Goal: Task Accomplishment & Management: Manage account settings

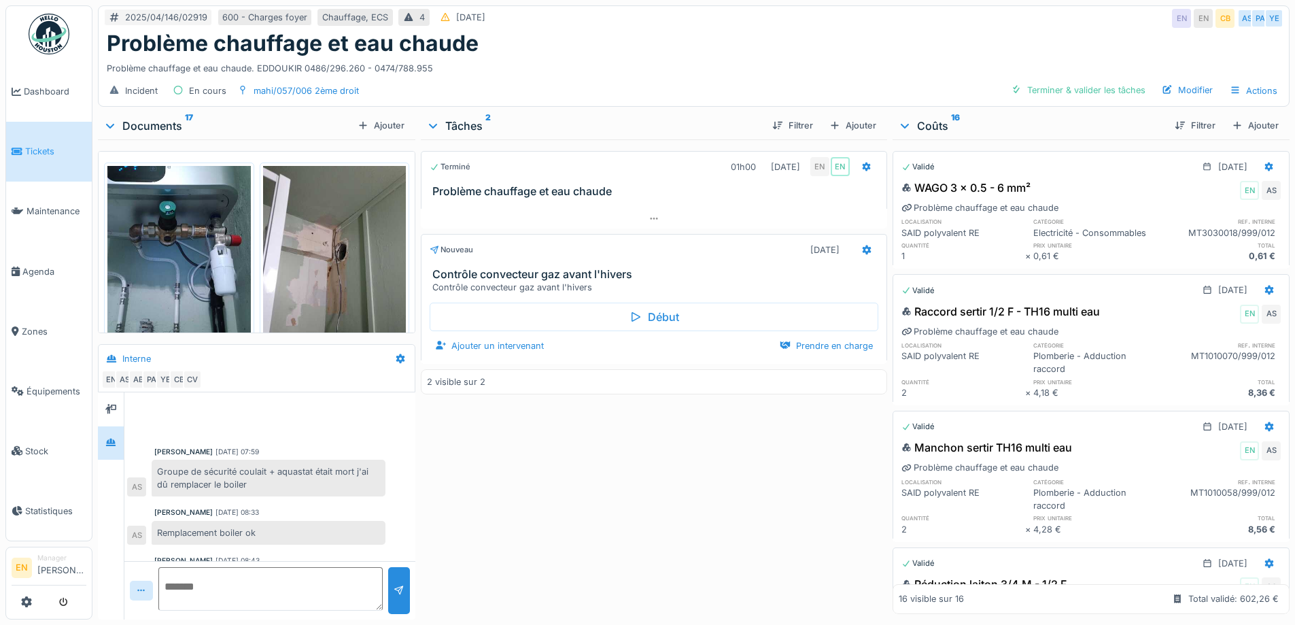
scroll to position [115, 0]
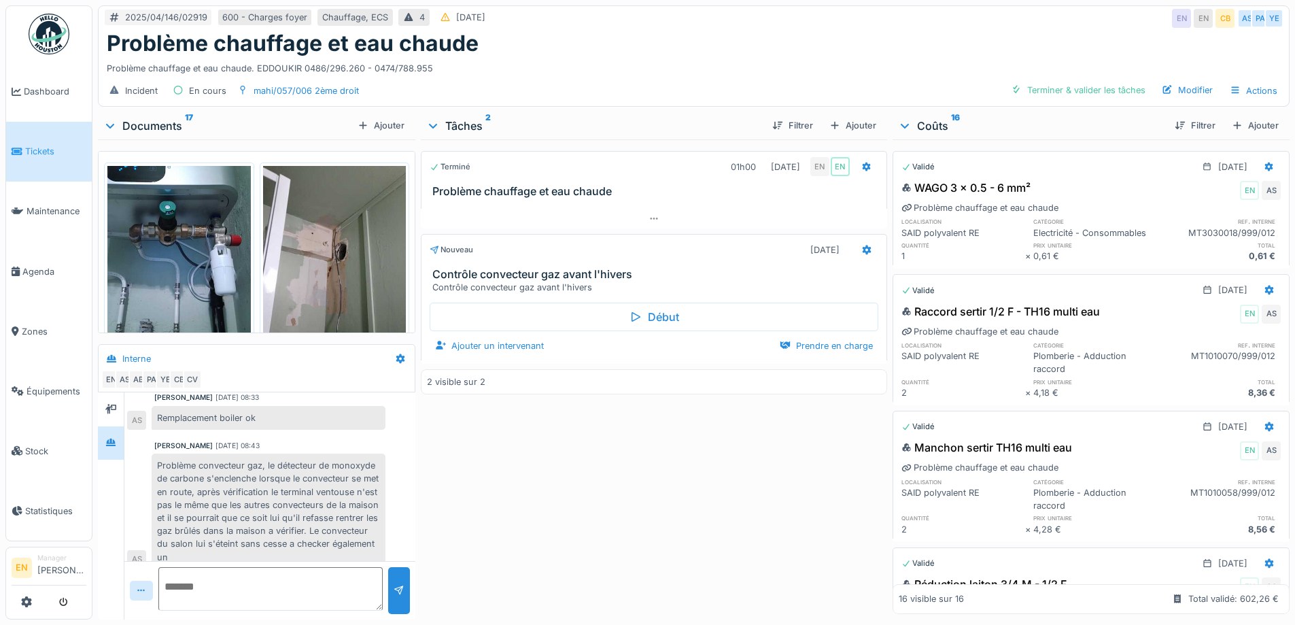
click at [575, 442] on div "Terminé 01h00 01/04/2025 EN EN Problème chauffage et eau chaude Nouveau 06/04/2…" at bounding box center [654, 376] width 466 height 474
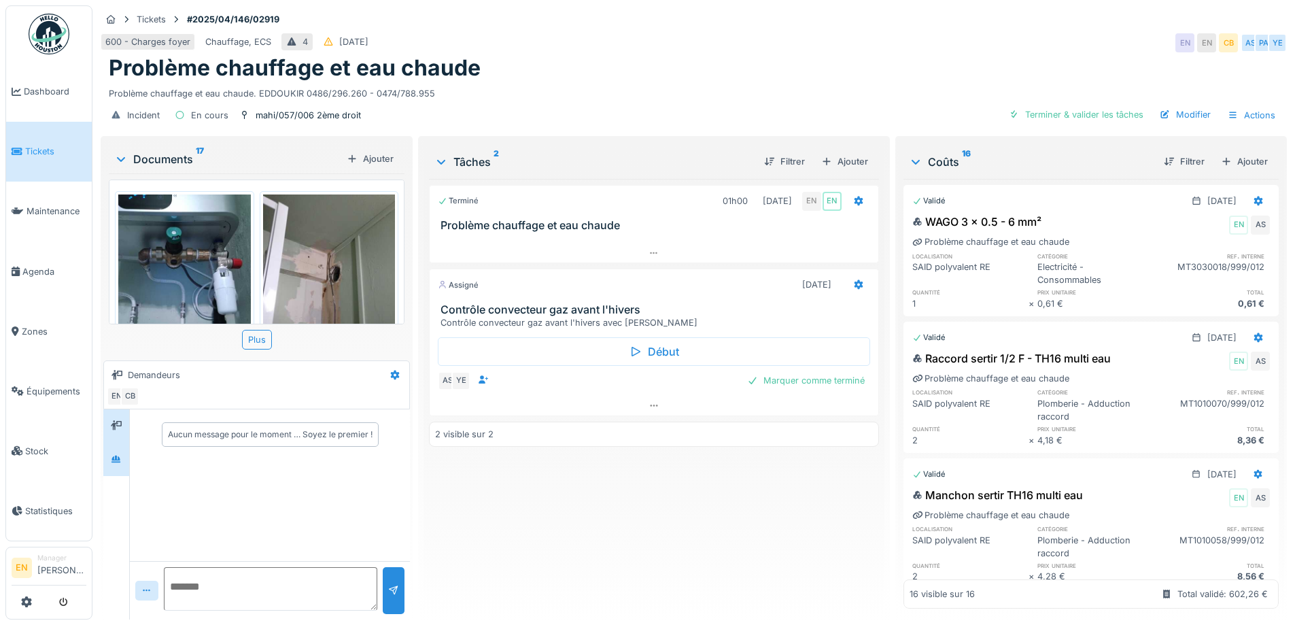
click at [128, 461] on div at bounding box center [116, 458] width 26 height 33
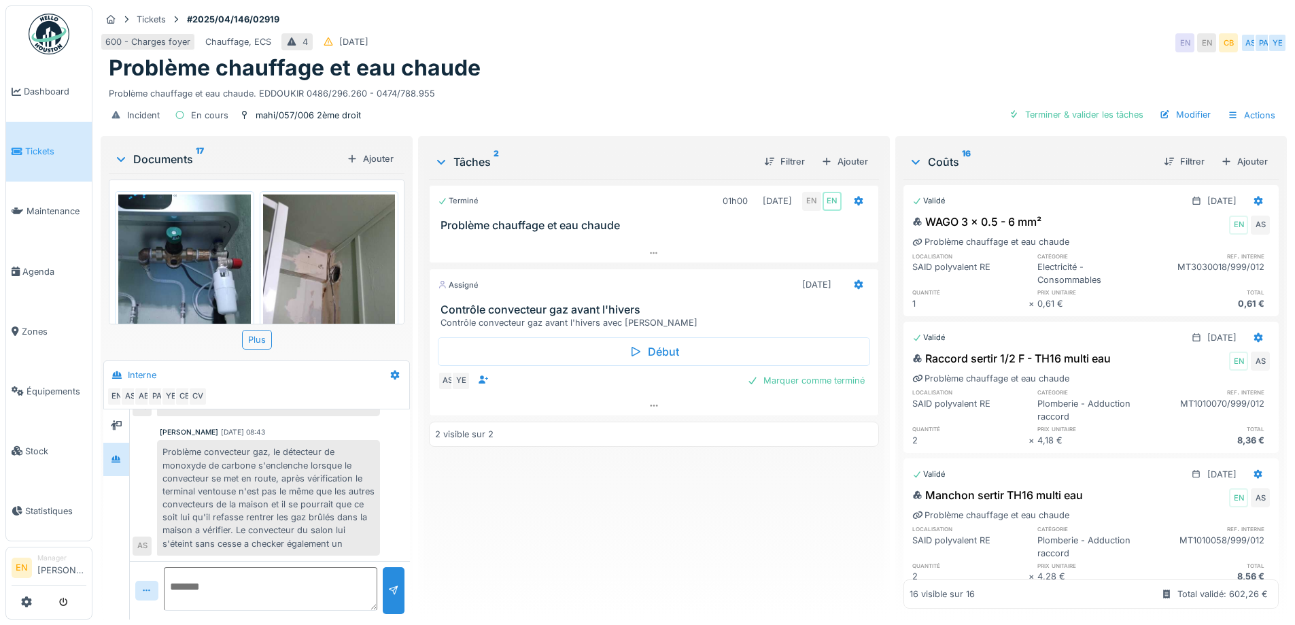
click at [572, 525] on div "Terminé 01h00 01/04/2025 EN EN Problème chauffage et eau chaude Assigné 28/08/2…" at bounding box center [653, 394] width 449 height 430
click at [676, 84] on div "Problème chauffage et eau chaude. EDDOUKIR 0486/296.260 - 0474/788.955" at bounding box center [694, 91] width 1170 height 18
click at [727, 67] on div "Problème chauffage et eau chaude" at bounding box center [694, 68] width 1170 height 26
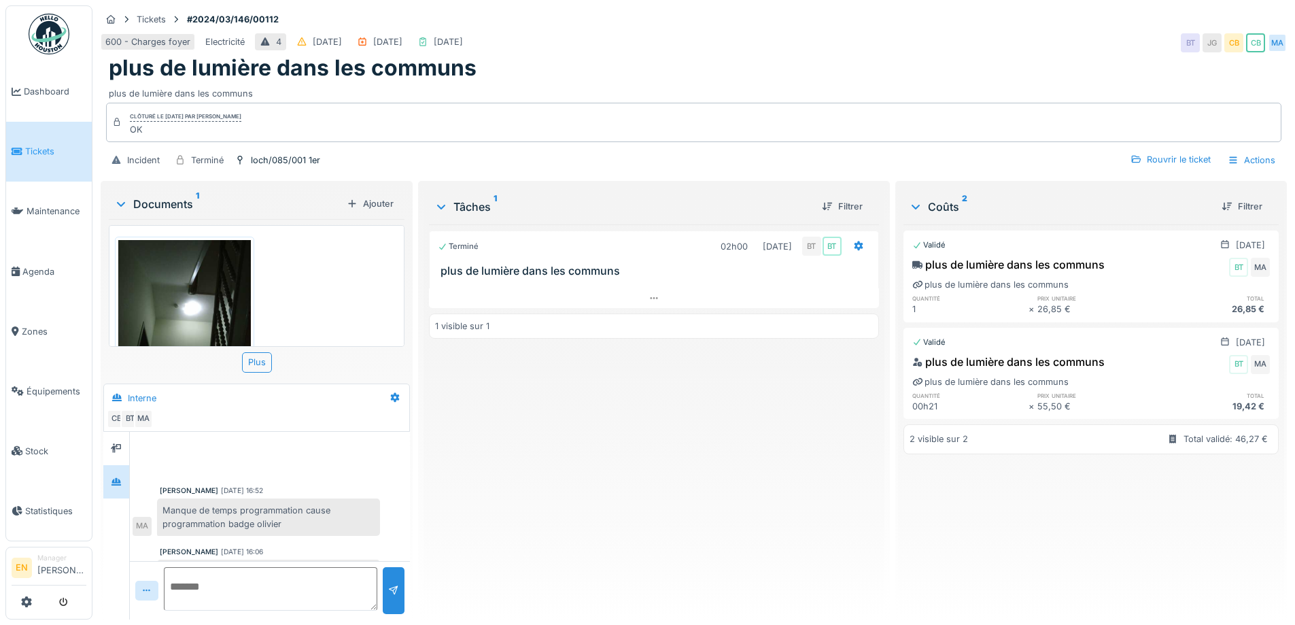
scroll to position [198, 0]
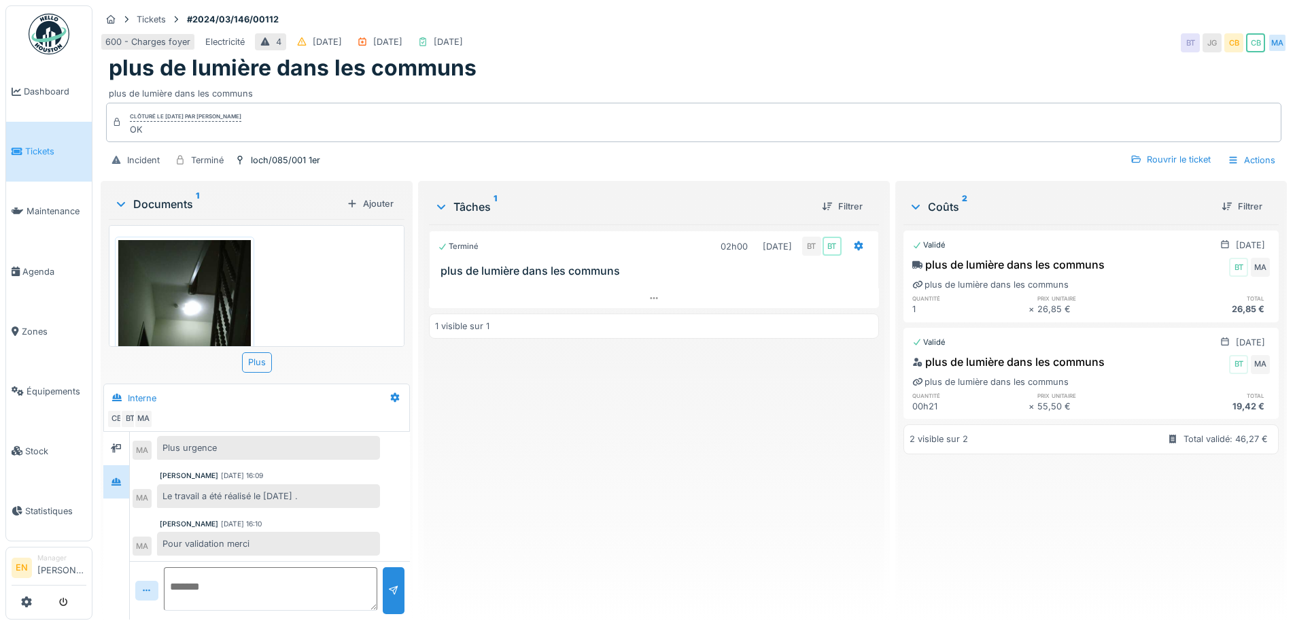
click at [543, 517] on div "Terminé 02h00 17/04/2024 BT BT plus de lumière dans les communs 1 visible sur 1" at bounding box center [653, 416] width 449 height 384
click at [597, 511] on div "Terminé 02h00 17/04/2024 BT BT plus de lumière dans les communs 1 visible sur 1" at bounding box center [653, 416] width 449 height 384
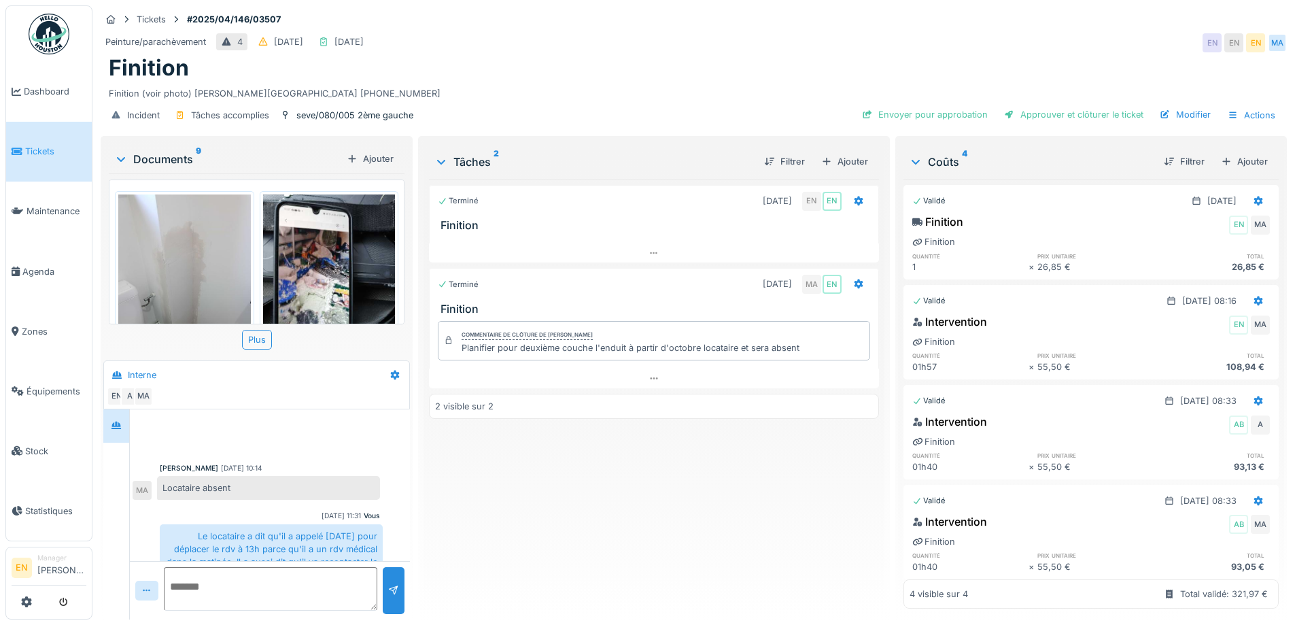
scroll to position [276, 0]
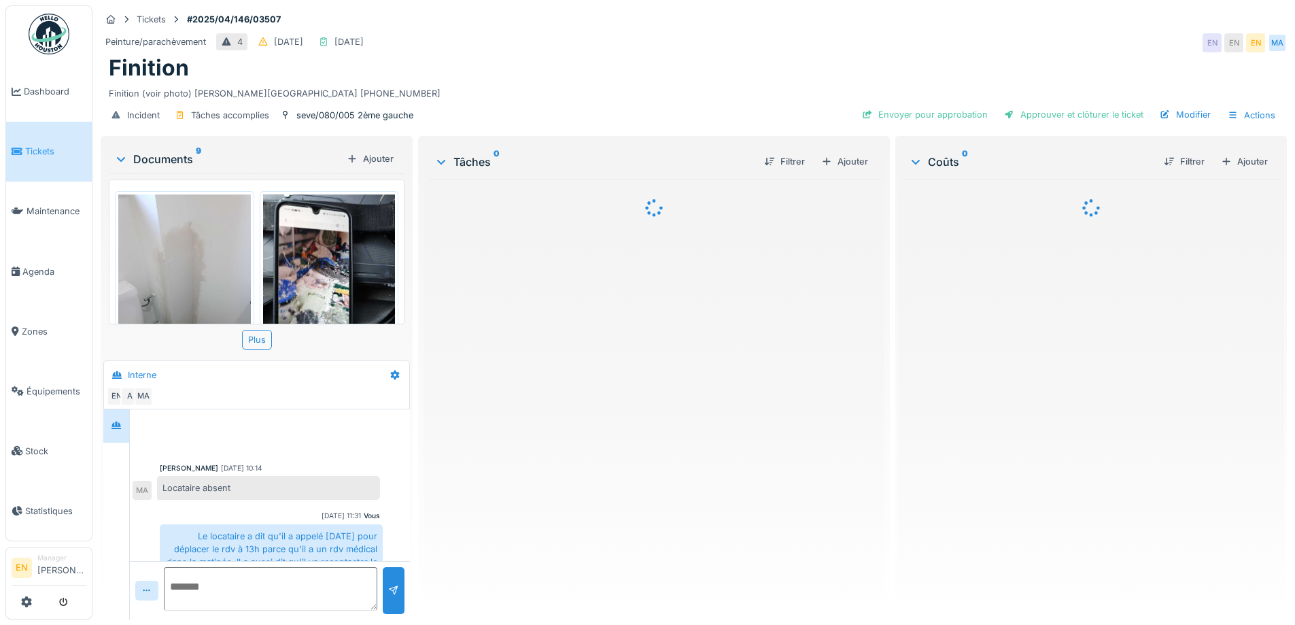
scroll to position [276, 0]
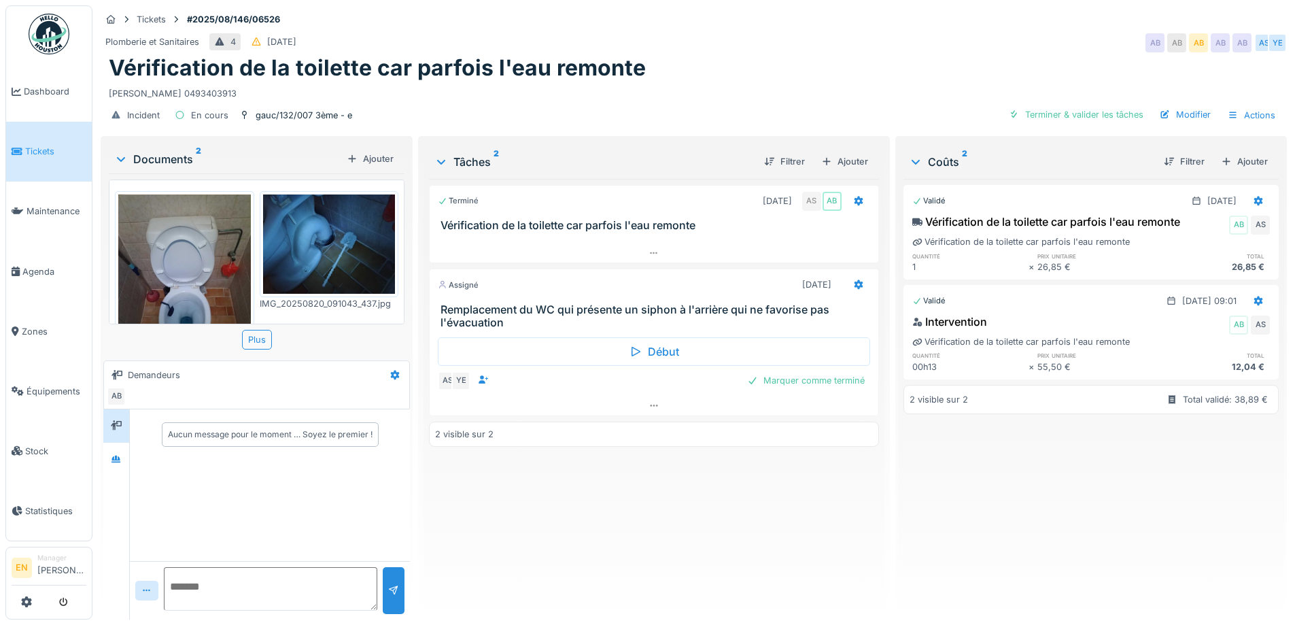
click at [514, 508] on div "Terminé 20/08/2025 AS AB Vérification de la toilette car parfois l'eau remonte …" at bounding box center [653, 394] width 449 height 430
click at [672, 93] on div "Moussa MBENGUE 0493403913" at bounding box center [694, 91] width 1170 height 18
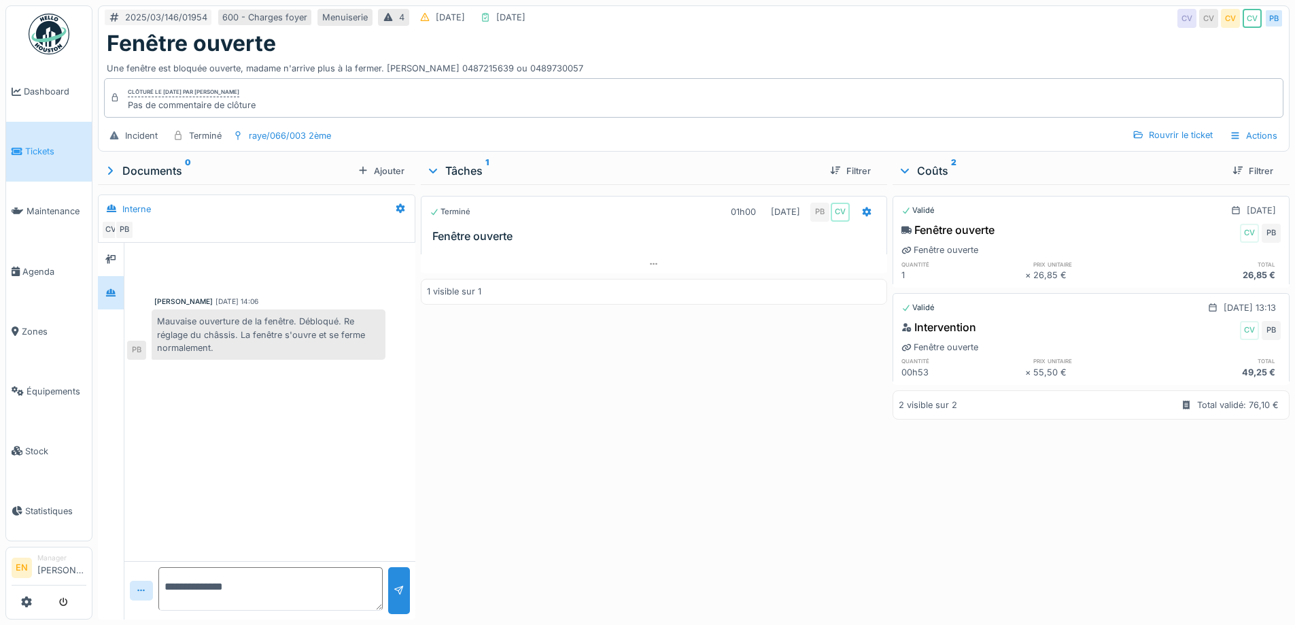
scroll to position [10, 0]
click at [607, 336] on div "Terminé 01h00 [DATE] PB CV Fenêtre ouverte 1 visible sur 1" at bounding box center [654, 399] width 466 height 430
drag, startPoint x: 385, startPoint y: 60, endPoint x: 578, endPoint y: 60, distance: 192.3
click at [578, 60] on div "Une fenêtre est bloquée ouverte, madame n'arrive plus à la fermer. Mme Gulsen c…" at bounding box center [694, 65] width 1174 height 18
copy div "Mme Gulsen cirit 0487215639 ou 0489730057"
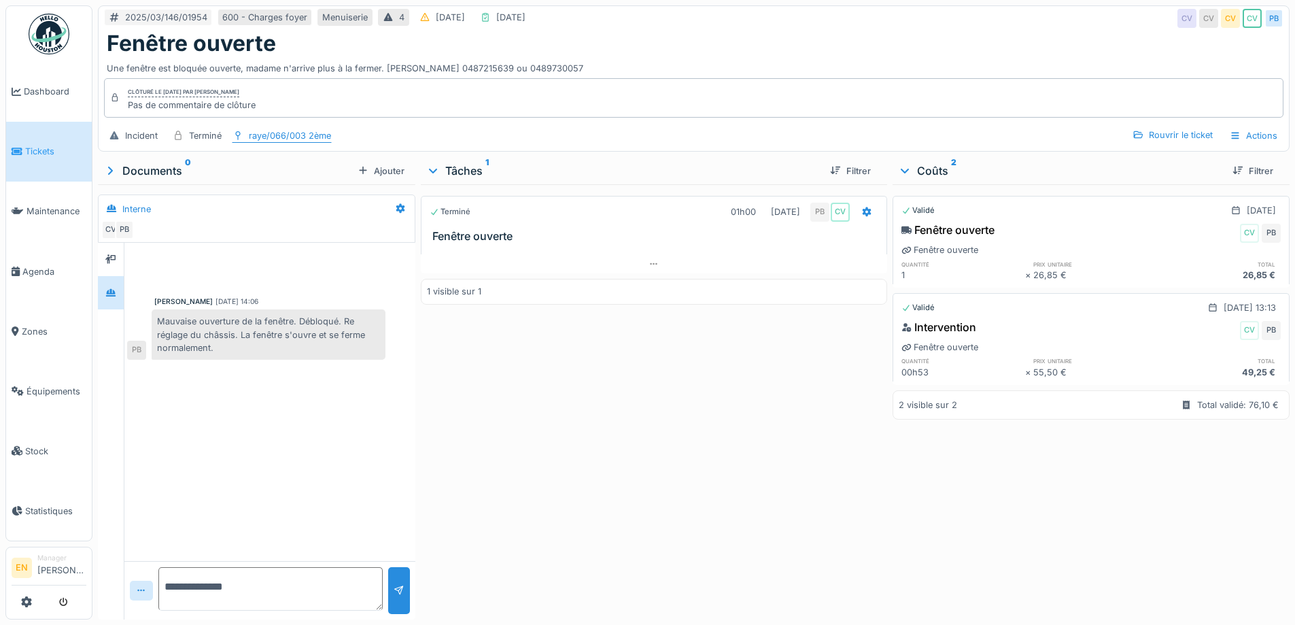
click at [298, 129] on div "raye/066/003 2ème" at bounding box center [290, 135] width 82 height 13
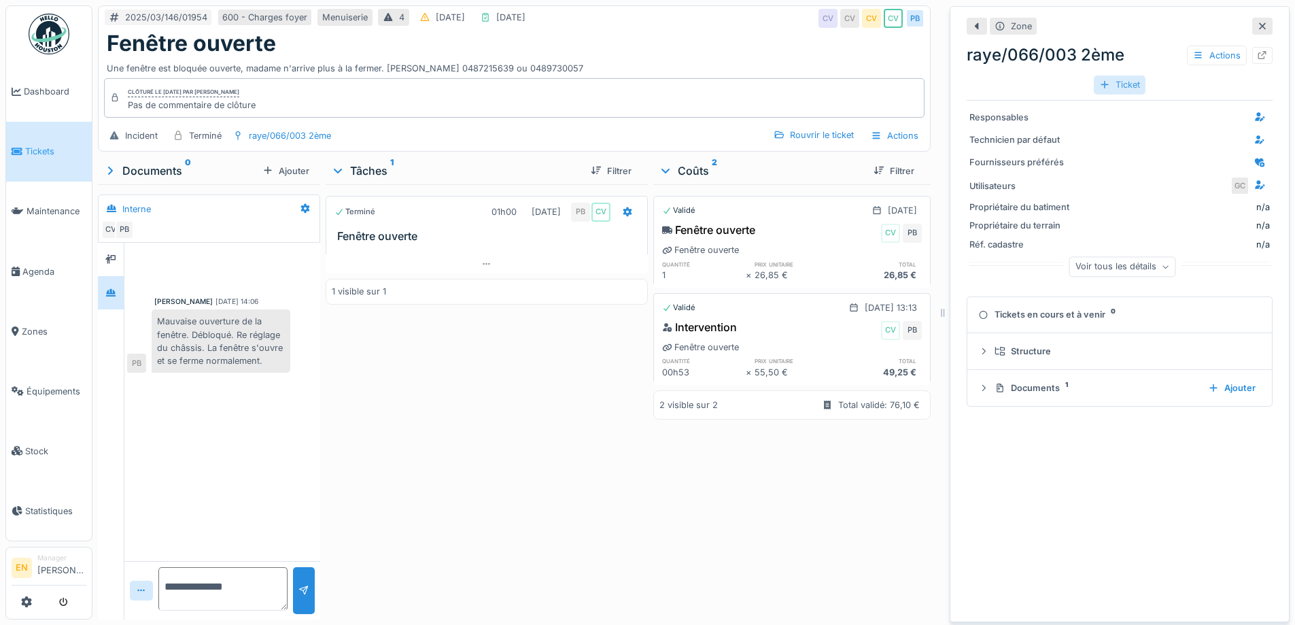
click at [1107, 76] on div "Ticket" at bounding box center [1120, 84] width 52 height 18
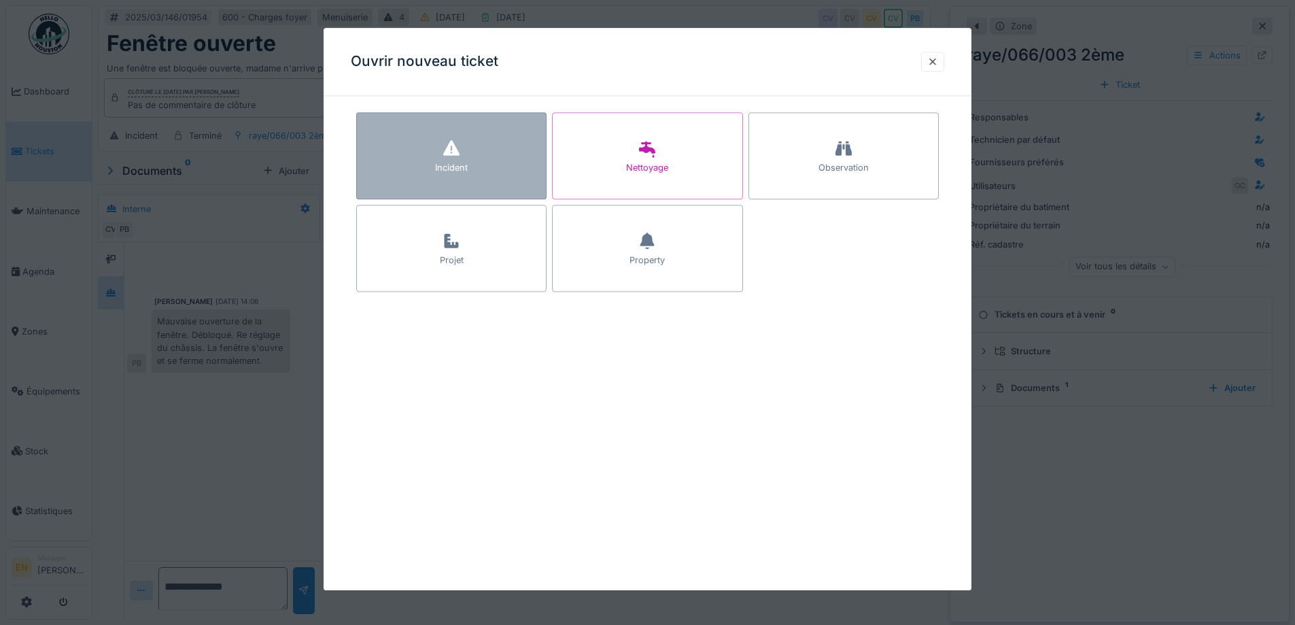
click at [432, 168] on div "Incident" at bounding box center [451, 155] width 190 height 87
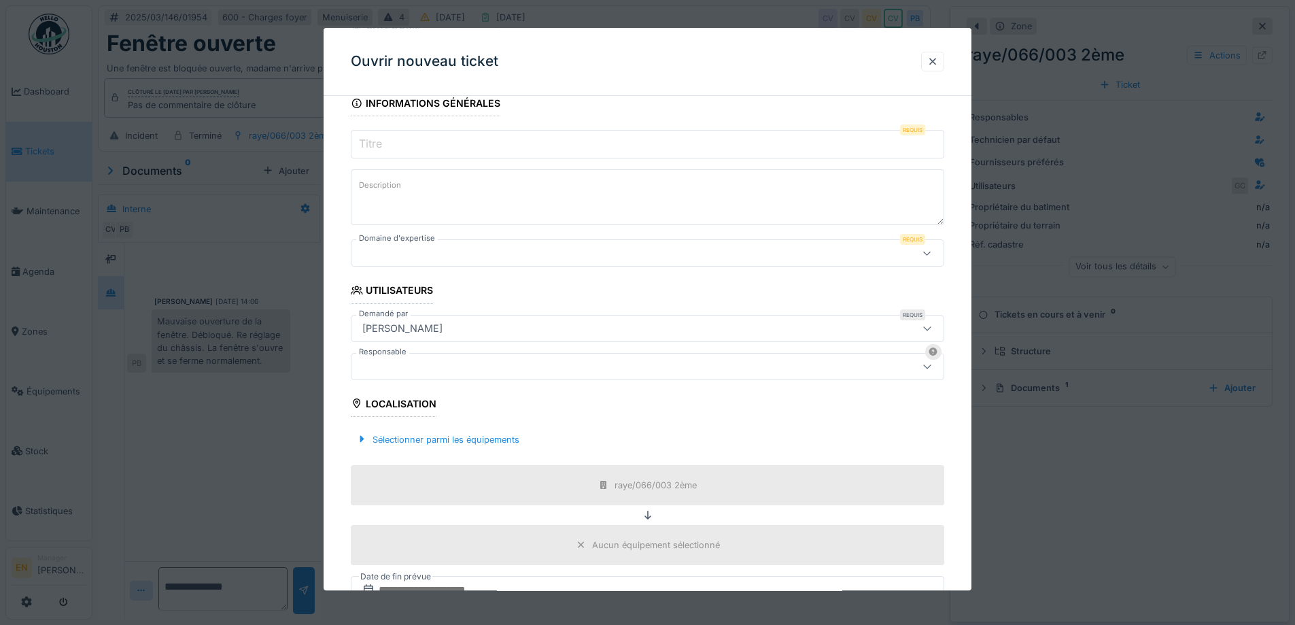
scroll to position [136, 0]
click at [409, 192] on textarea "Description" at bounding box center [647, 194] width 593 height 56
paste textarea "**********"
type textarea "**********"
click at [410, 135] on input "Titre" at bounding box center [647, 140] width 593 height 29
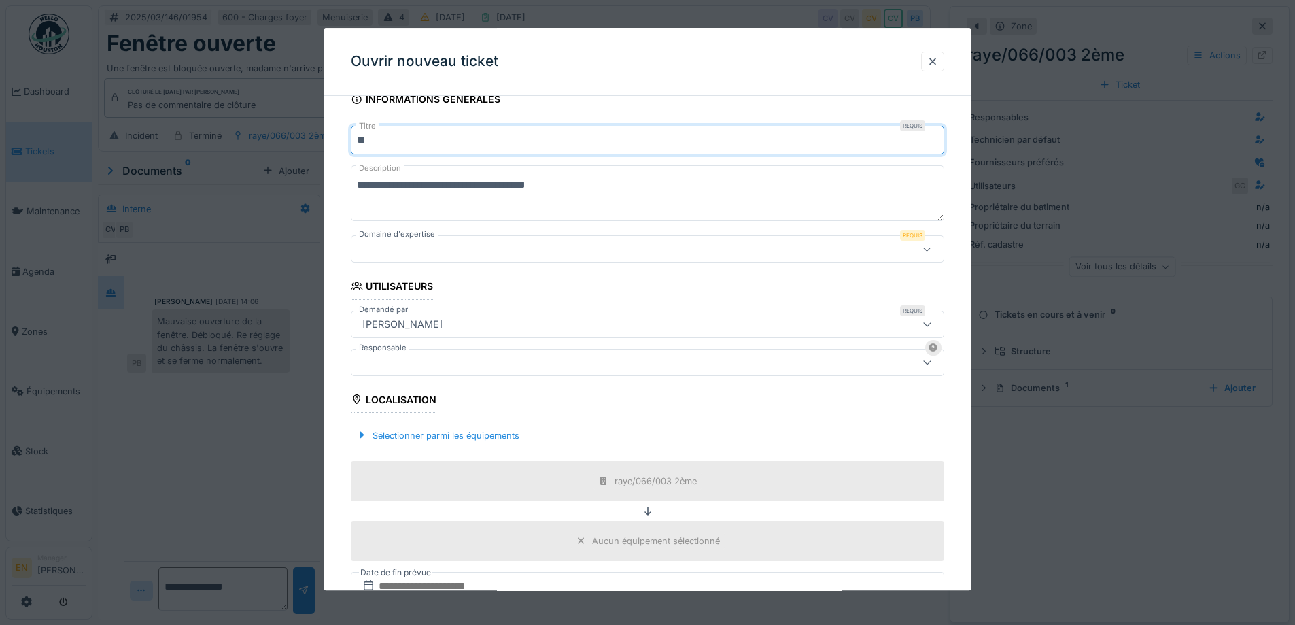
type input "*"
type input "**********"
click at [360, 184] on textarea "**********" at bounding box center [647, 194] width 593 height 56
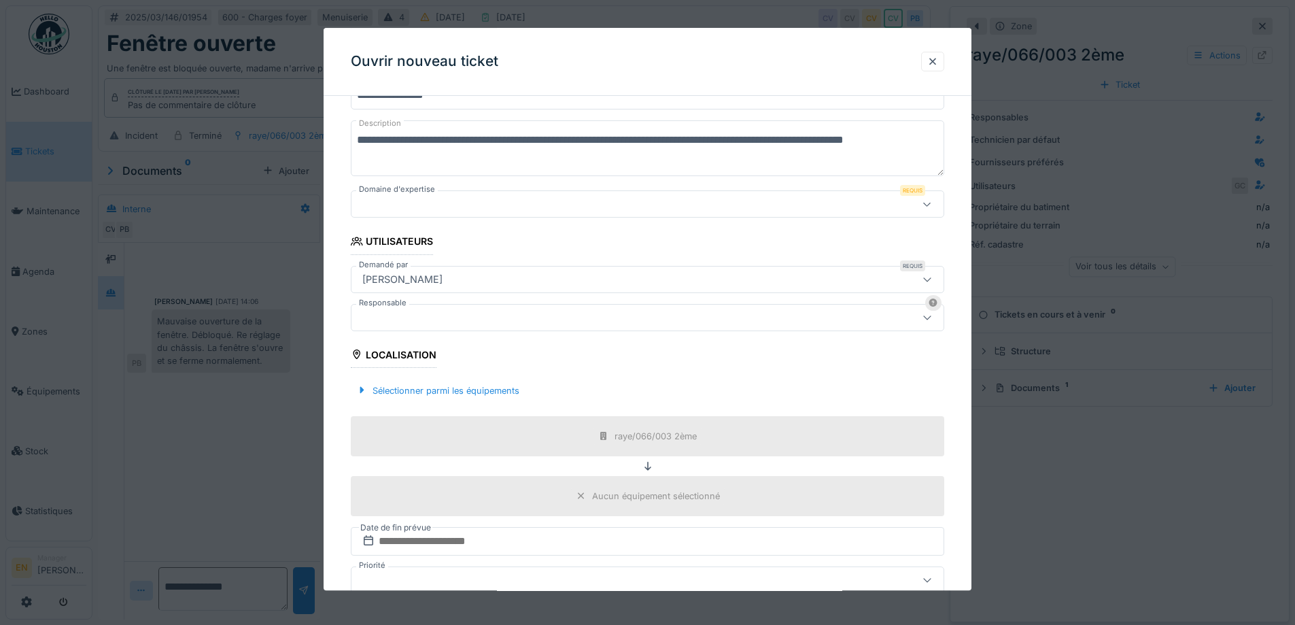
scroll to position [204, 0]
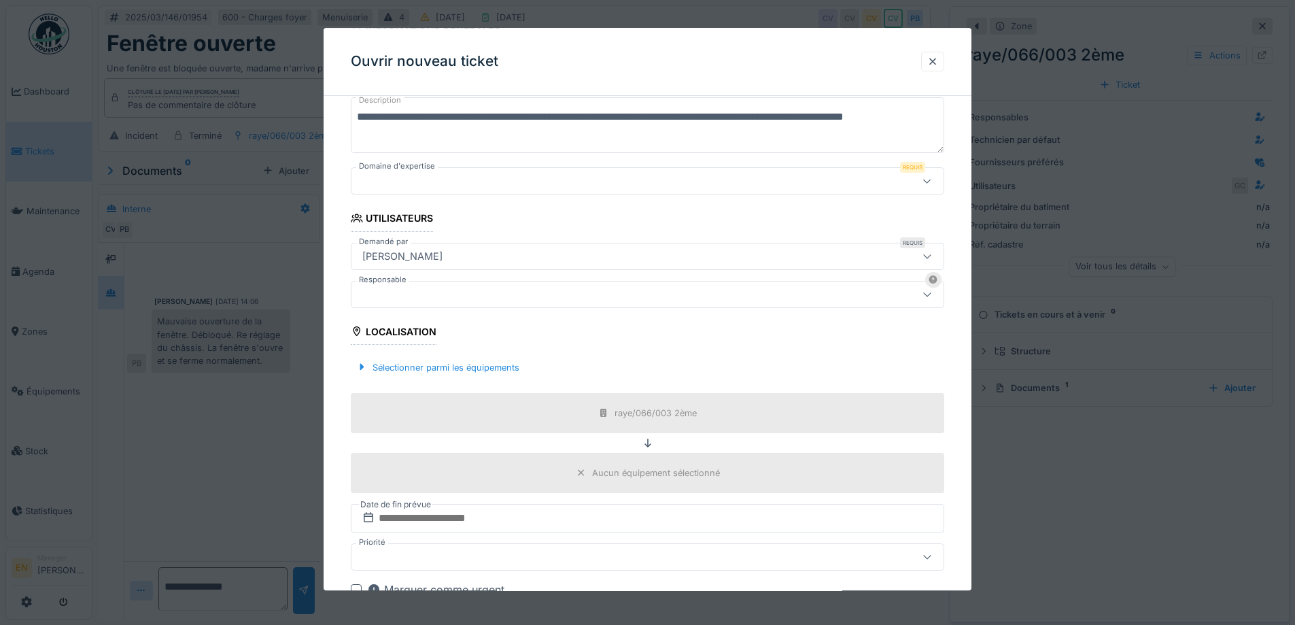
type textarea "**********"
click at [930, 181] on icon at bounding box center [926, 181] width 7 height 4
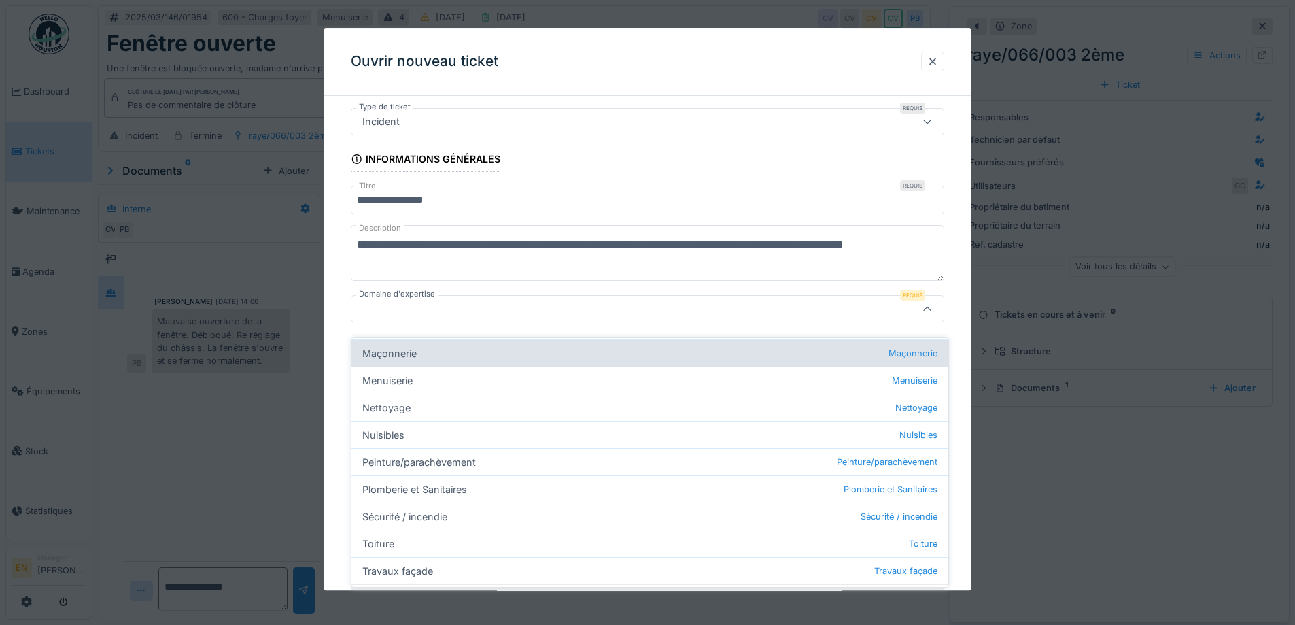
scroll to position [408, 0]
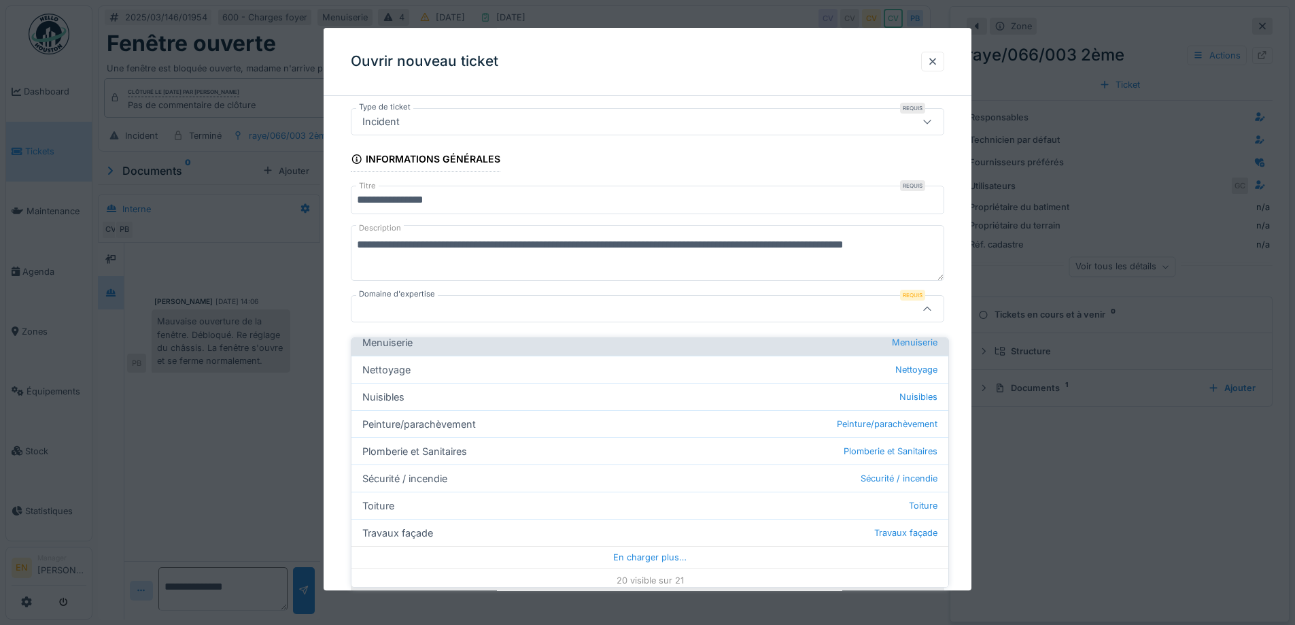
click at [397, 334] on div "Menuiserie Menuiserie" at bounding box center [649, 341] width 597 height 27
type input "***"
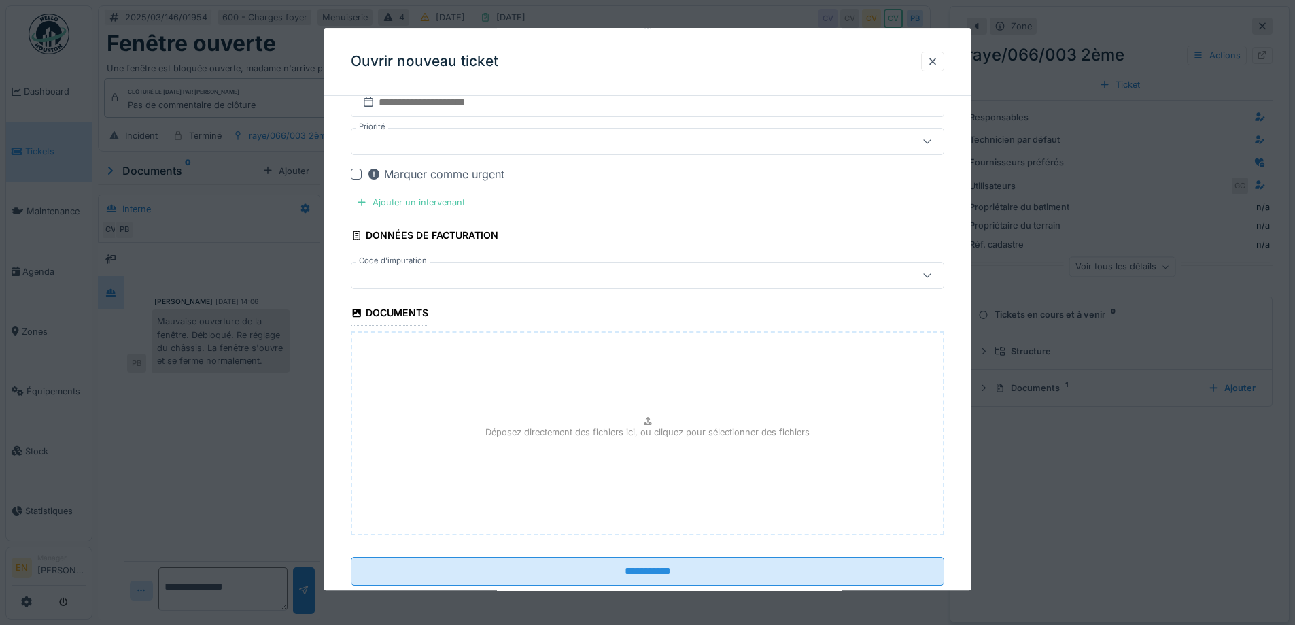
scroll to position [620, 0]
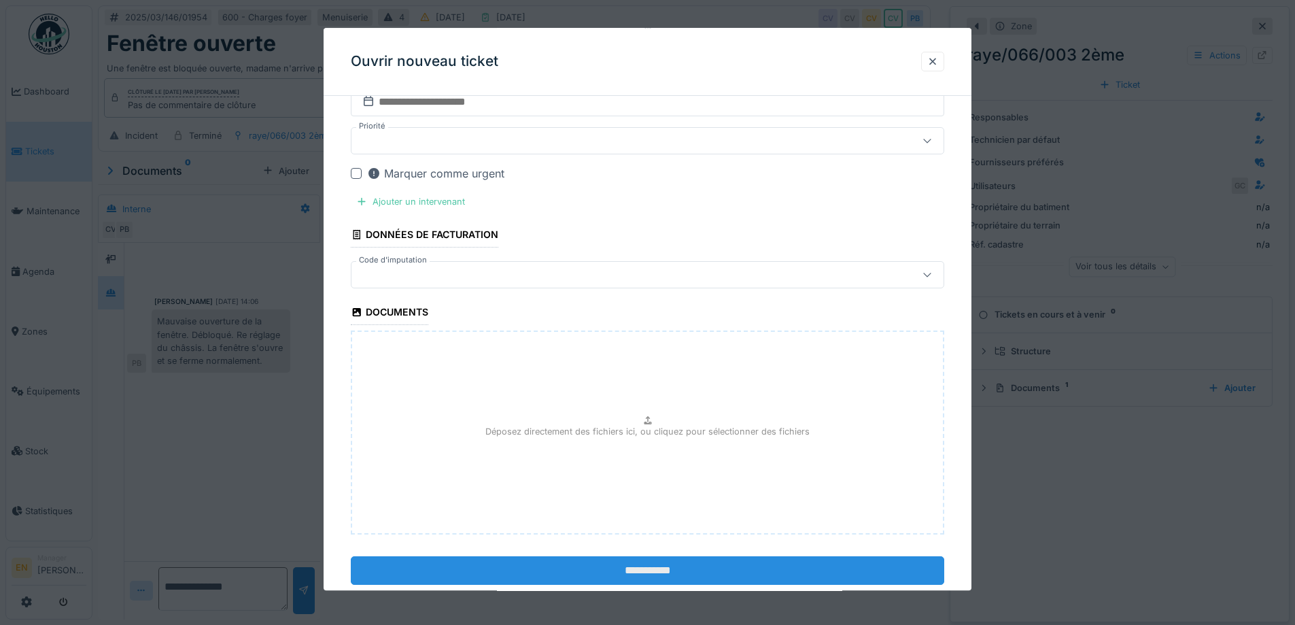
click at [629, 572] on input "**********" at bounding box center [647, 571] width 593 height 29
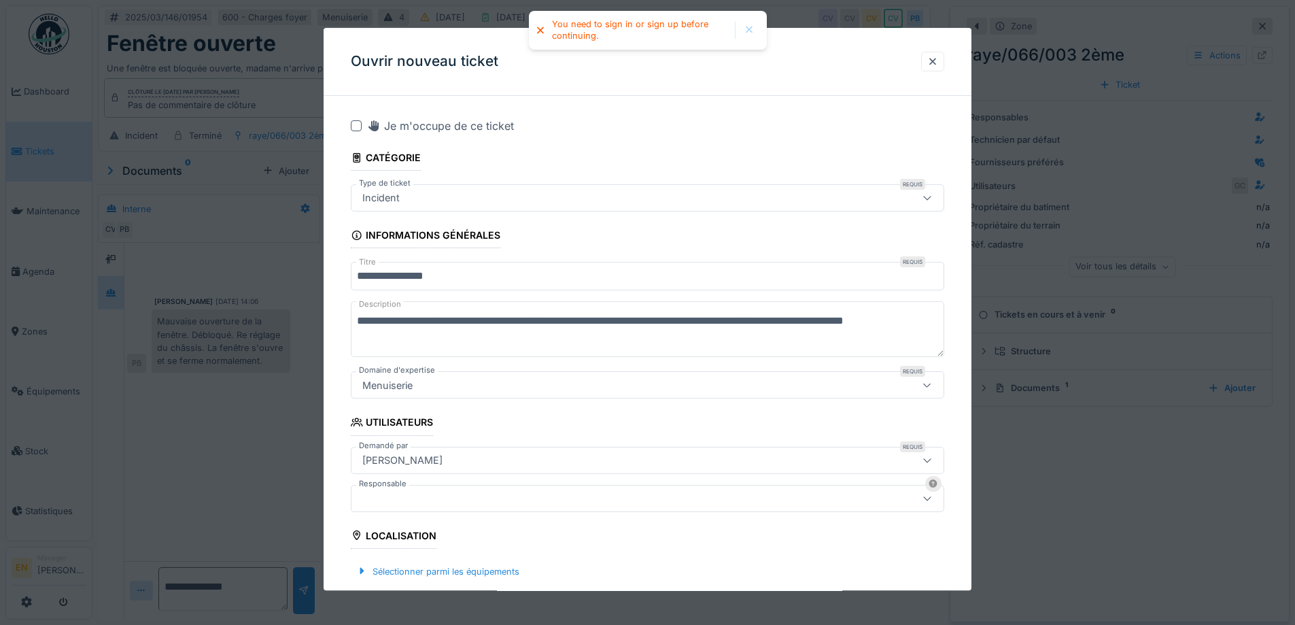
scroll to position [0, 0]
drag, startPoint x: 355, startPoint y: 320, endPoint x: 435, endPoint y: 346, distance: 84.3
click at [435, 346] on textarea "**********" at bounding box center [647, 330] width 593 height 56
click at [937, 63] on div at bounding box center [932, 61] width 11 height 13
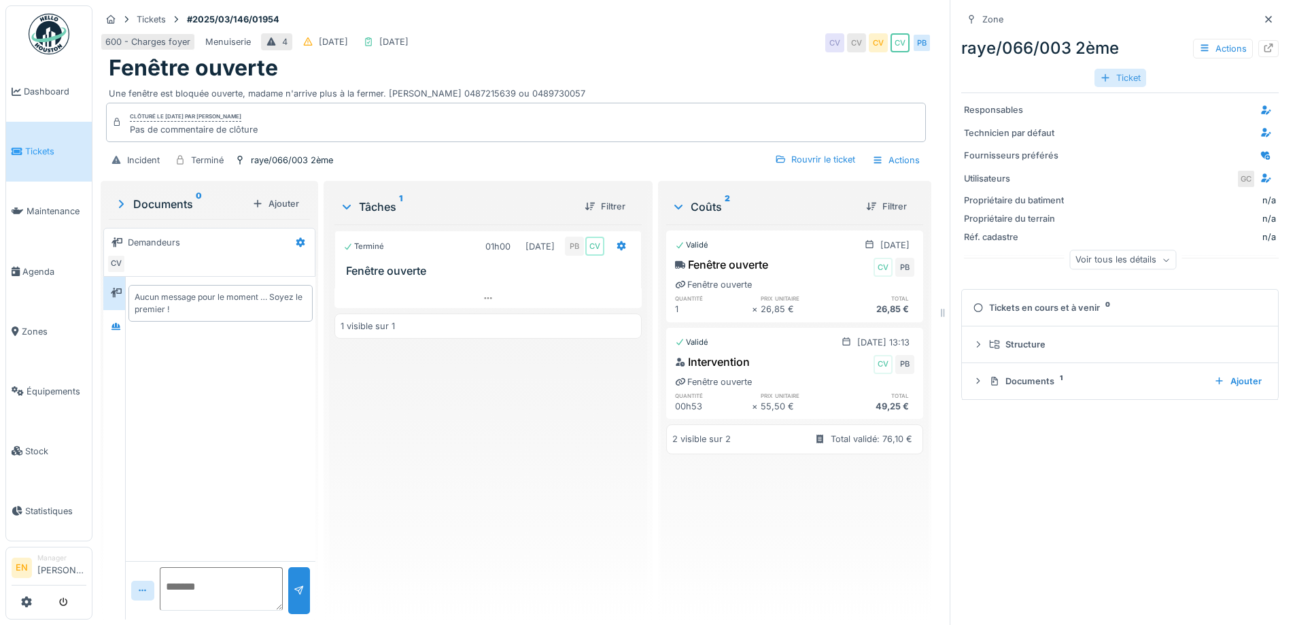
click at [1104, 77] on div "Ticket" at bounding box center [1120, 78] width 52 height 18
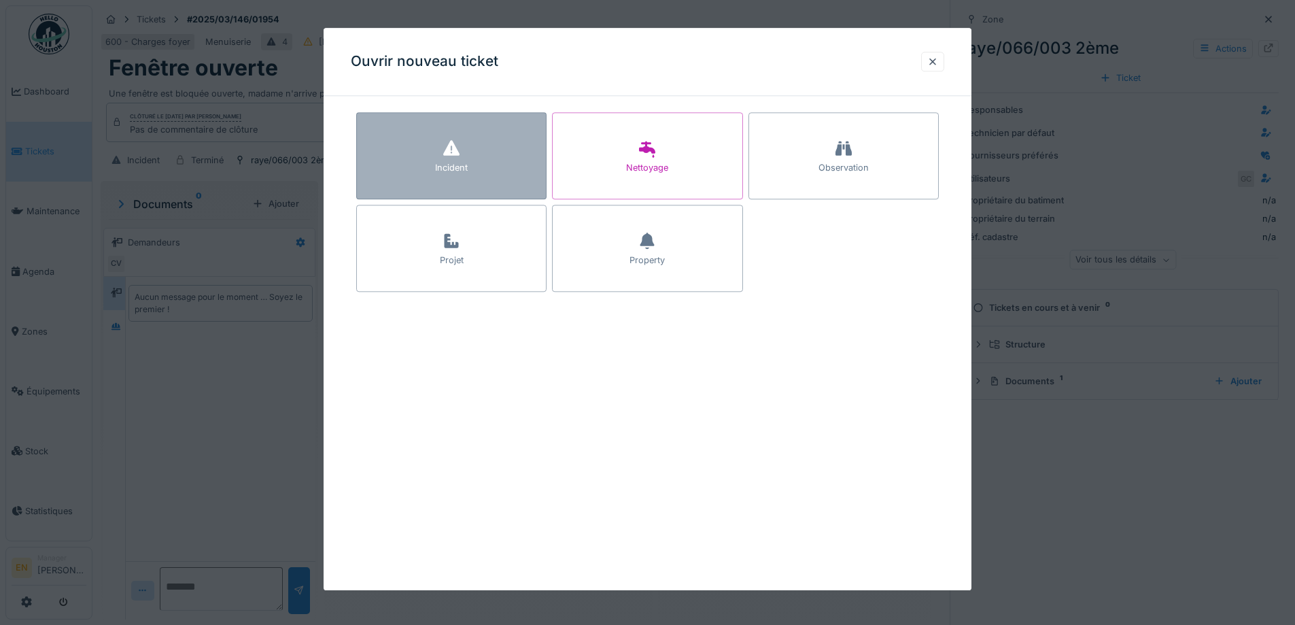
click at [447, 158] on div at bounding box center [451, 149] width 20 height 24
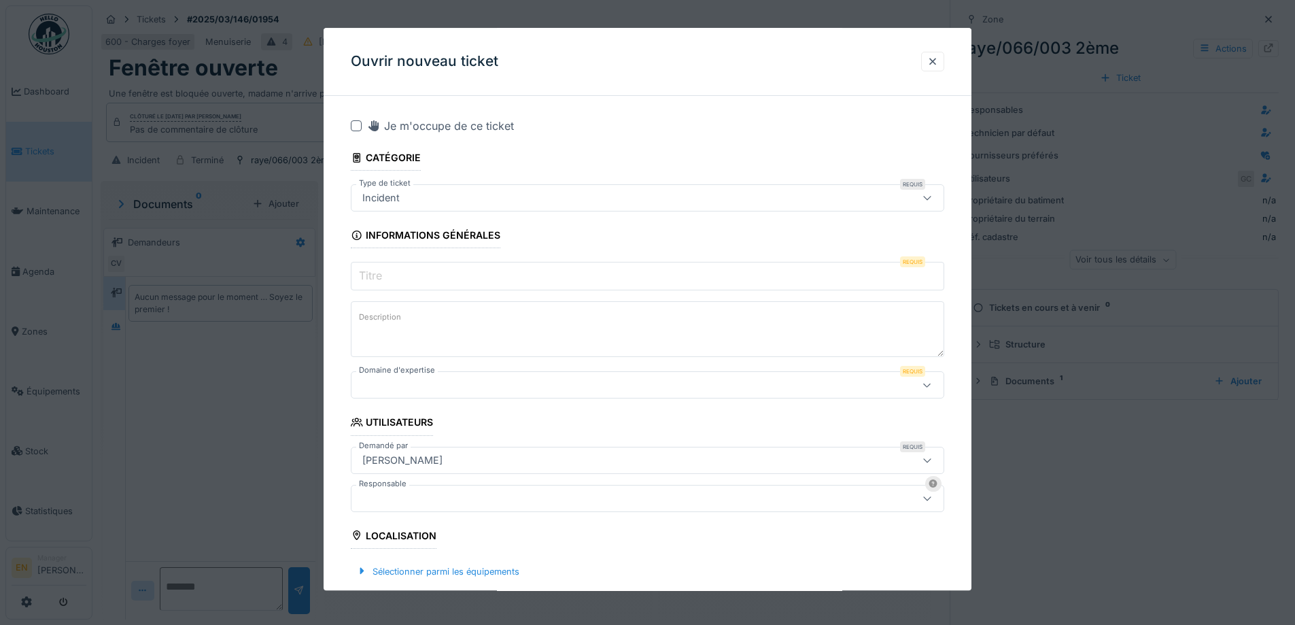
click at [438, 317] on textarea "Description" at bounding box center [647, 330] width 593 height 56
paste textarea "**********"
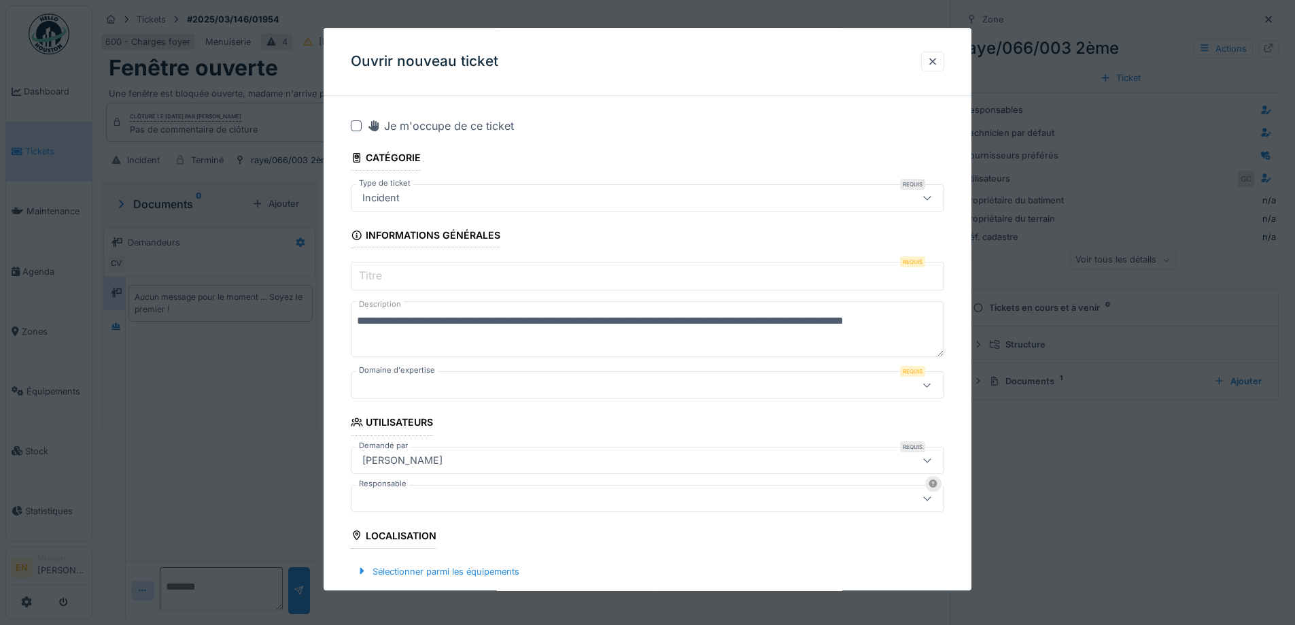
type textarea "**********"
click at [503, 279] on input "Titre" at bounding box center [647, 276] width 593 height 29
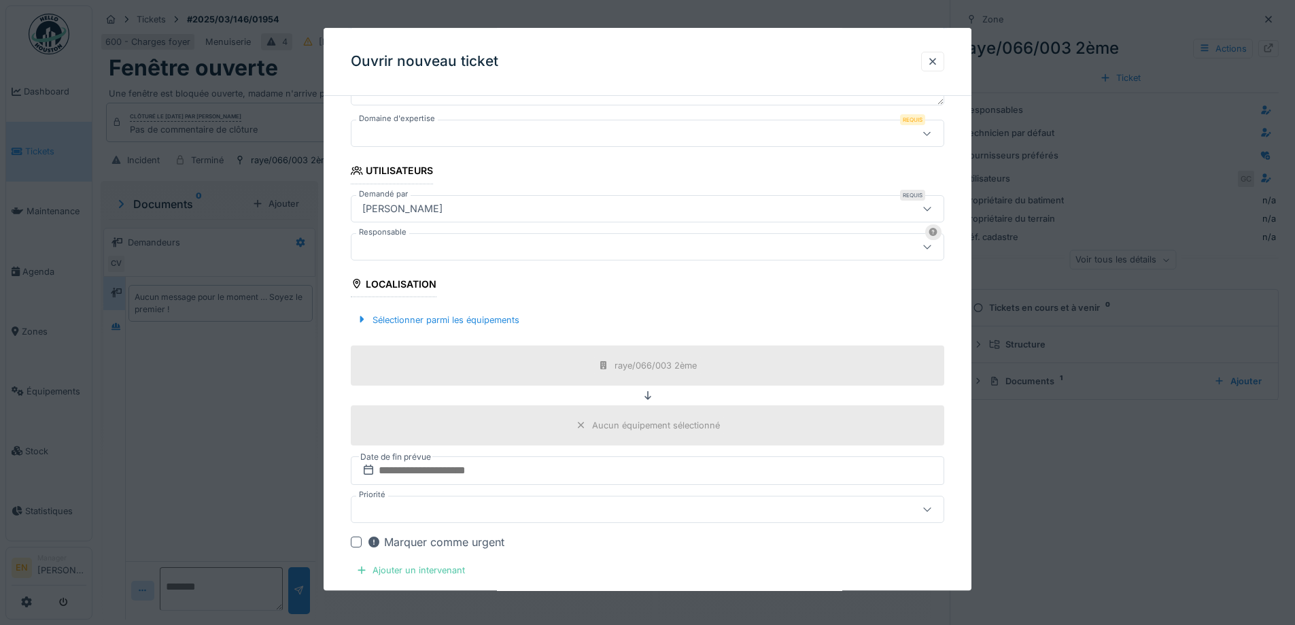
scroll to position [272, 0]
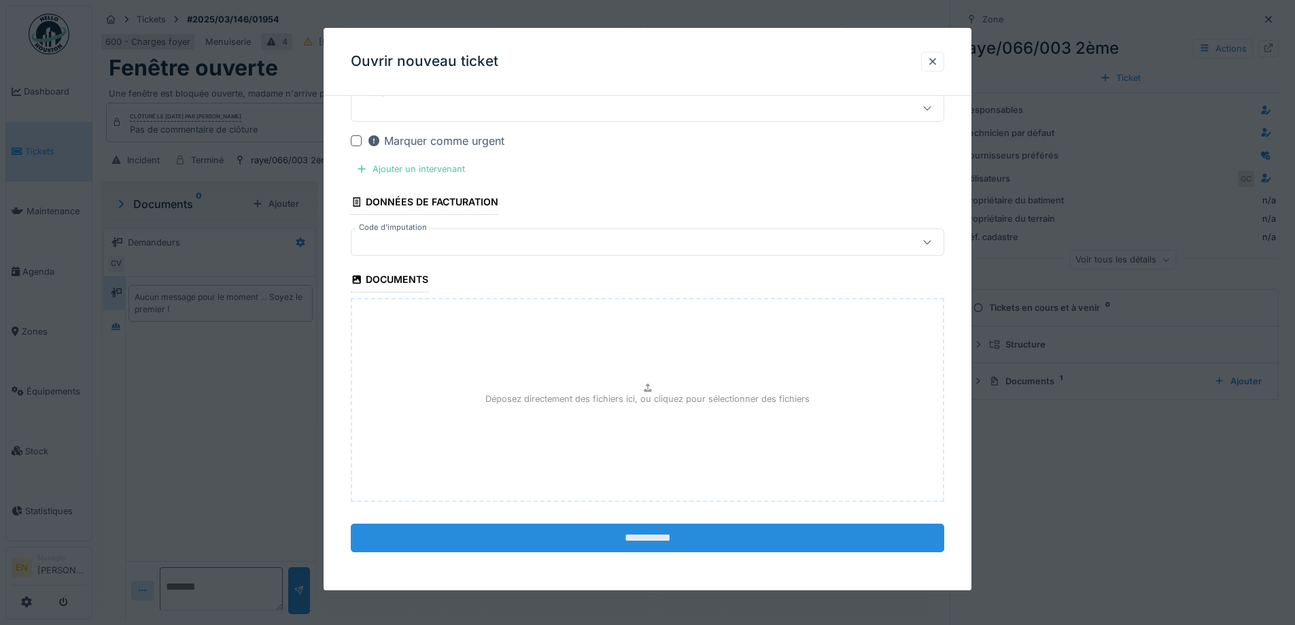
type input "**********"
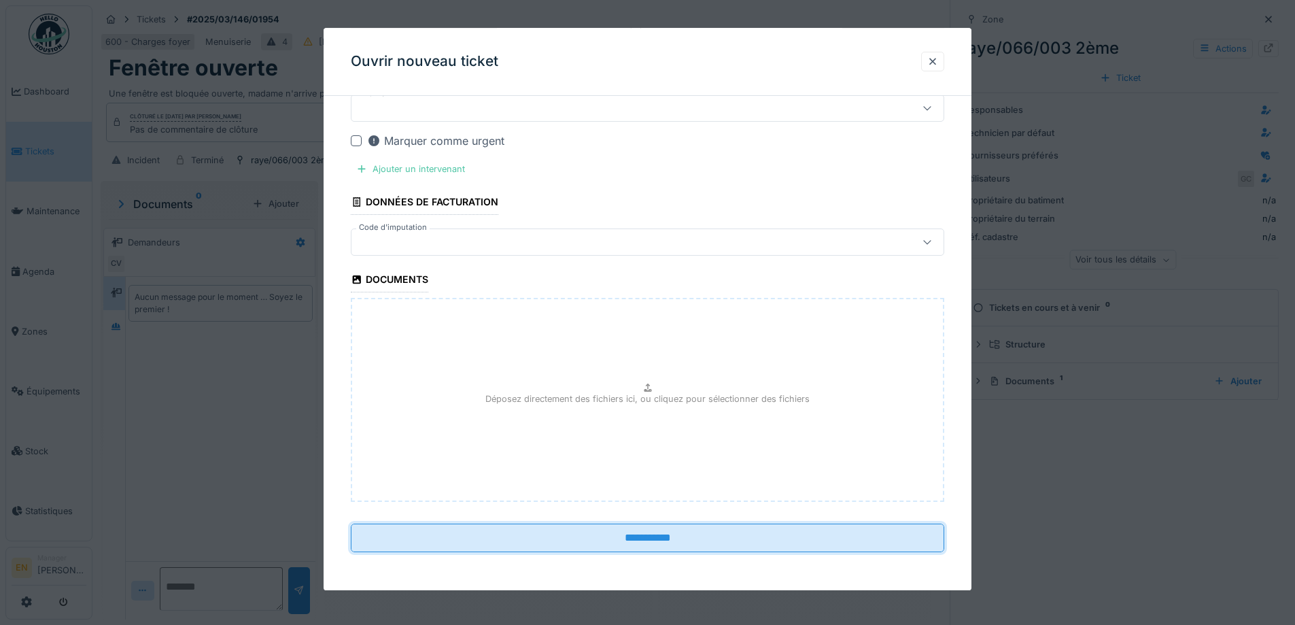
click at [649, 537] on input "**********" at bounding box center [647, 538] width 593 height 29
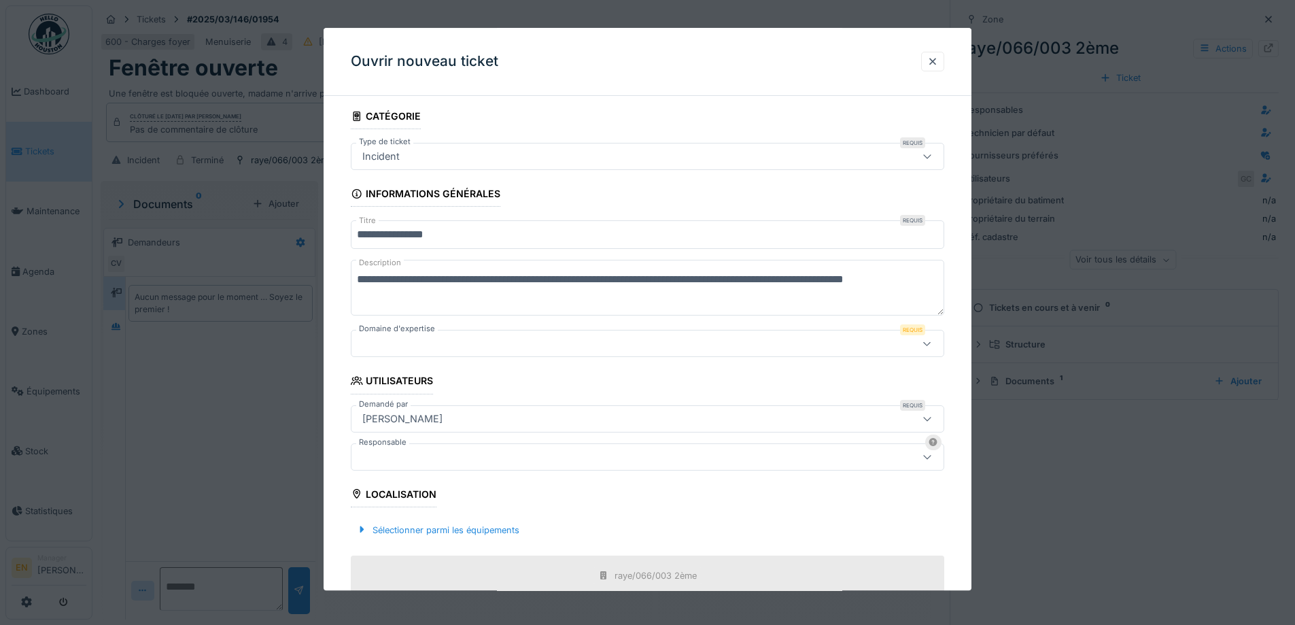
scroll to position [0, 0]
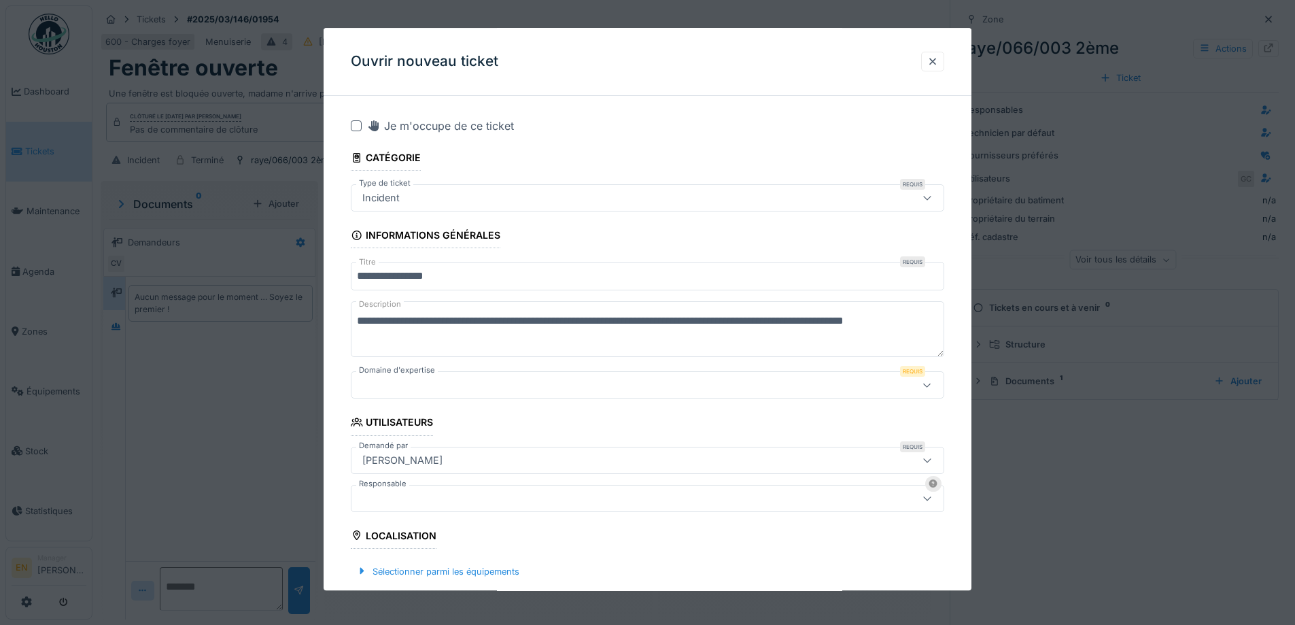
click at [930, 385] on icon at bounding box center [926, 385] width 7 height 4
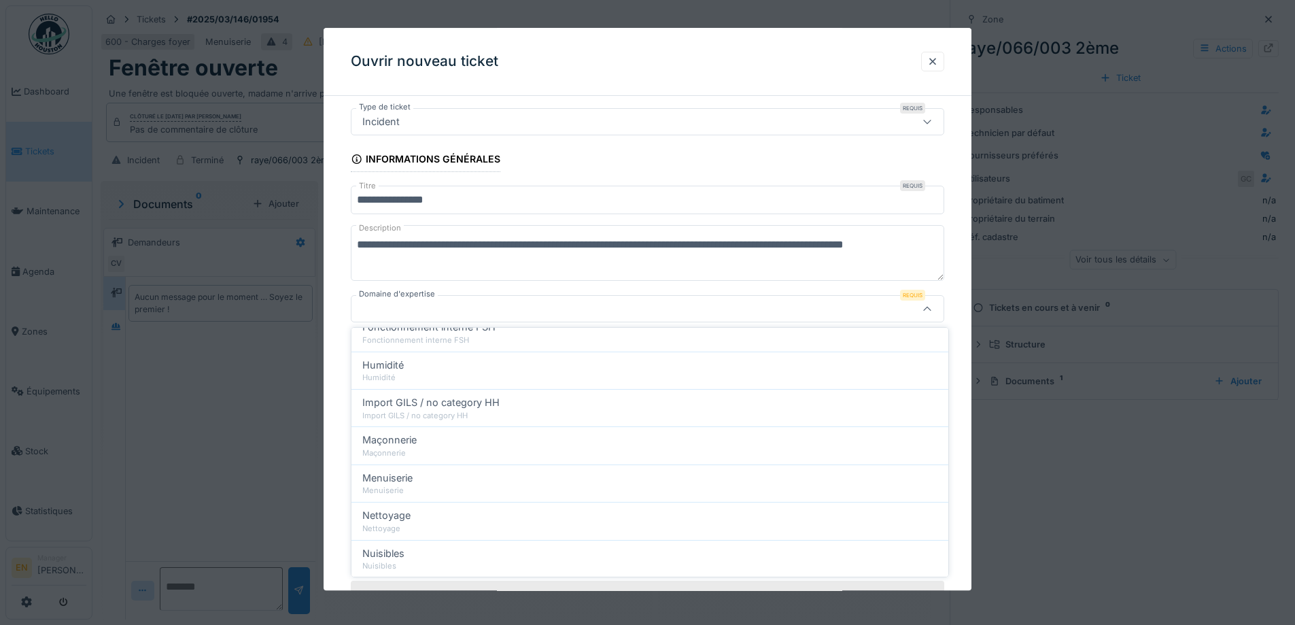
scroll to position [408, 0]
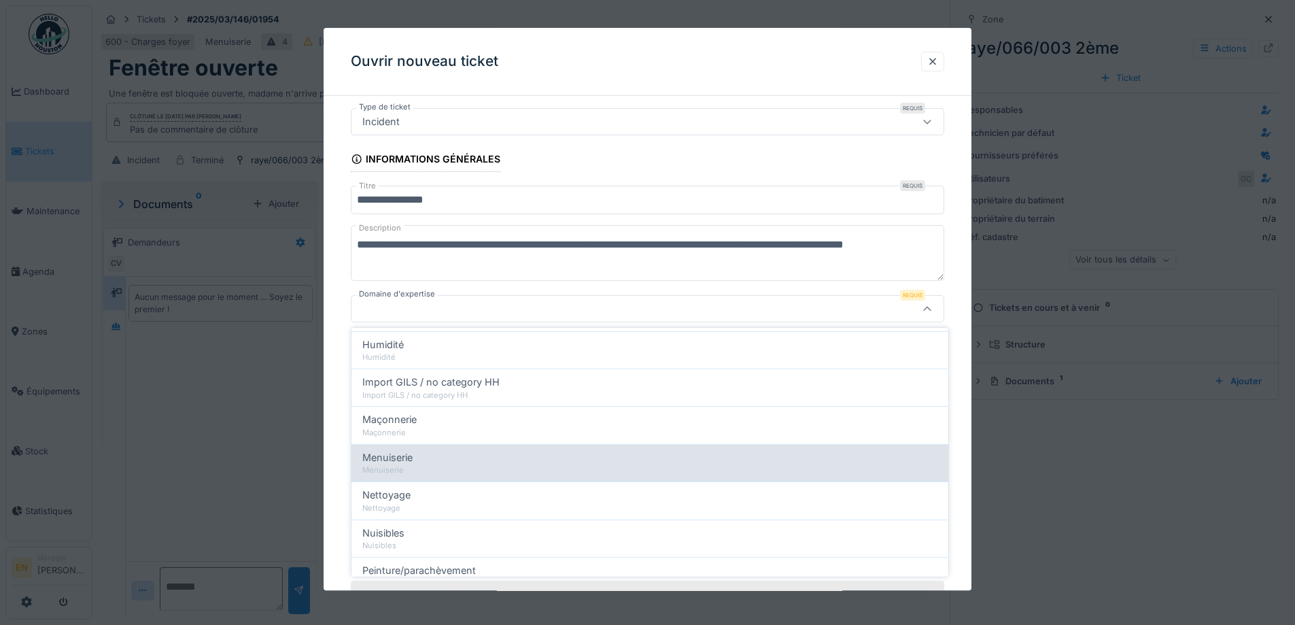
click at [401, 459] on span "Menuiserie" at bounding box center [387, 457] width 50 height 15
type input "***"
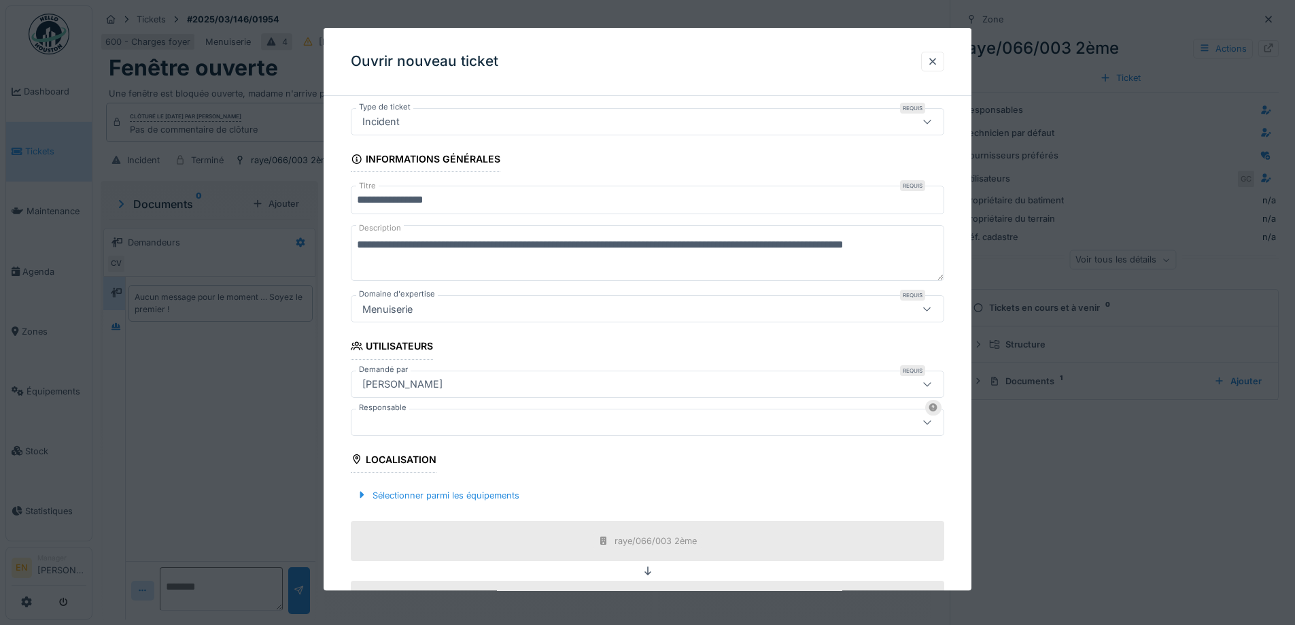
click at [957, 471] on div "**********" at bounding box center [648, 599] width 648 height 1136
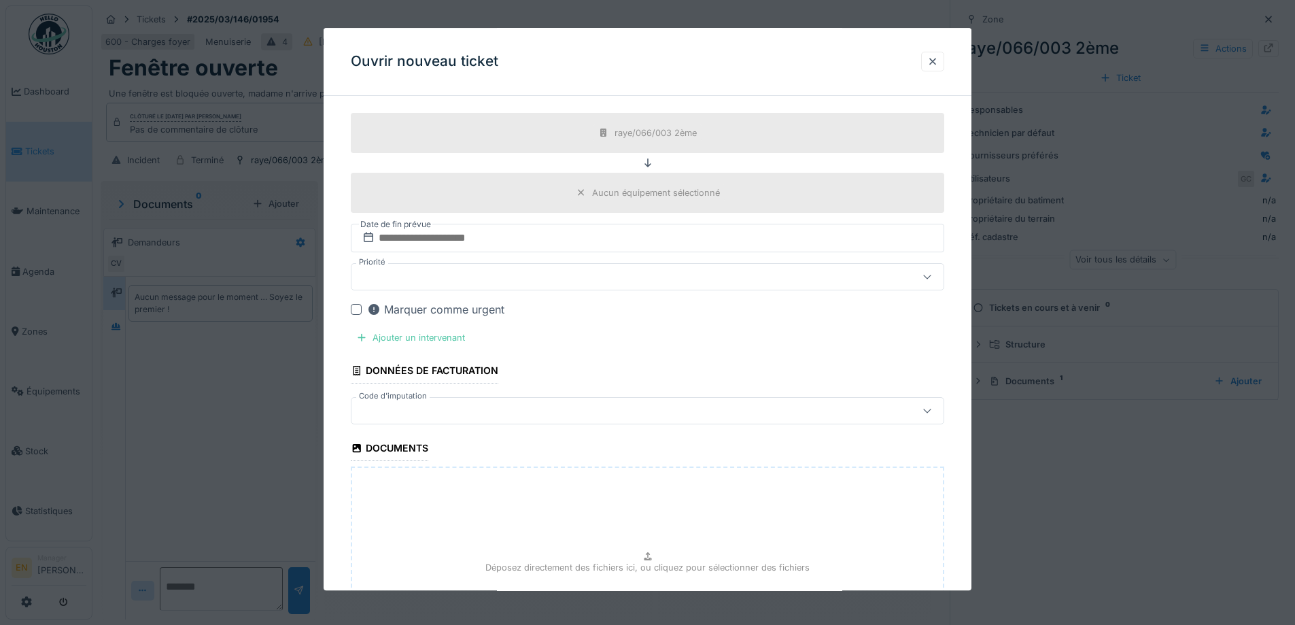
scroll to position [652, 0]
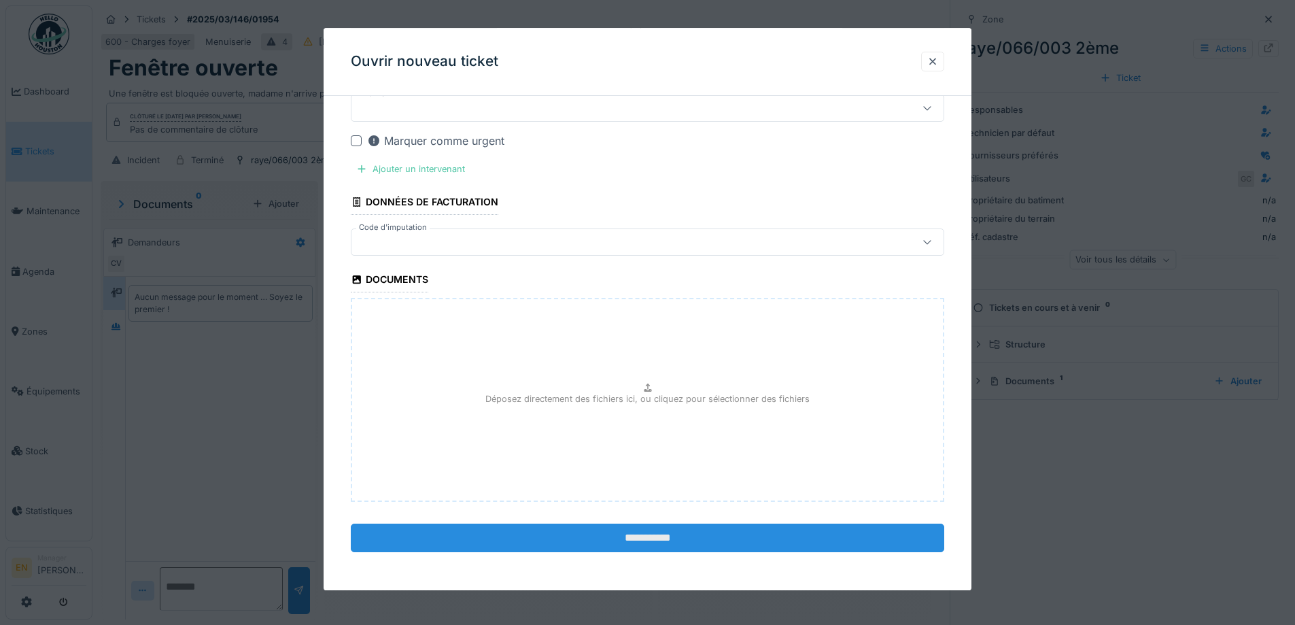
click at [650, 540] on input "**********" at bounding box center [647, 538] width 593 height 29
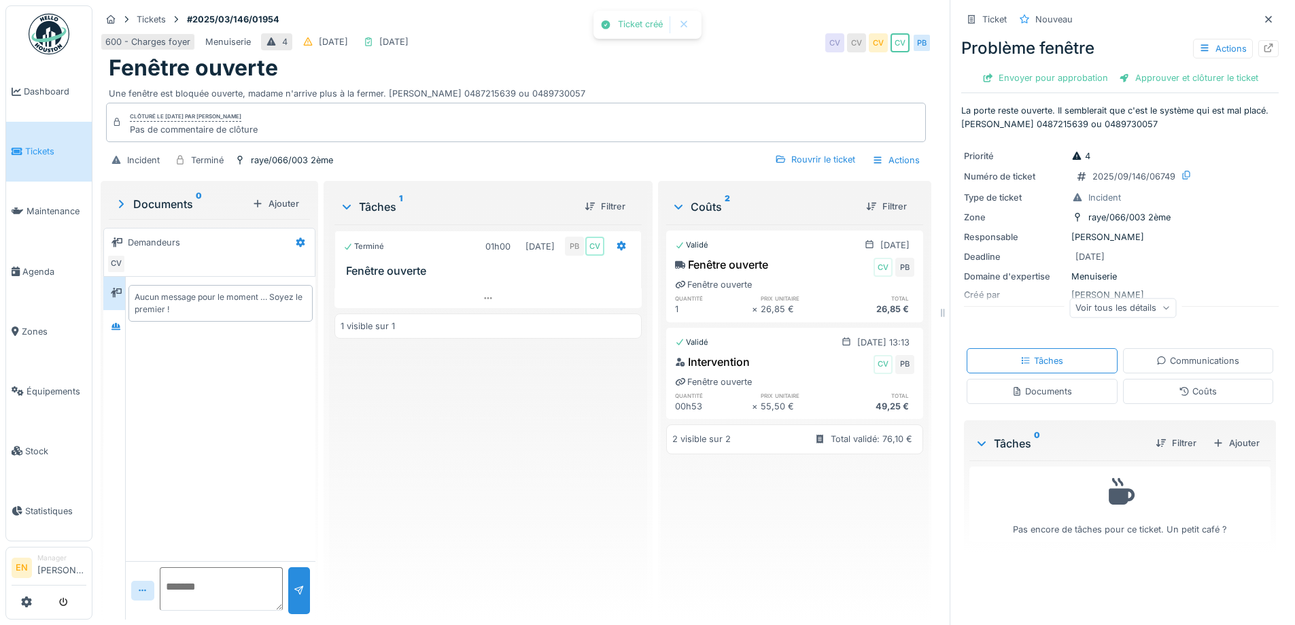
drag, startPoint x: 606, startPoint y: 517, endPoint x: 1161, endPoint y: 147, distance: 667.1
click at [606, 517] on div "Terminé 01h00 25/02/2025 PB CV Fenêtre ouverte 1 visible sur 1" at bounding box center [487, 416] width 307 height 384
click at [1265, 20] on icon at bounding box center [1268, 19] width 7 height 7
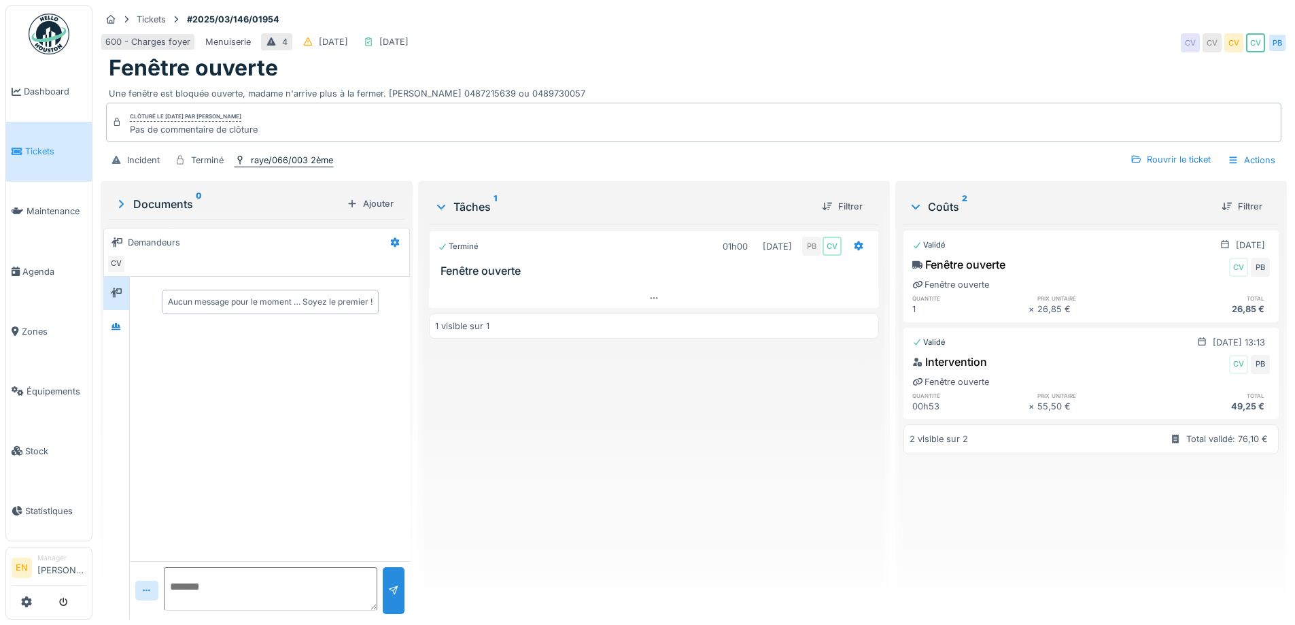
click at [294, 159] on div "raye/066/003 2ème" at bounding box center [292, 160] width 82 height 13
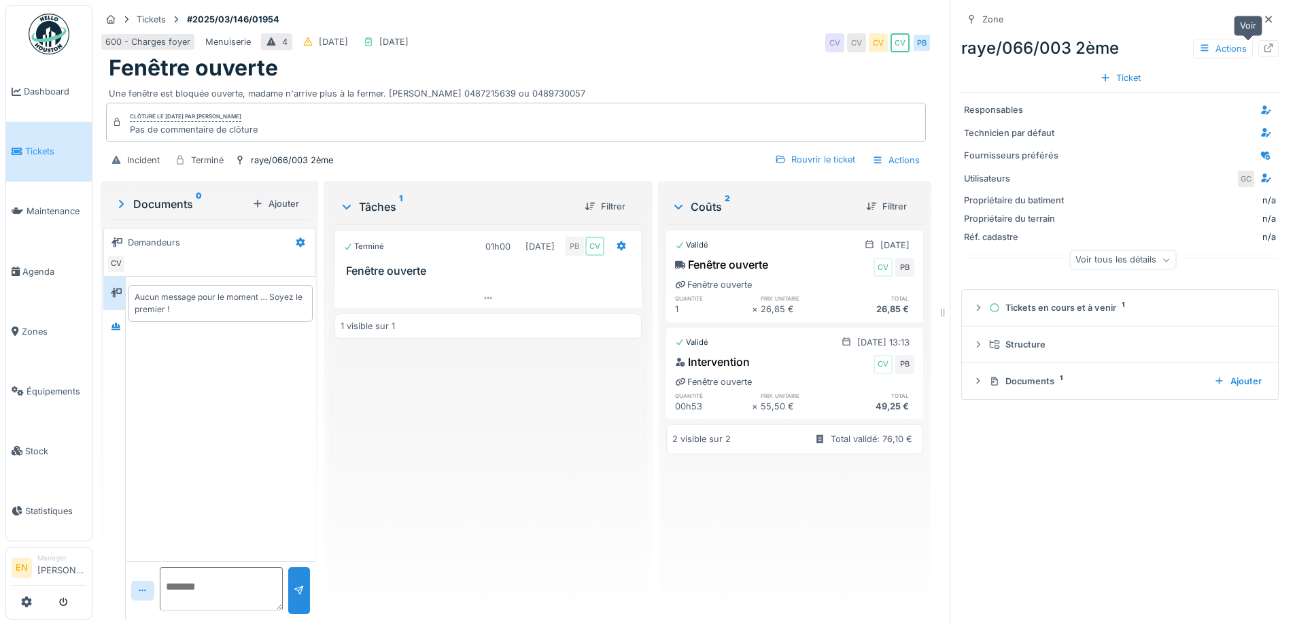
click at [1263, 48] on icon at bounding box center [1268, 47] width 11 height 9
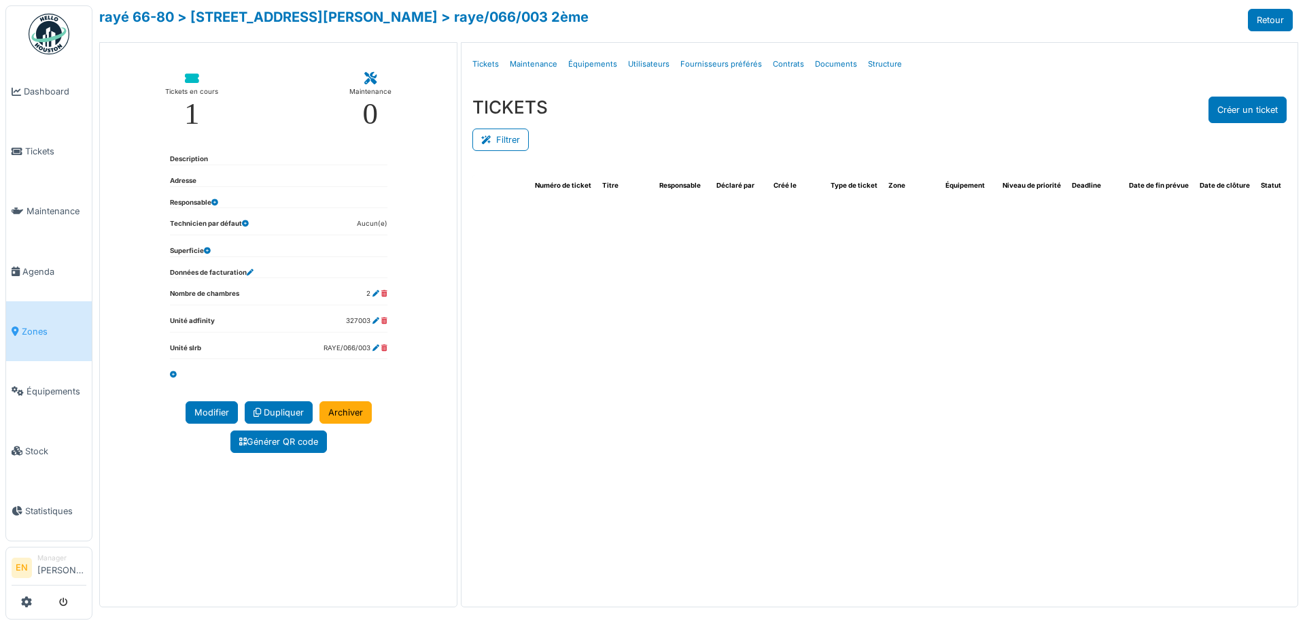
select select "***"
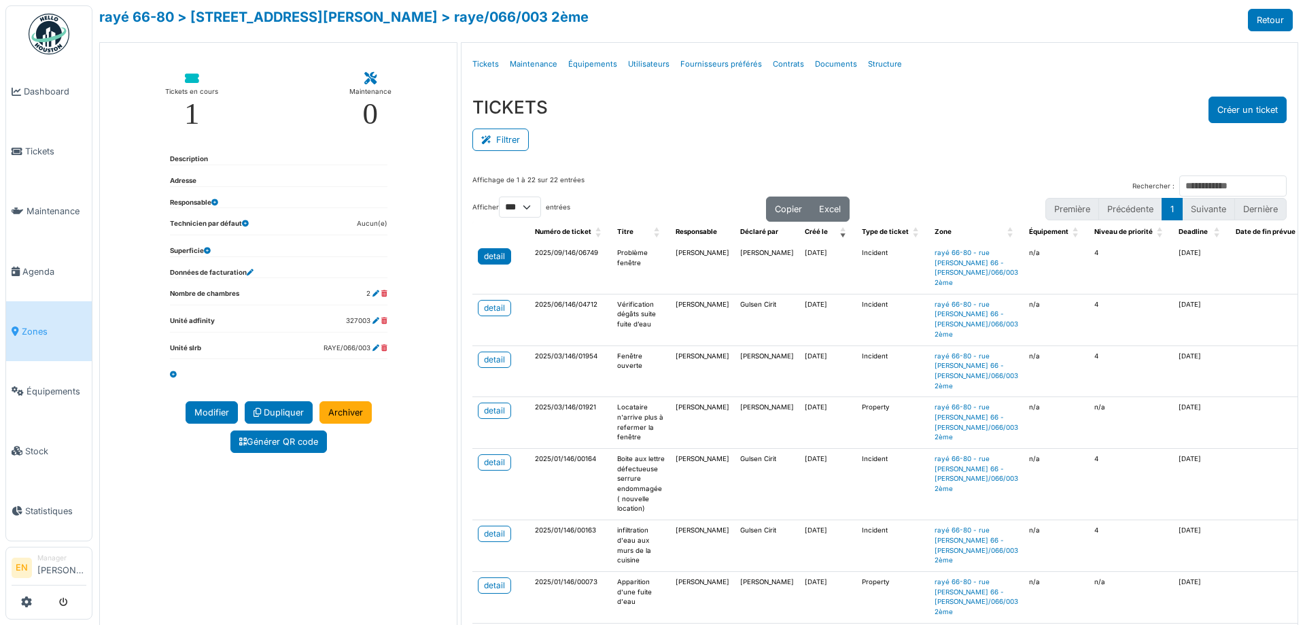
click at [498, 258] on div "detail" at bounding box center [494, 256] width 21 height 12
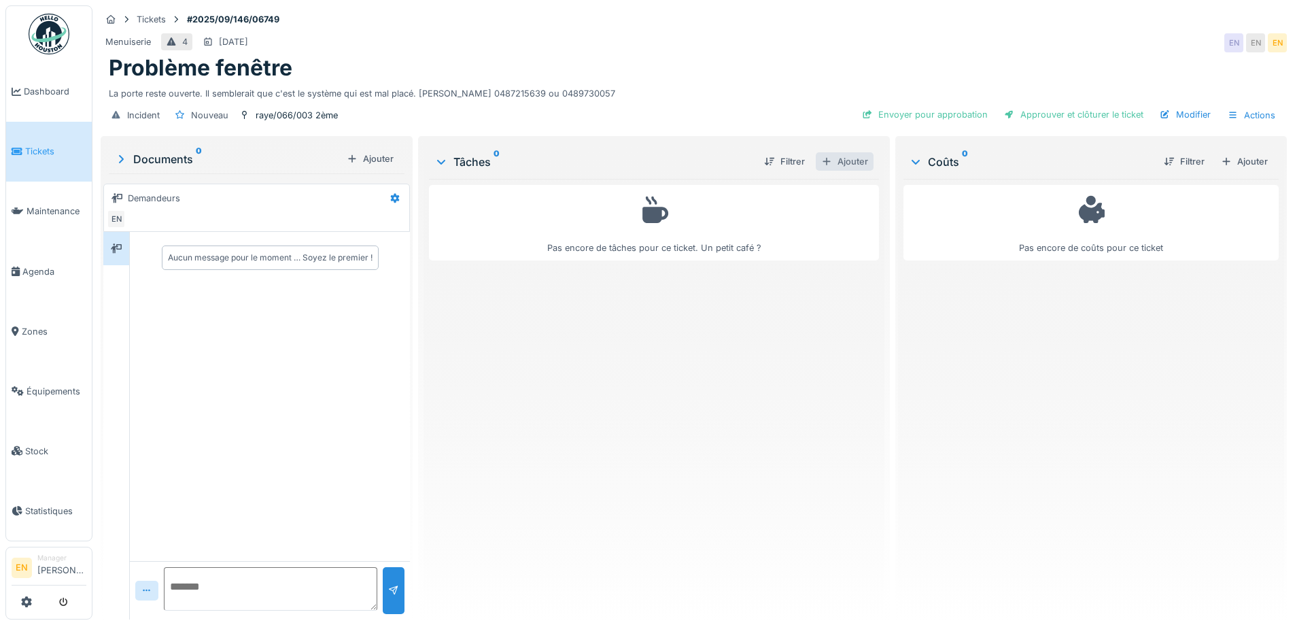
click at [847, 164] on div "Ajouter" at bounding box center [845, 161] width 58 height 18
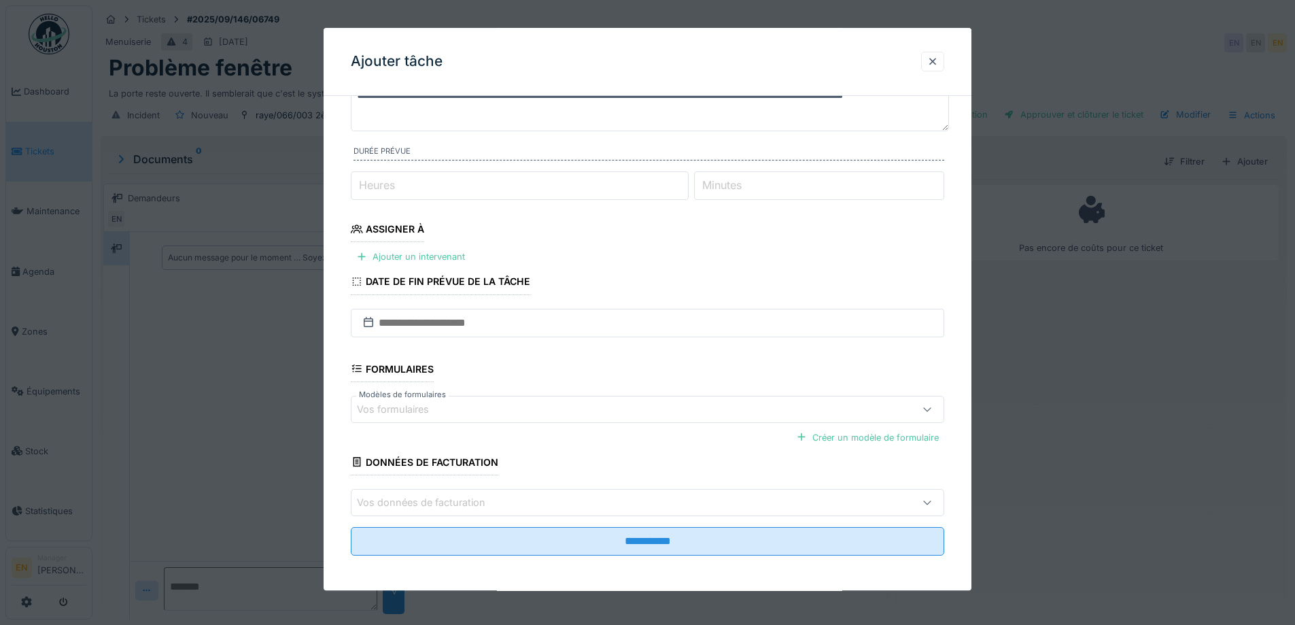
scroll to position [111, 0]
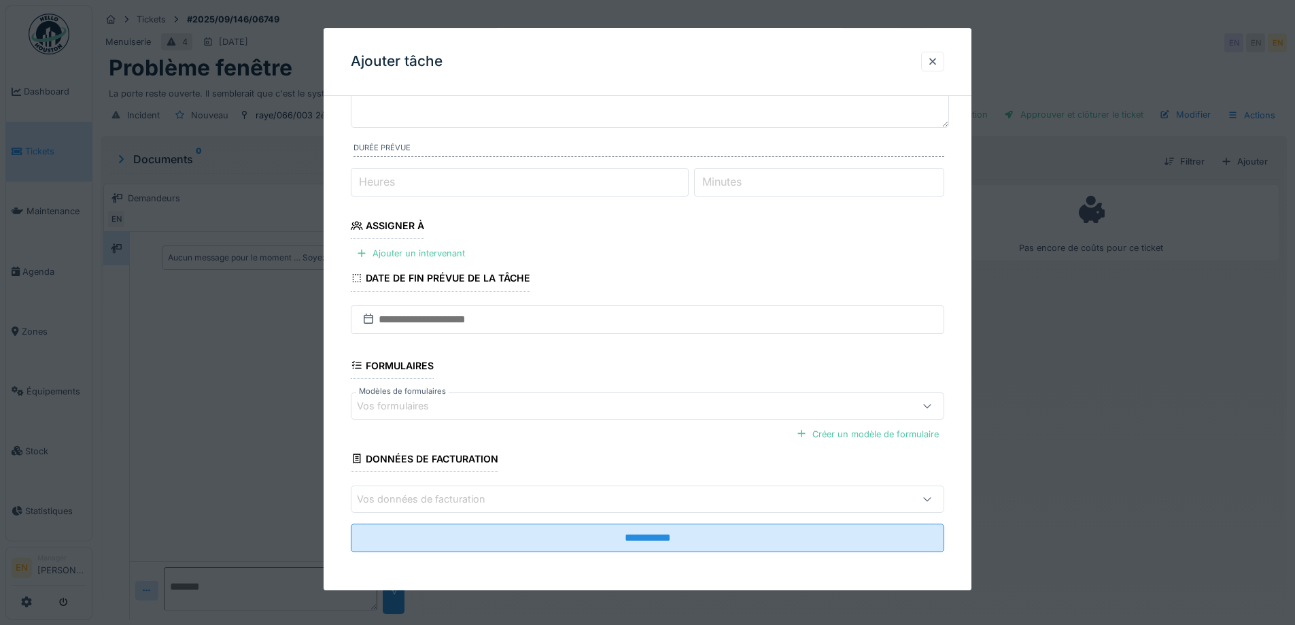
type input "*"
click at [686, 179] on input "*" at bounding box center [520, 182] width 338 height 29
click at [436, 252] on div "Ajouter un intervenant" at bounding box center [411, 254] width 120 height 18
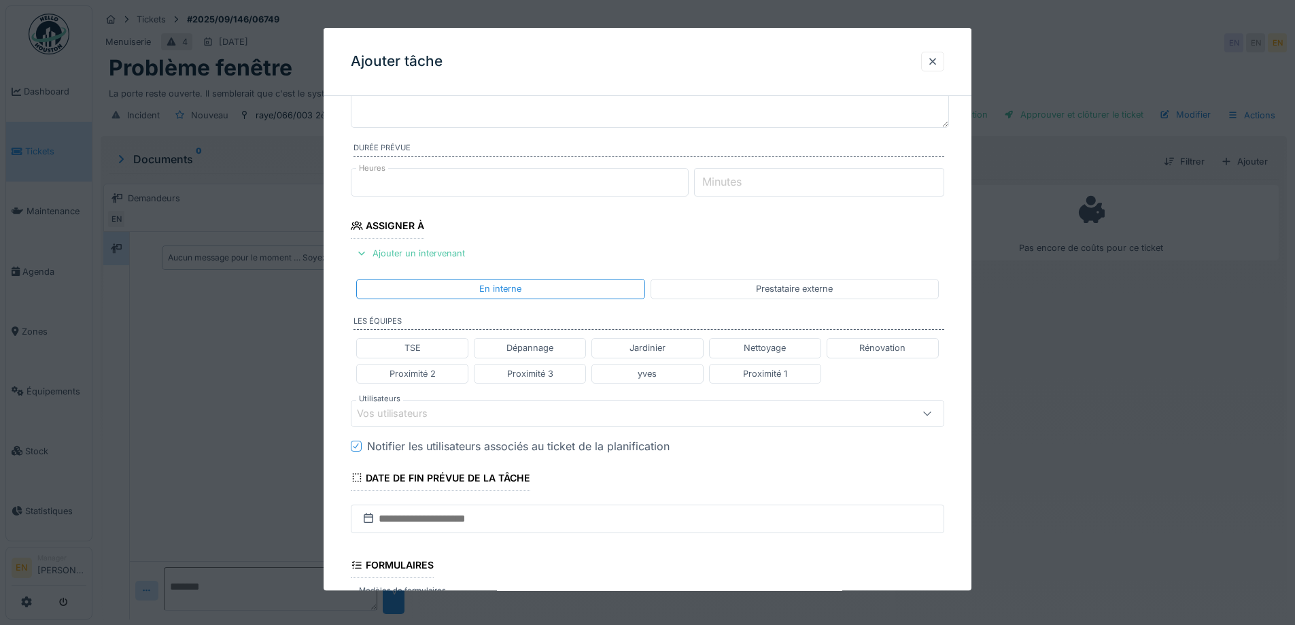
click at [495, 409] on div "Vos utilisateurs" at bounding box center [613, 413] width 512 height 15
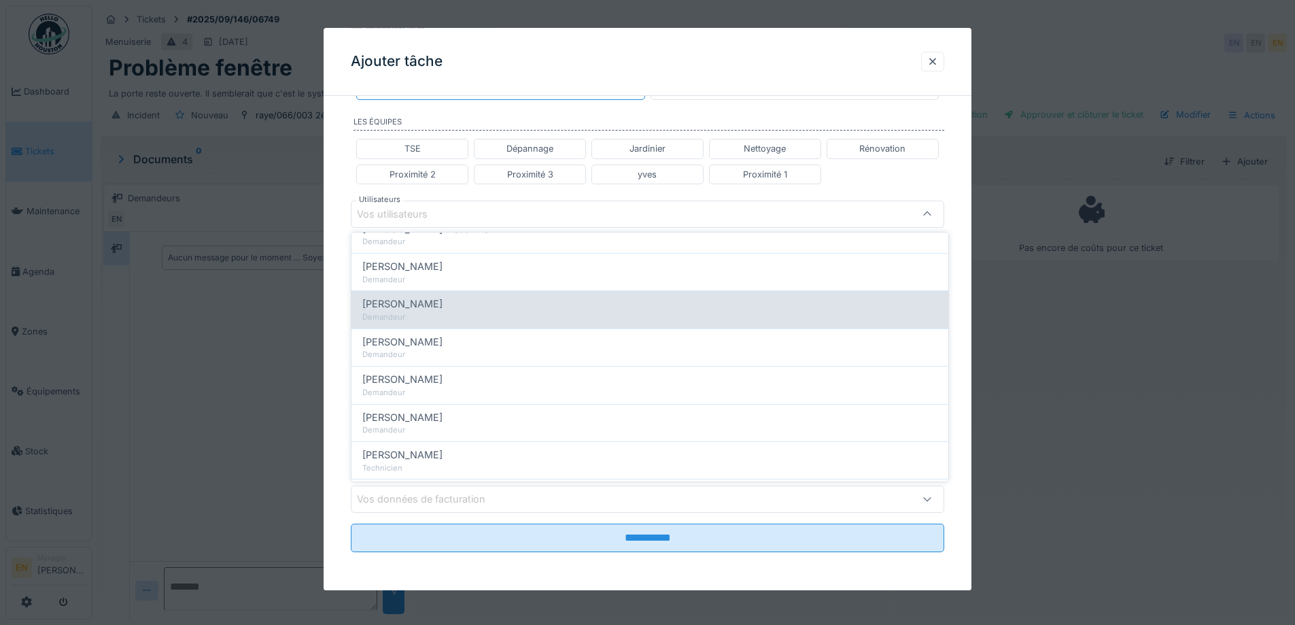
scroll to position [196, 0]
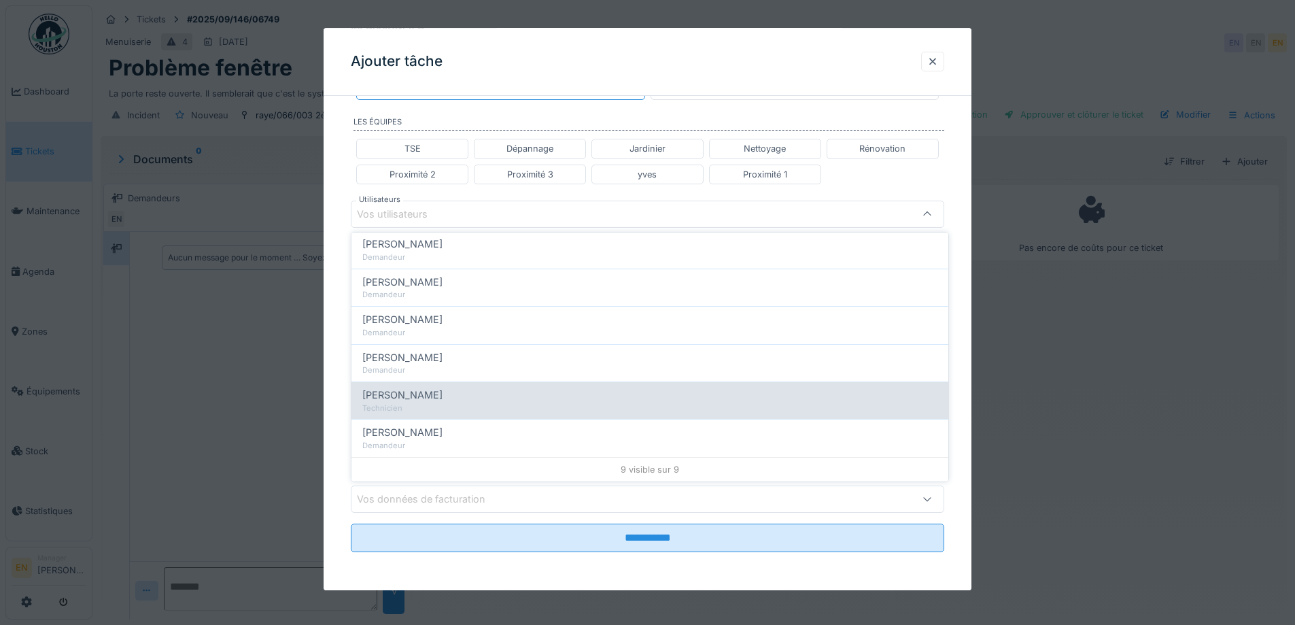
type input "****"
click at [401, 406] on div "Technicien" at bounding box center [649, 408] width 575 height 12
type input "****"
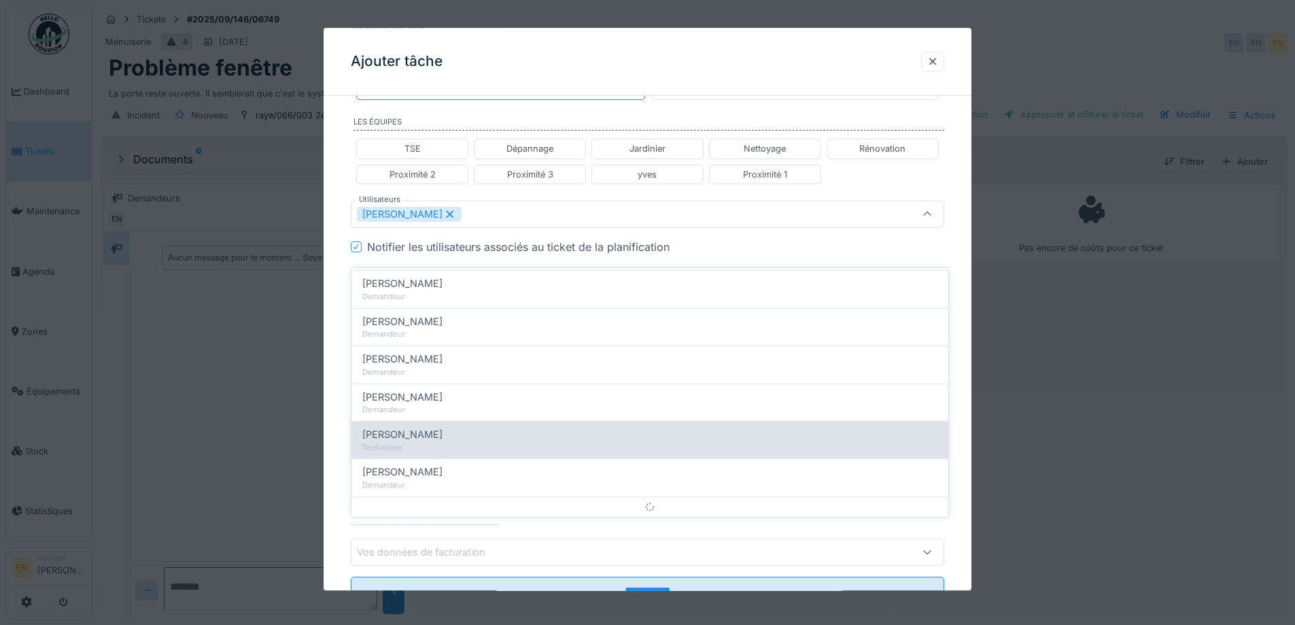
scroll to position [215, 0]
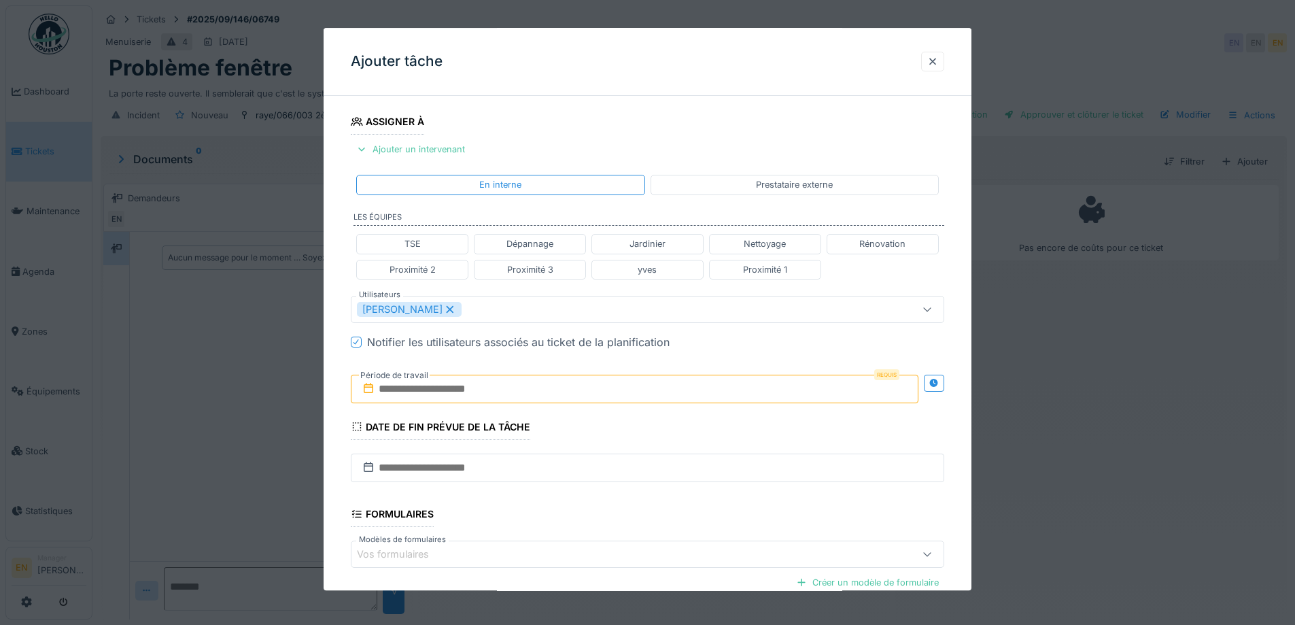
click at [970, 389] on div "**********" at bounding box center [648, 315] width 648 height 846
click at [937, 385] on icon at bounding box center [933, 383] width 9 height 9
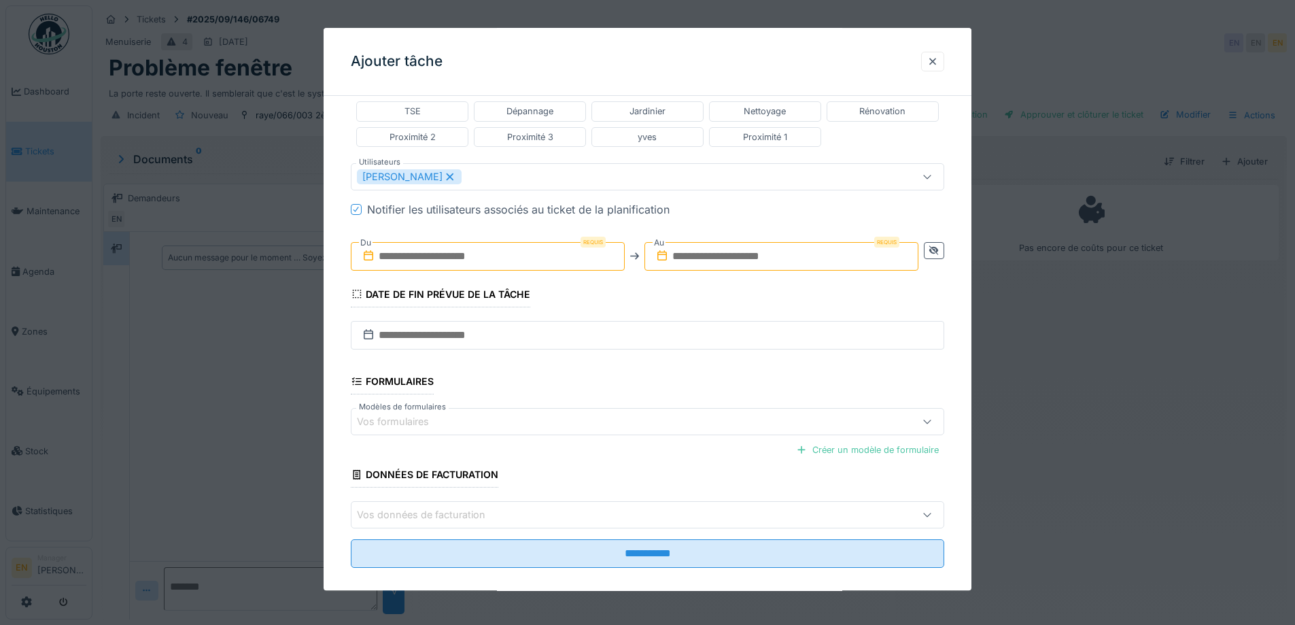
scroll to position [351, 0]
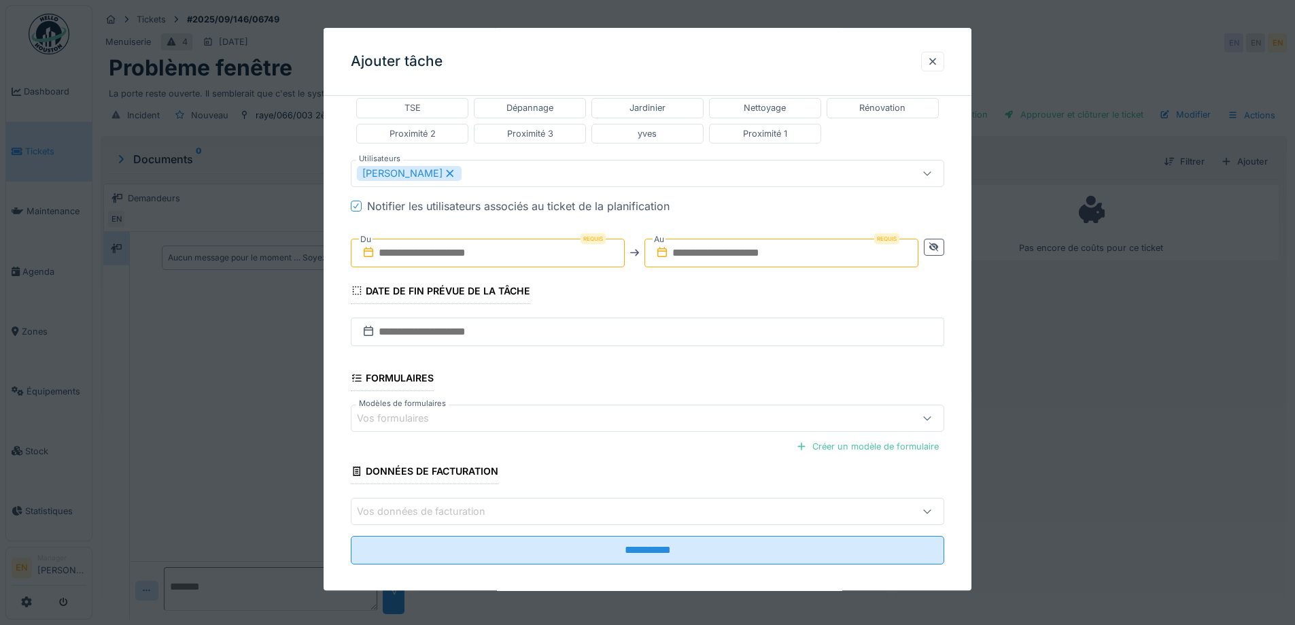
click at [460, 256] on input "text" at bounding box center [488, 253] width 274 height 29
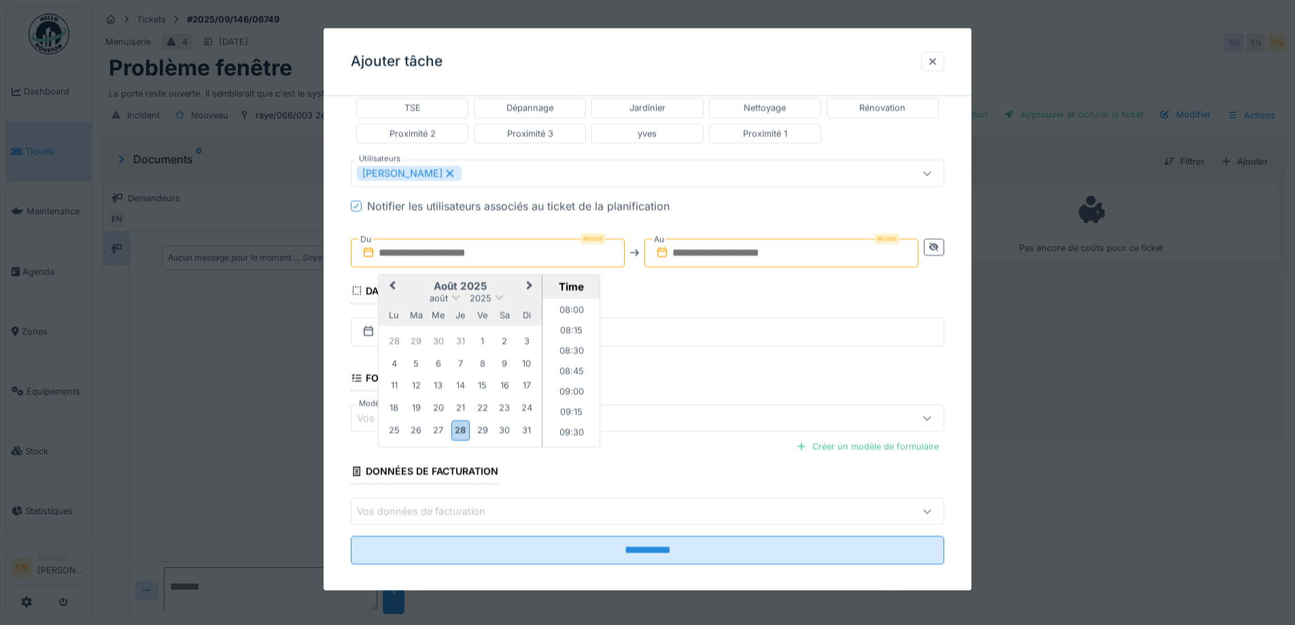
scroll to position [639, 0]
click at [529, 284] on span "Next Month" at bounding box center [529, 286] width 0 height 16
click at [399, 346] on div "1" at bounding box center [394, 341] width 18 height 18
click at [565, 351] on li "10:00" at bounding box center [571, 349] width 58 height 20
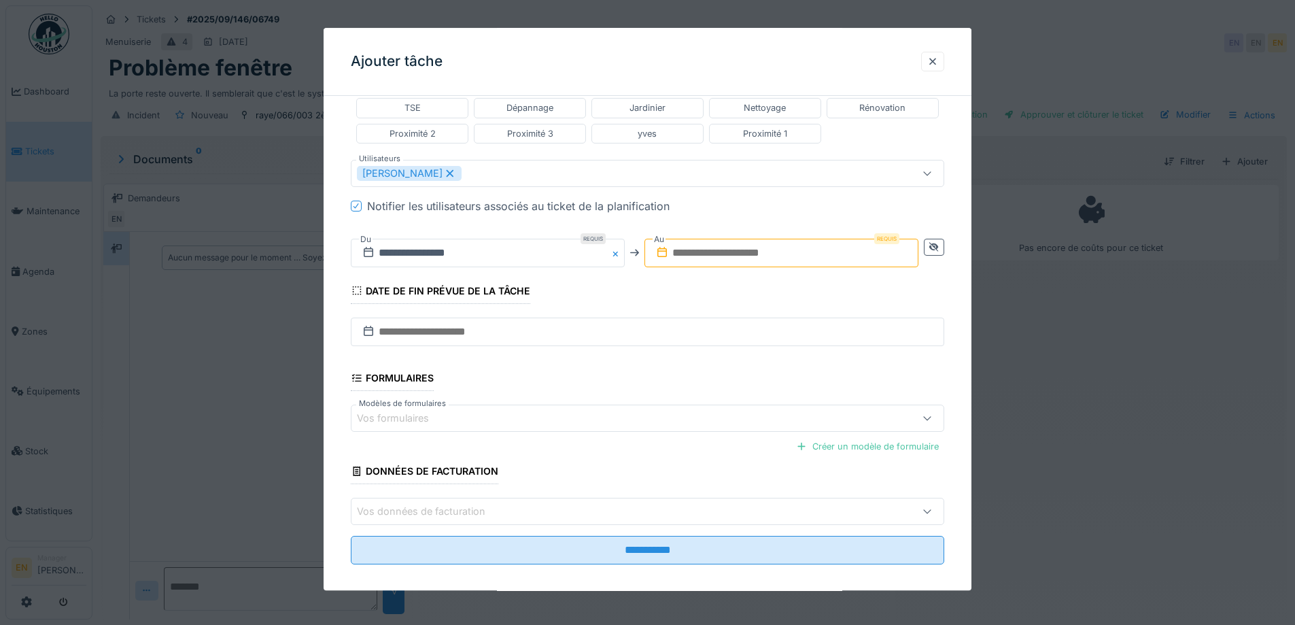
click at [804, 262] on input "text" at bounding box center [781, 253] width 274 height 29
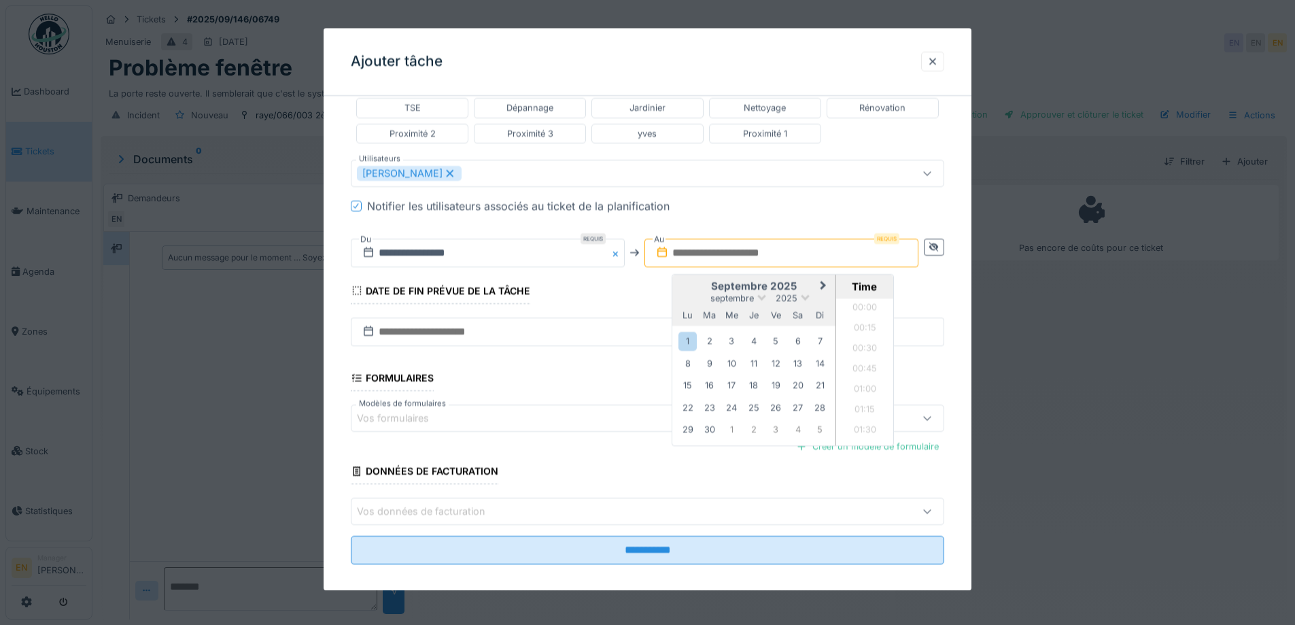
scroll to position [650, 0]
click at [697, 340] on div "1" at bounding box center [687, 341] width 18 height 18
click at [860, 416] on li "11:00" at bounding box center [865, 419] width 58 height 20
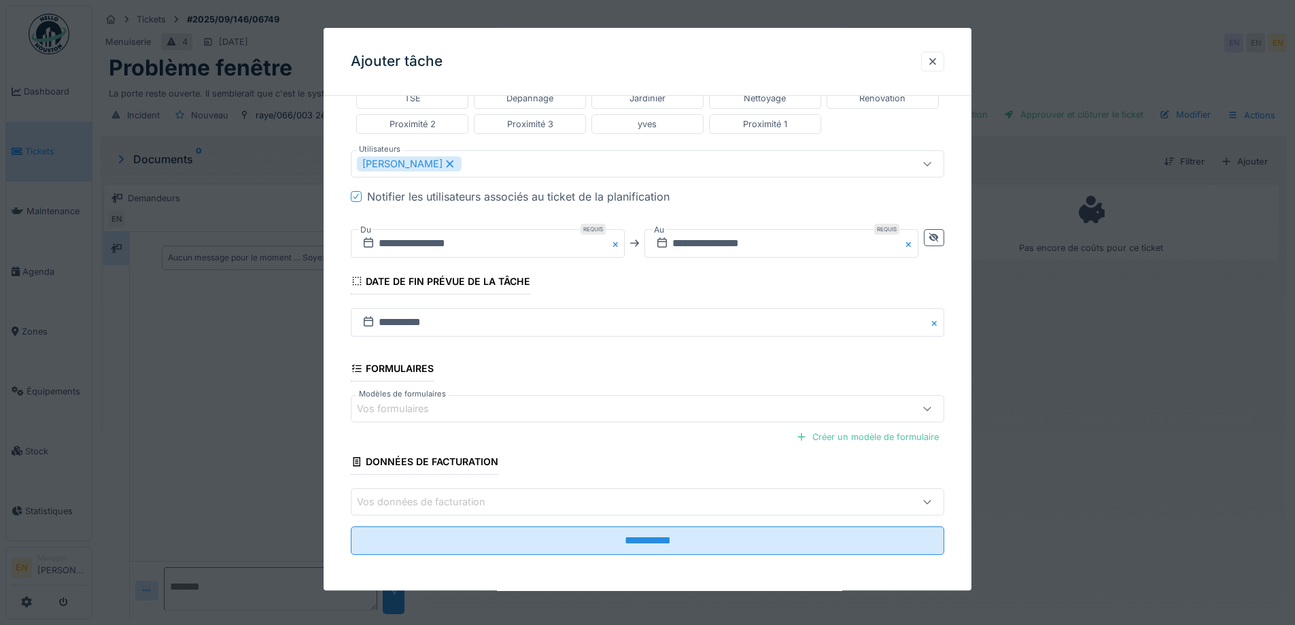
scroll to position [363, 0]
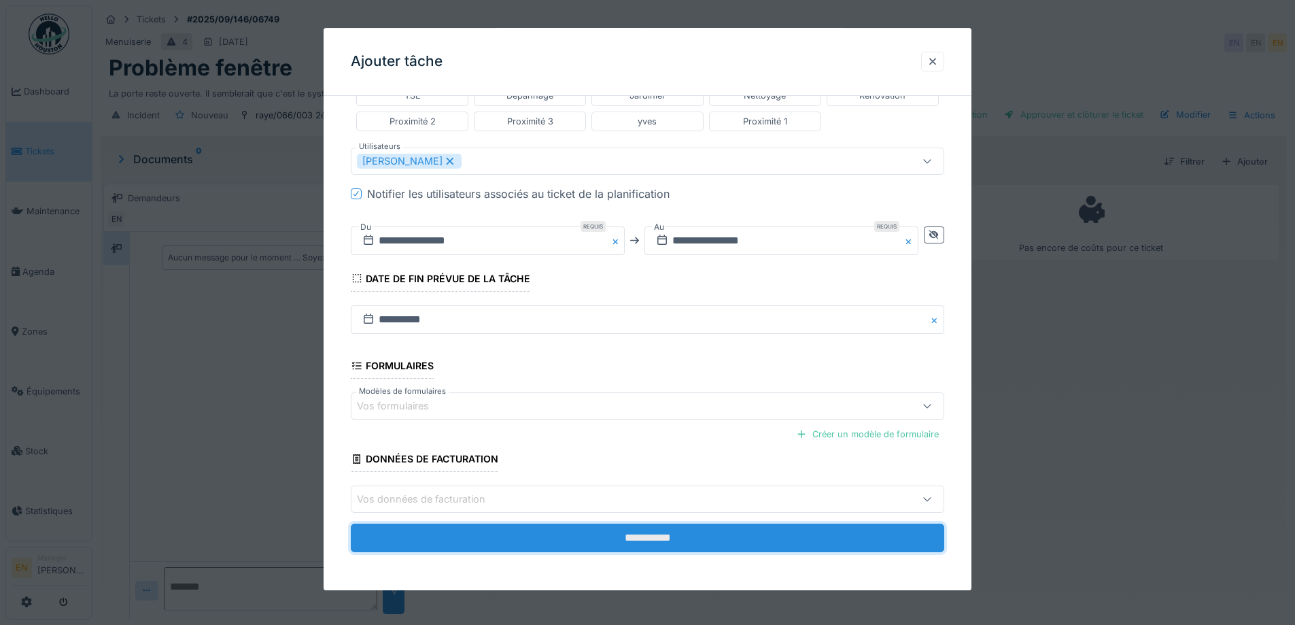
click at [644, 543] on input "**********" at bounding box center [647, 538] width 593 height 29
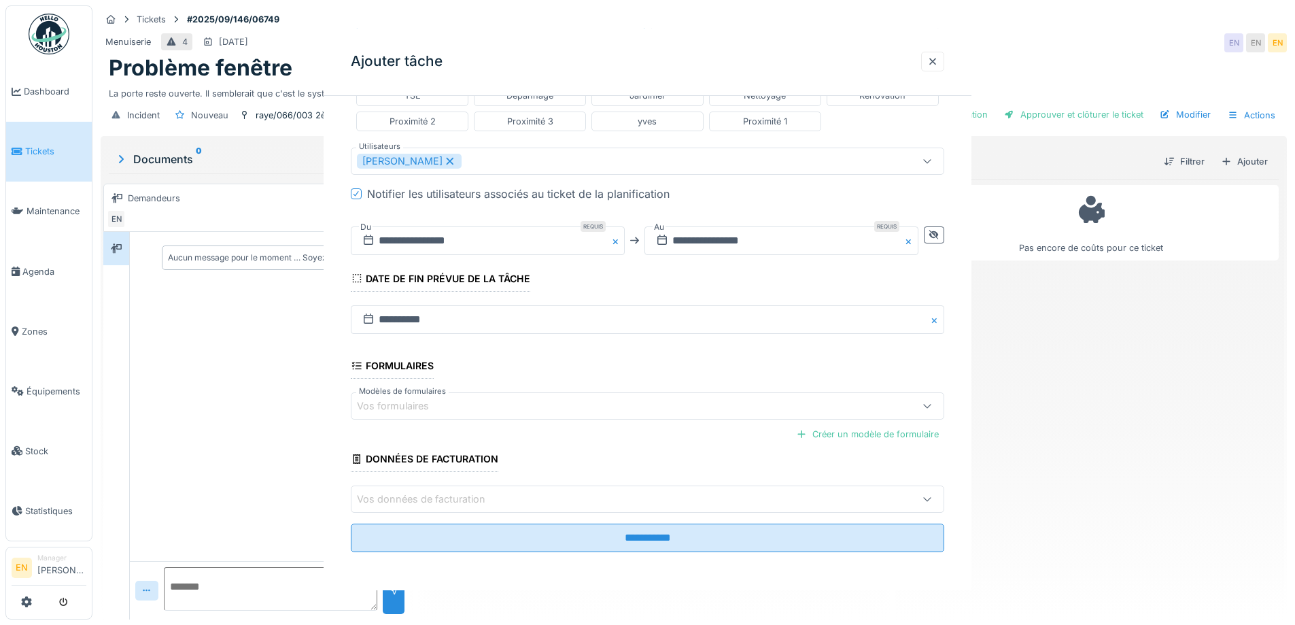
scroll to position [0, 0]
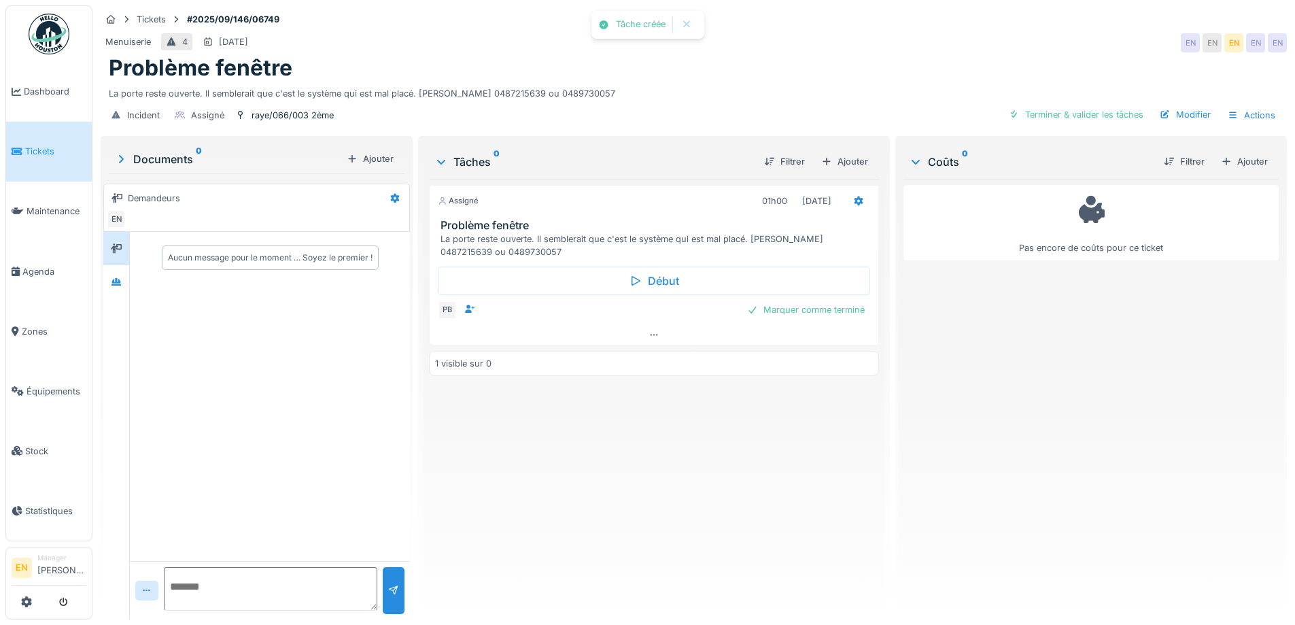
click at [566, 500] on div "Assigné 01h00 01/09/2025 Problème fenêtre La porte reste ouverte. Il semblerait…" at bounding box center [653, 394] width 449 height 430
click at [487, 96] on div "La porte reste ouverte. Il semblerait que c'est le système qui est mal placé. M…" at bounding box center [694, 91] width 1170 height 18
drag, startPoint x: 286, startPoint y: 426, endPoint x: 81, endPoint y: 289, distance: 246.9
click at [282, 423] on div "Aucun message pour le moment … Soyez le premier !" at bounding box center [270, 396] width 280 height 329
click at [115, 283] on icon at bounding box center [116, 281] width 11 height 9
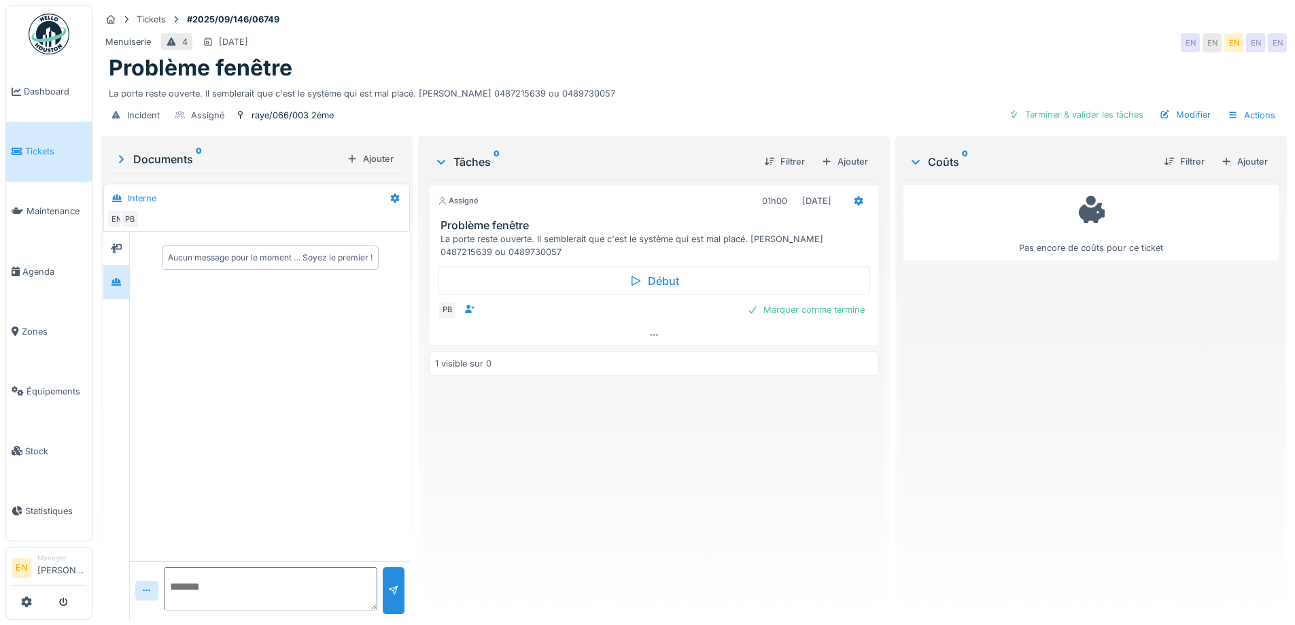
click at [271, 400] on div "Aucun message pour le moment … Soyez le premier !" at bounding box center [270, 396] width 280 height 329
click at [480, 447] on div "Assigné 01h00 01/09/2025 Problème fenêtre La porte reste ouverte. Il semblerait…" at bounding box center [653, 394] width 449 height 430
click at [708, 89] on div "La porte reste ouverte. Il semblerait que c'est le système qui est mal placé. M…" at bounding box center [694, 91] width 1170 height 18
click at [658, 334] on div at bounding box center [654, 335] width 448 height 20
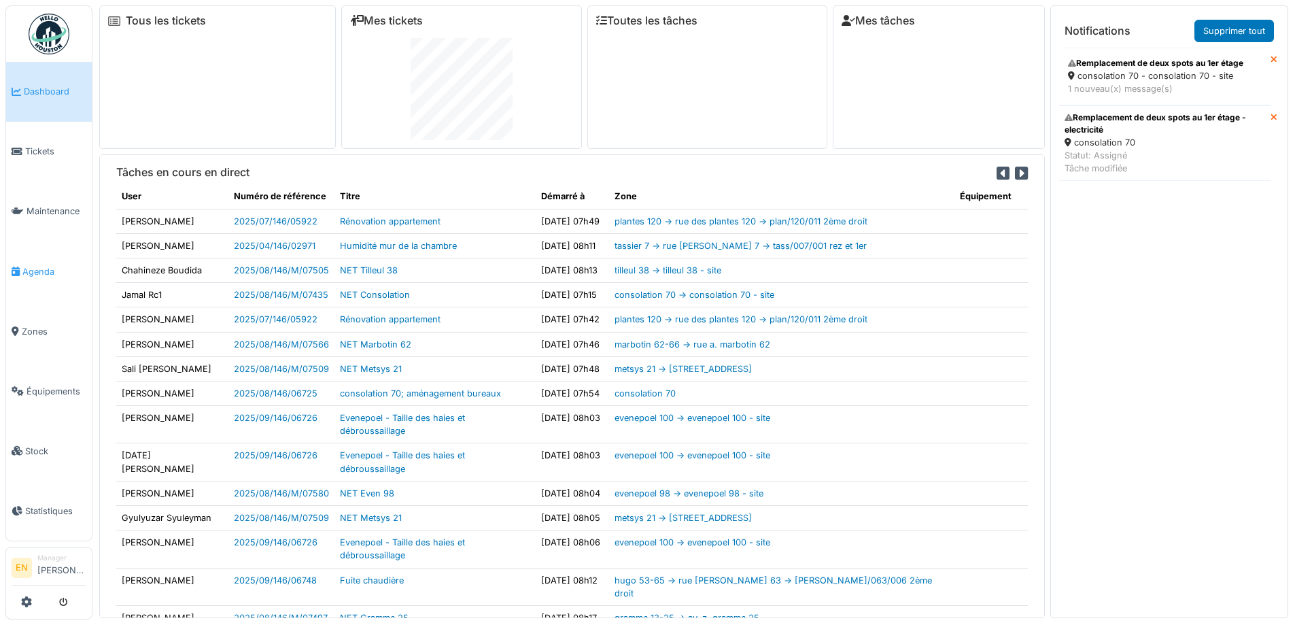
click at [25, 265] on span "Agenda" at bounding box center [54, 271] width 64 height 13
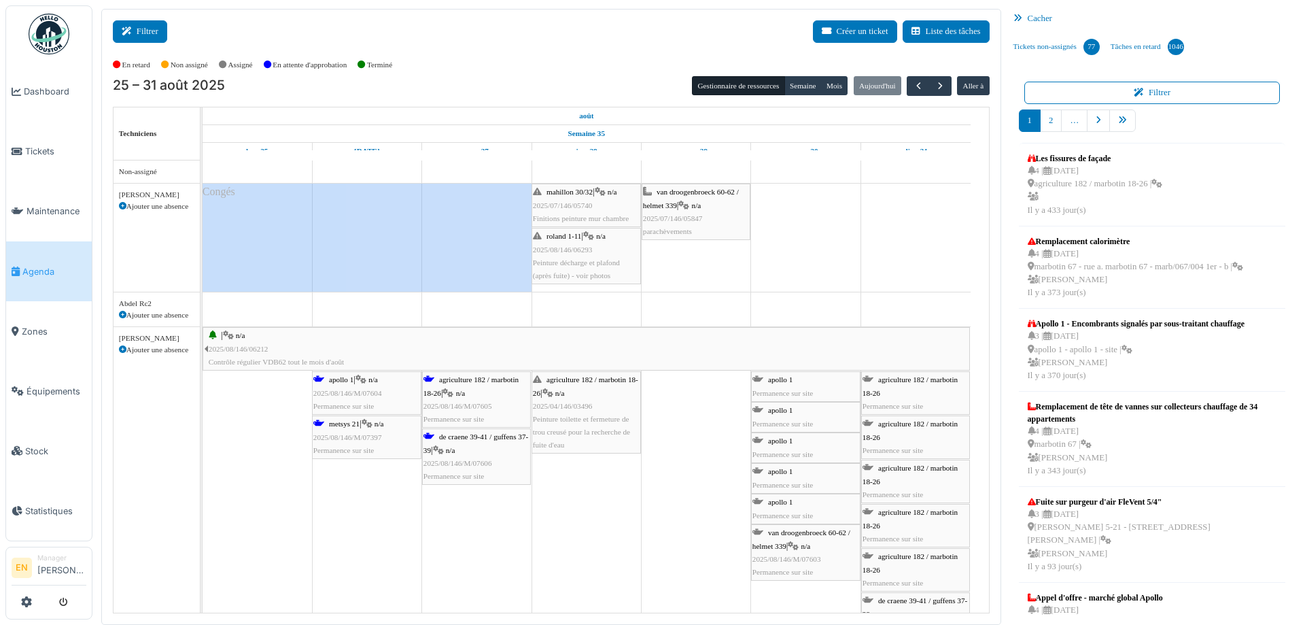
click at [141, 29] on button "Filtrer" at bounding box center [140, 31] width 54 height 22
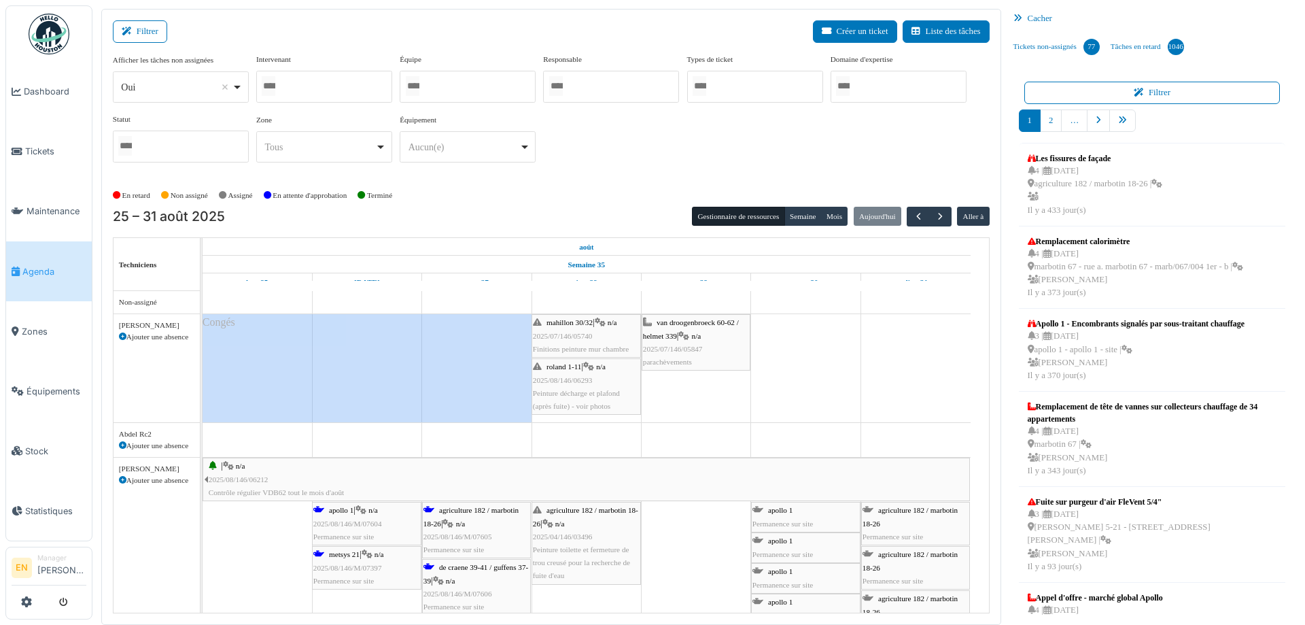
click at [237, 93] on div "Oui Remove item" at bounding box center [180, 87] width 124 height 20
select select "**"
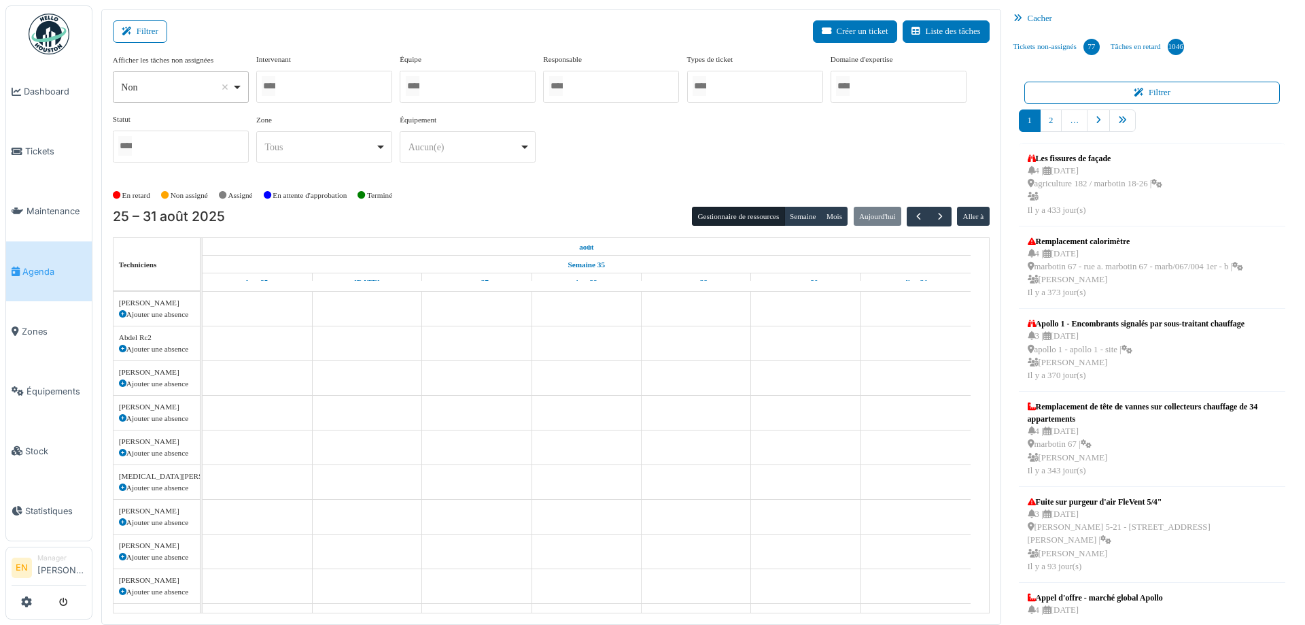
click at [312, 90] on div at bounding box center [324, 87] width 136 height 32
type input "****"
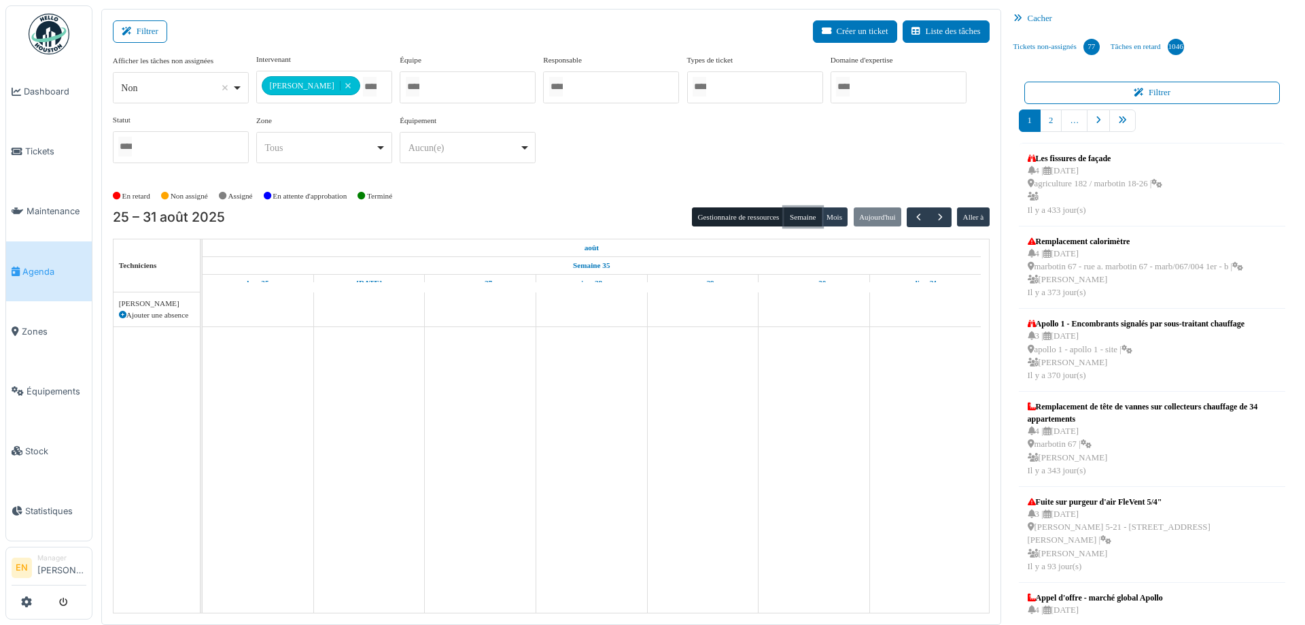
click at [799, 218] on button "Semaine" at bounding box center [802, 216] width 37 height 19
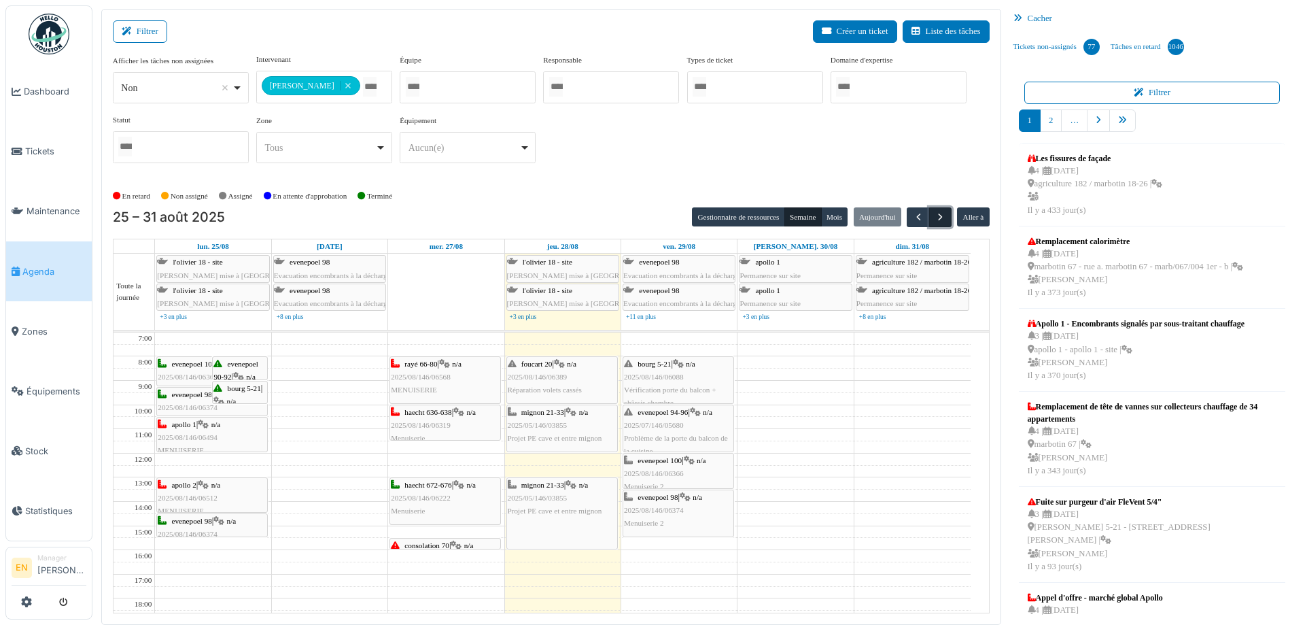
click at [934, 215] on span "button" at bounding box center [940, 217] width 12 height 12
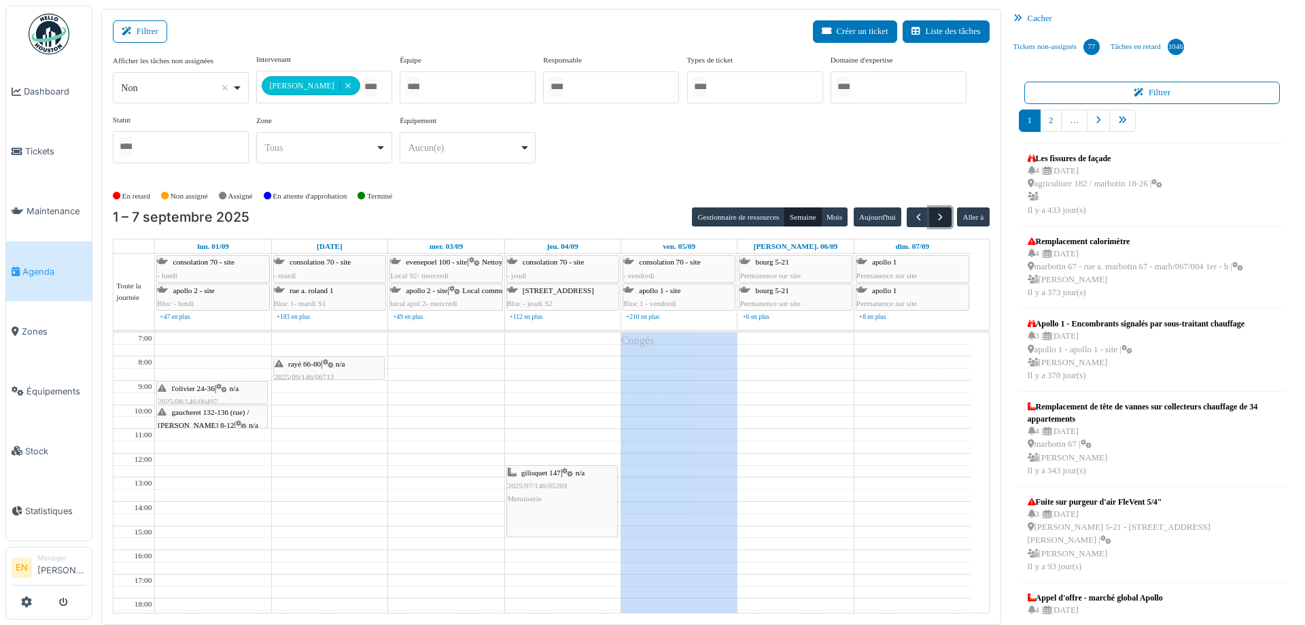
click at [934, 217] on span "button" at bounding box center [940, 217] width 12 height 12
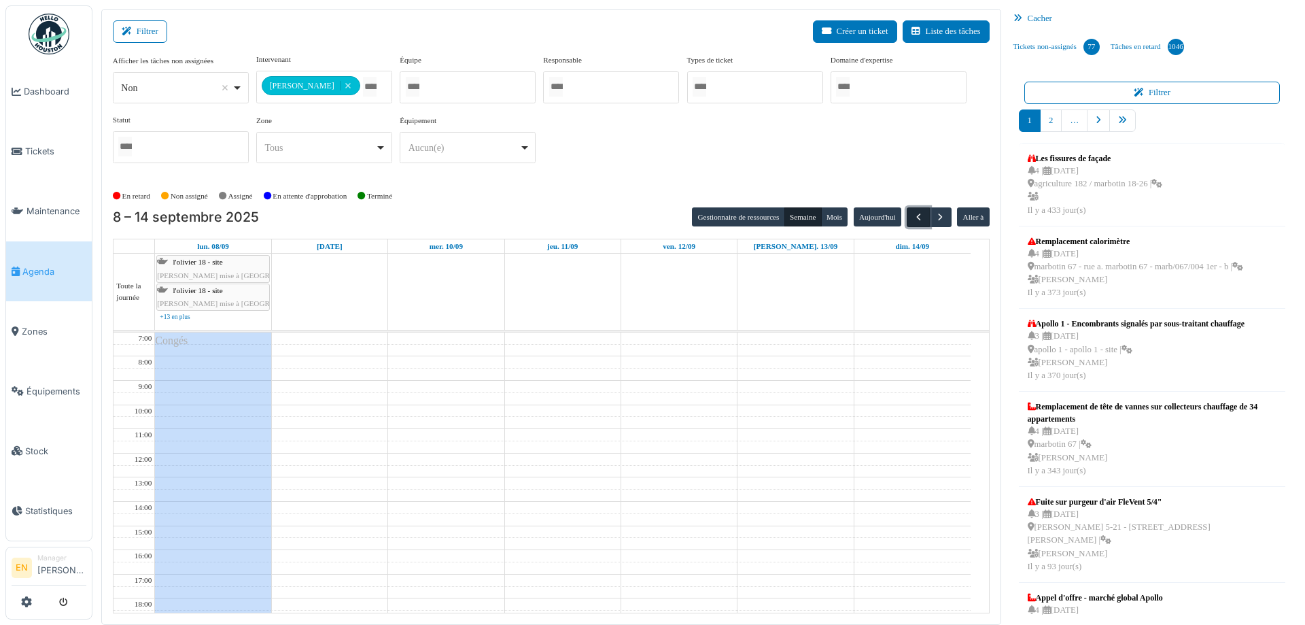
click at [913, 217] on span "button" at bounding box center [919, 217] width 12 height 12
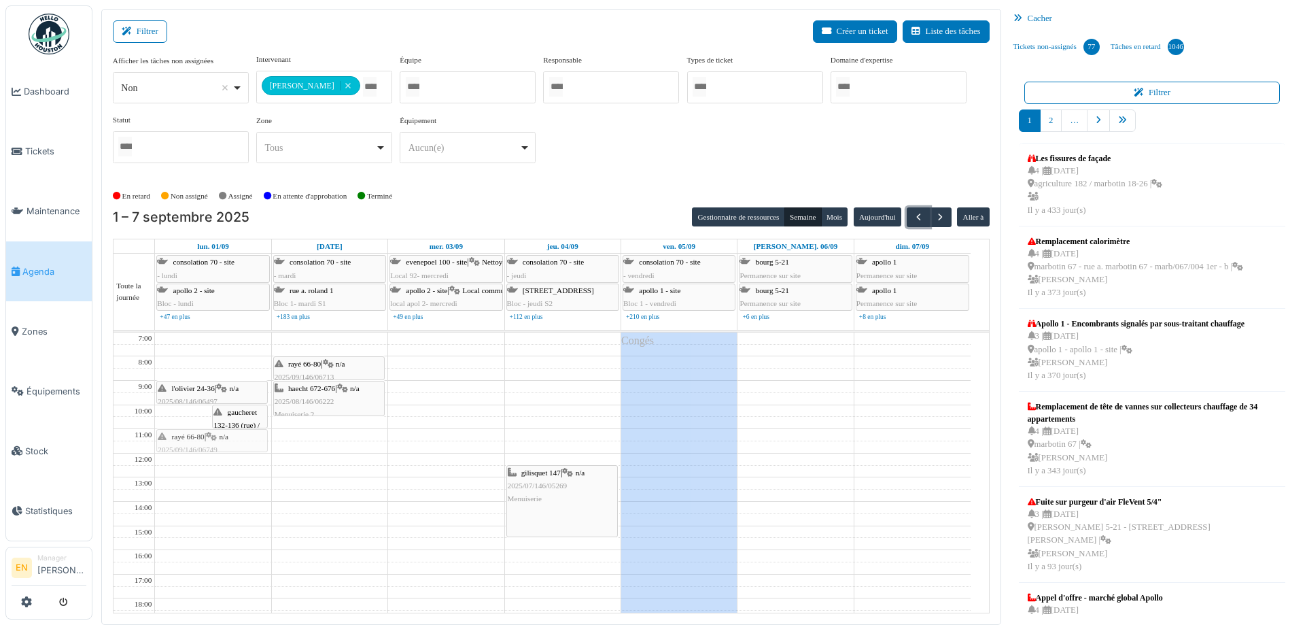
drag, startPoint x: 193, startPoint y: 418, endPoint x: 189, endPoint y: 444, distance: 26.8
click at [189, 444] on div "rayé 66-80 | n/a 2025/09/146/06749 Problème fenêtre gaucheret 132-136 (rue) / t…" at bounding box center [213, 537] width 116 height 410
click at [623, 151] on div "**********" at bounding box center [551, 114] width 877 height 120
click at [304, 367] on div "rayé 66-80 | n/a 2025/09/146/06713 La porte du balcon ne se ferme pas bien" at bounding box center [329, 383] width 109 height 52
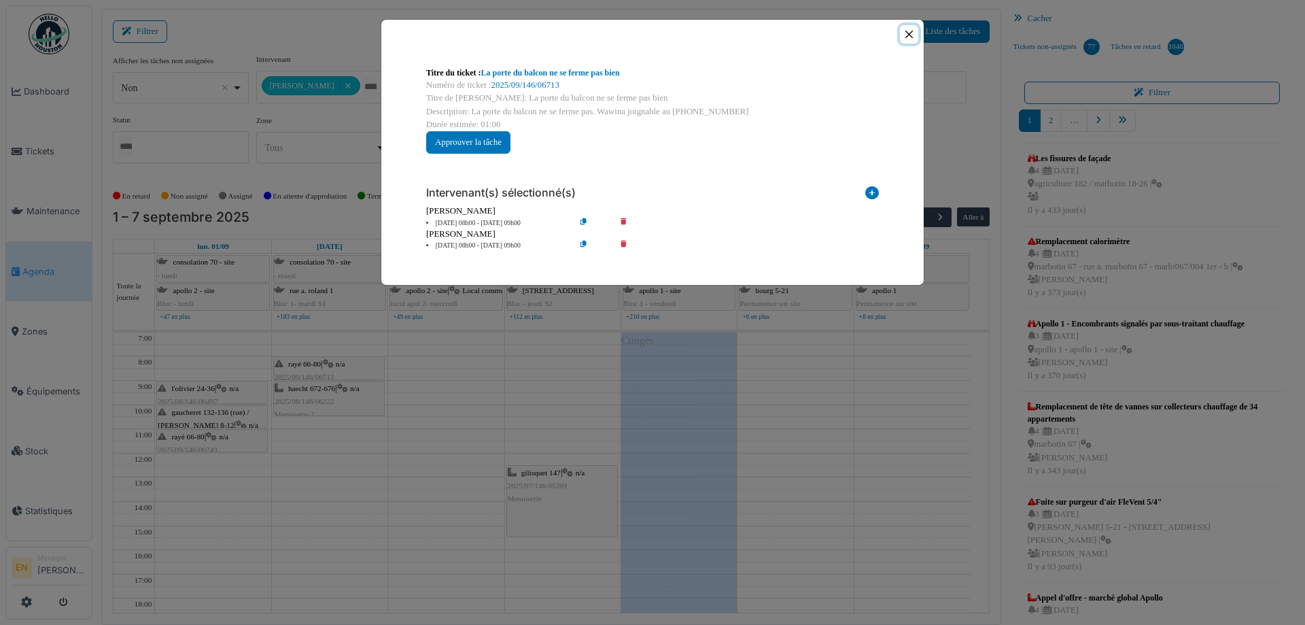
click at [907, 36] on button "Close" at bounding box center [909, 34] width 18 height 18
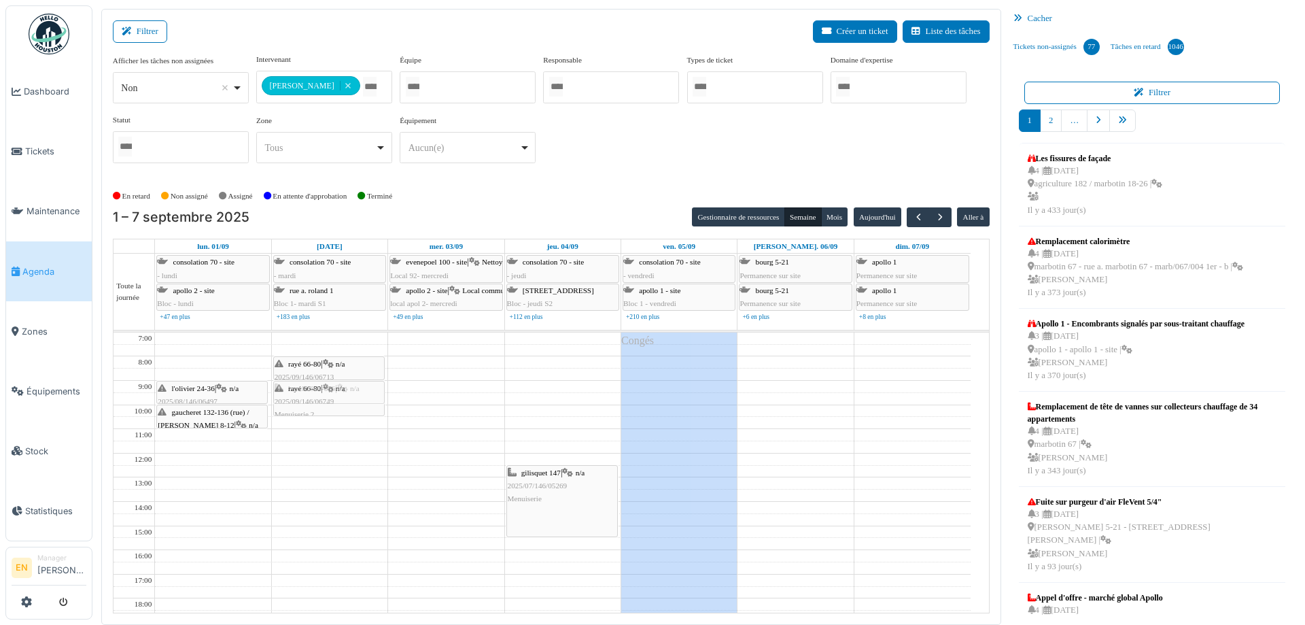
drag, startPoint x: 215, startPoint y: 438, endPoint x: 323, endPoint y: 392, distance: 117.3
click at [323, 392] on tr "l'olivier 24-36 | n/a 2025/08/146/06497 Réglage de la porte d'entrée gaucheret …" at bounding box center [541, 537] width 857 height 410
drag, startPoint x: 304, startPoint y: 398, endPoint x: 305, endPoint y: 415, distance: 17.7
click at [305, 415] on div "haecht 672-676 | n/a 2025/08/146/06222 Menuiserie 2 rayé 66-80 | n/a 2025/09/14…" at bounding box center [330, 537] width 116 height 410
click at [359, 409] on div "haecht 672-676 | n/a 2025/08/146/06222 Menuiserie 2" at bounding box center [356, 426] width 53 height 65
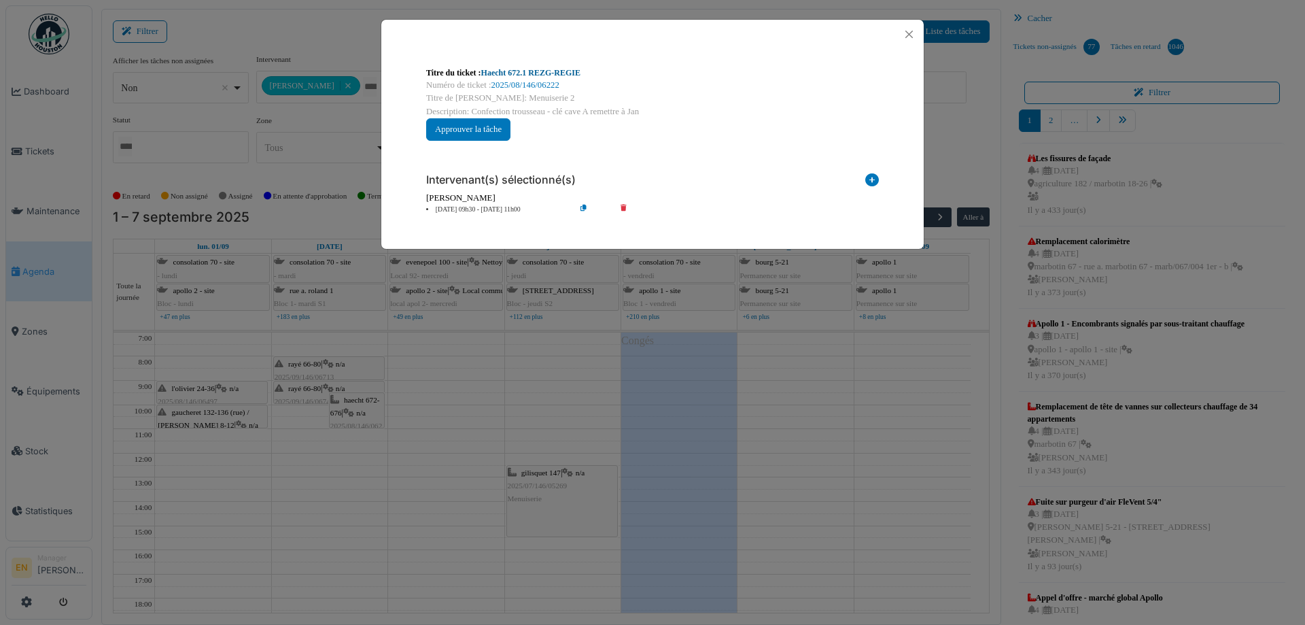
click at [574, 72] on link "Haecht 672.1 REZG-REGIE" at bounding box center [530, 73] width 99 height 10
click at [908, 39] on button "Close" at bounding box center [909, 34] width 18 height 18
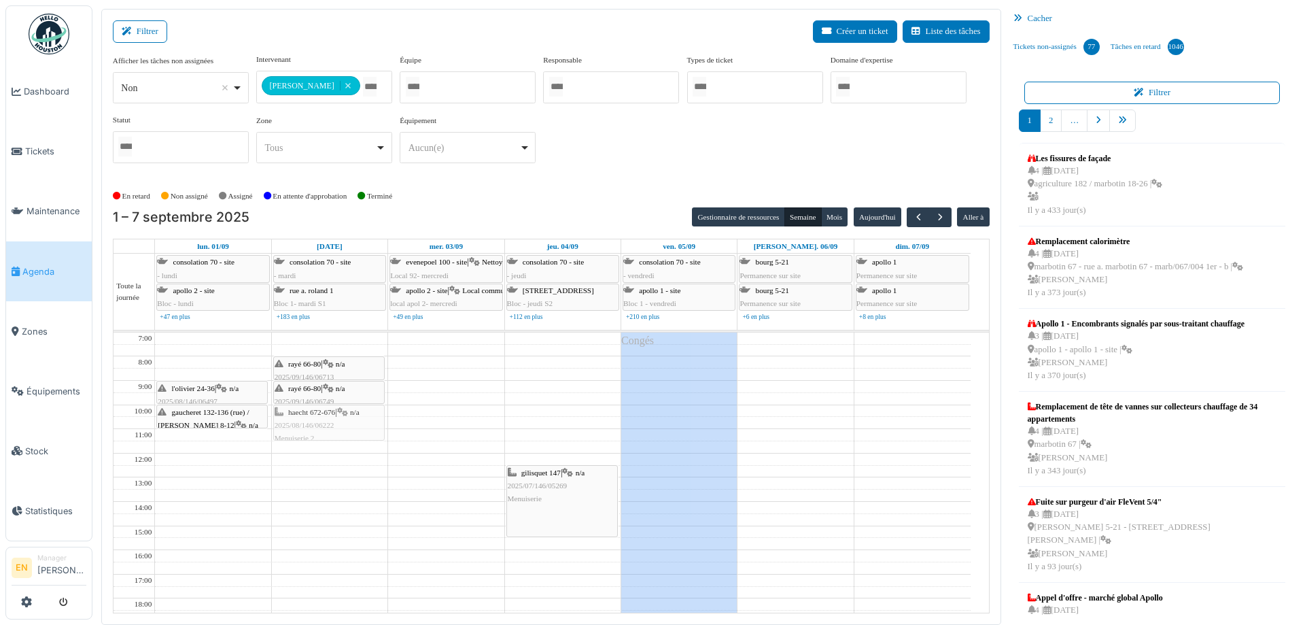
drag, startPoint x: 361, startPoint y: 404, endPoint x: 332, endPoint y: 419, distance: 32.5
click at [332, 419] on div "rayé 66-80 | n/a 2025/09/146/06749 Problème fenêtre haecht 672-676 | n/a 2025/0…" at bounding box center [330, 537] width 116 height 410
click at [633, 177] on div "**********" at bounding box center [551, 119] width 877 height 131
click at [320, 421] on span "2025/08/146/06222" at bounding box center [305, 425] width 60 height 8
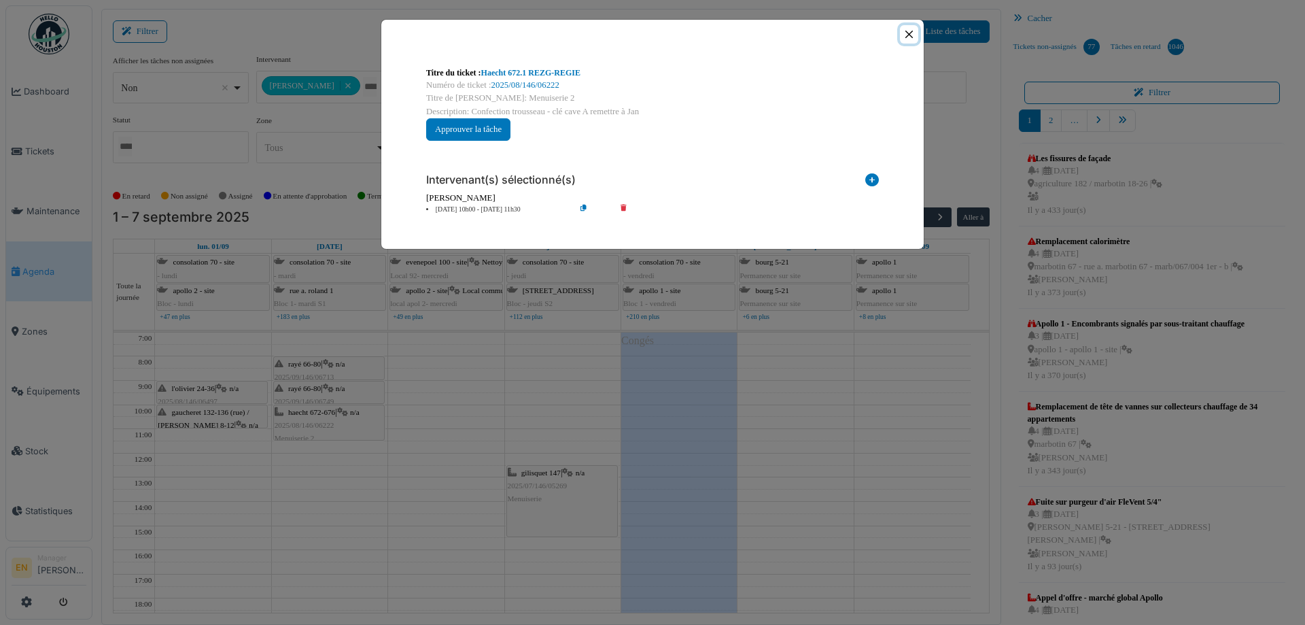
click at [907, 35] on button "Close" at bounding box center [909, 34] width 18 height 18
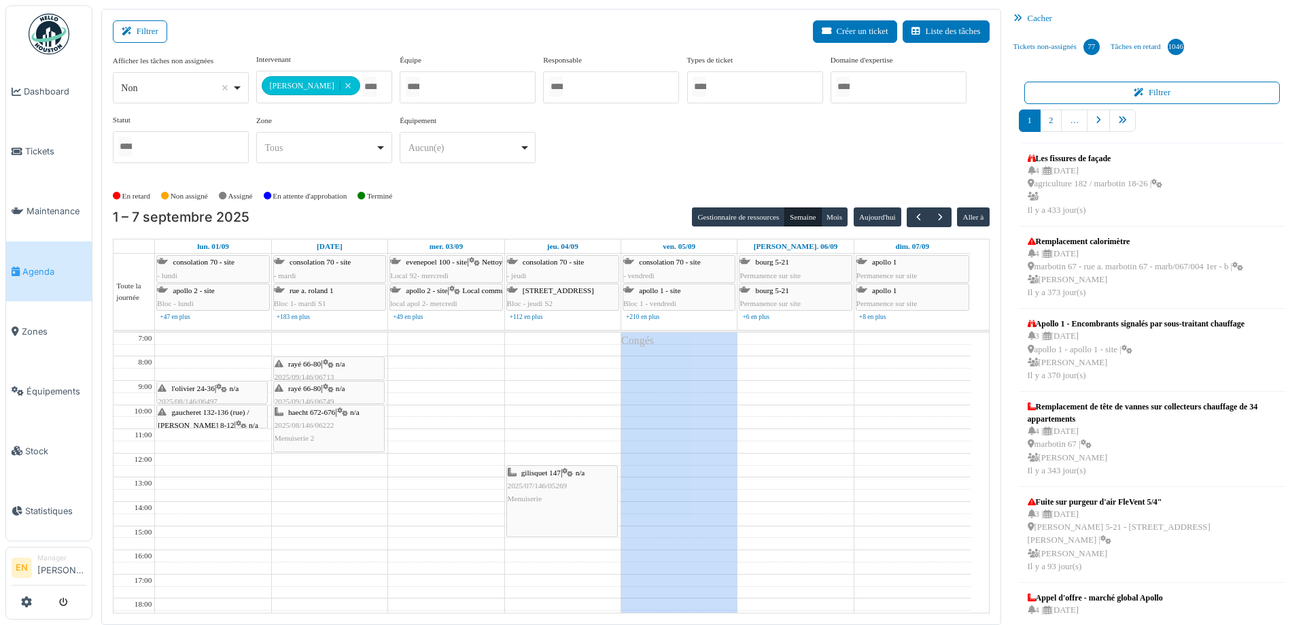
click at [330, 441] on div "rayé 66-80 | n/a 2025/09/146/06713 La porte du balcon ne se ferme pas bien rayé…" at bounding box center [330, 537] width 116 height 410
click at [597, 137] on div "**********" at bounding box center [551, 114] width 877 height 120
click at [322, 397] on span "2025/09/146/06749" at bounding box center [305, 401] width 60 height 8
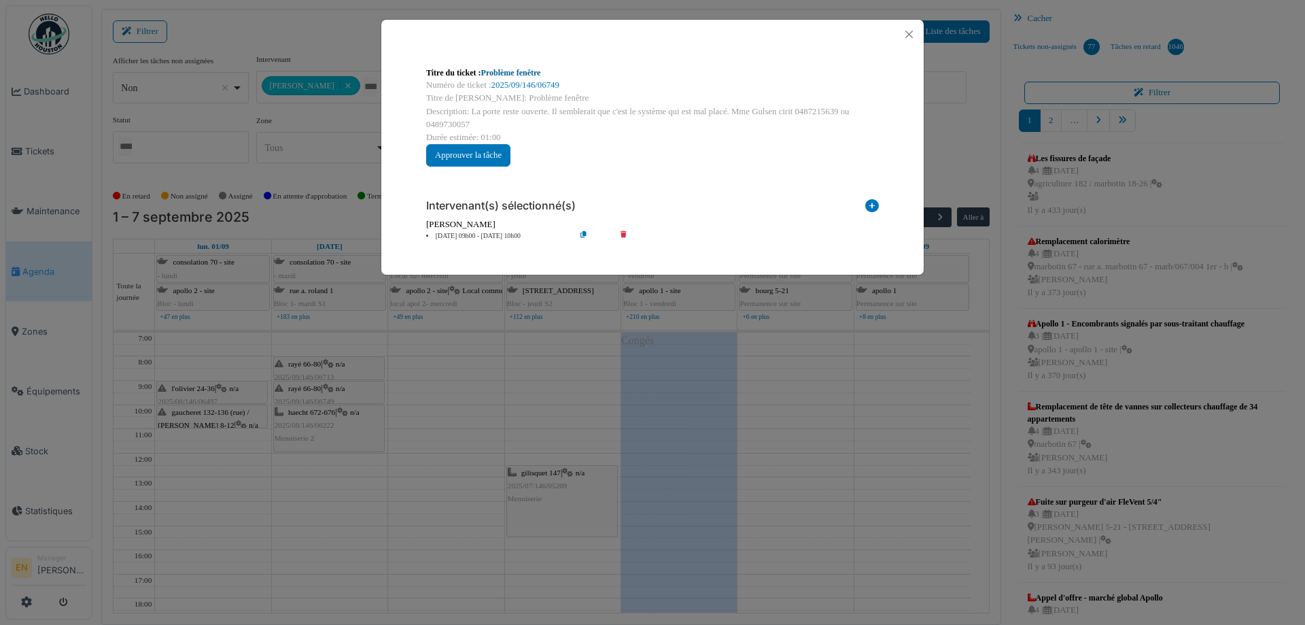
click at [517, 72] on link "Problème fenêtre" at bounding box center [511, 73] width 60 height 10
click at [907, 36] on button "Close" at bounding box center [909, 34] width 18 height 18
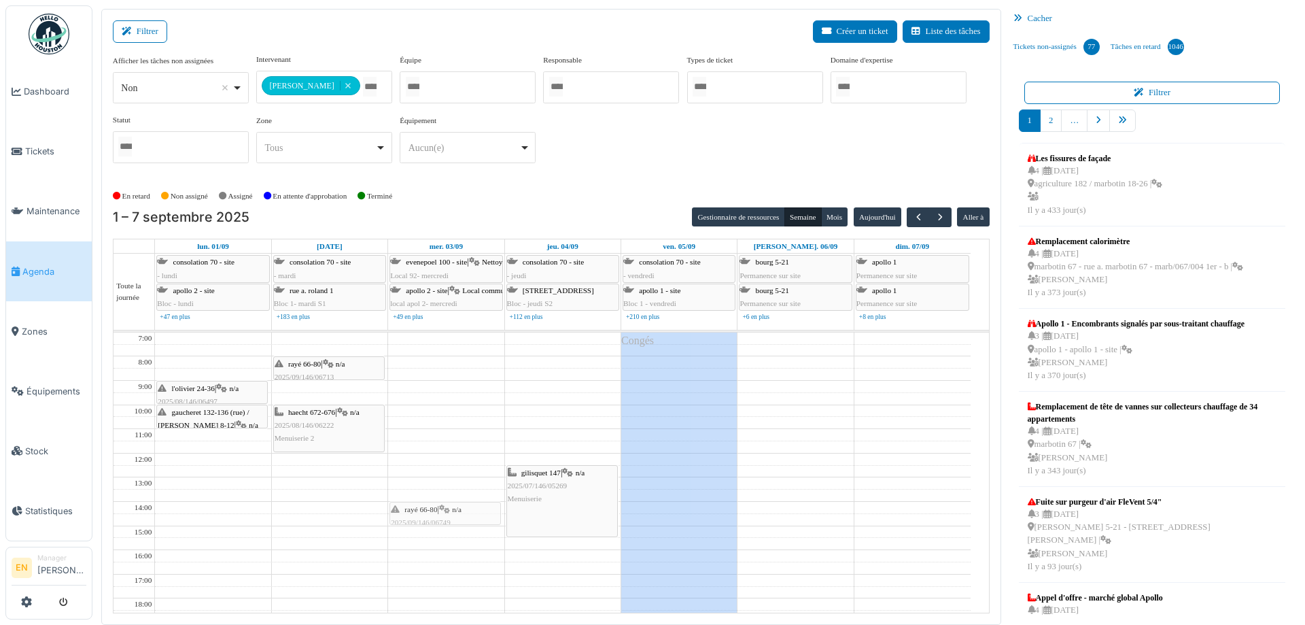
drag, startPoint x: 312, startPoint y: 390, endPoint x: 442, endPoint y: 514, distance: 179.8
click at [442, 514] on tr "l'olivier 24-36 | n/a 2025/08/146/06497 Réglage de la porte d'entrée gaucheret …" at bounding box center [541, 537] width 857 height 410
click at [428, 513] on div "rayé 66-80 | n/a 2025/09/146/06749 Problème fenêtre" at bounding box center [445, 522] width 109 height 39
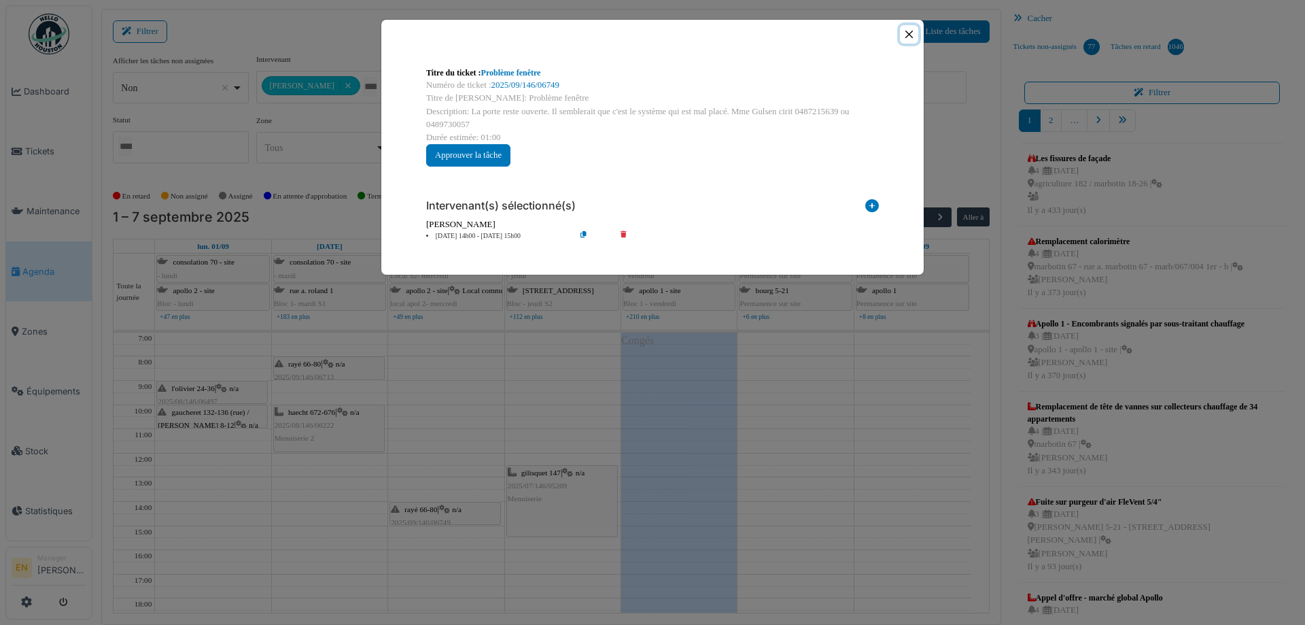
click at [909, 34] on button "Close" at bounding box center [909, 34] width 18 height 18
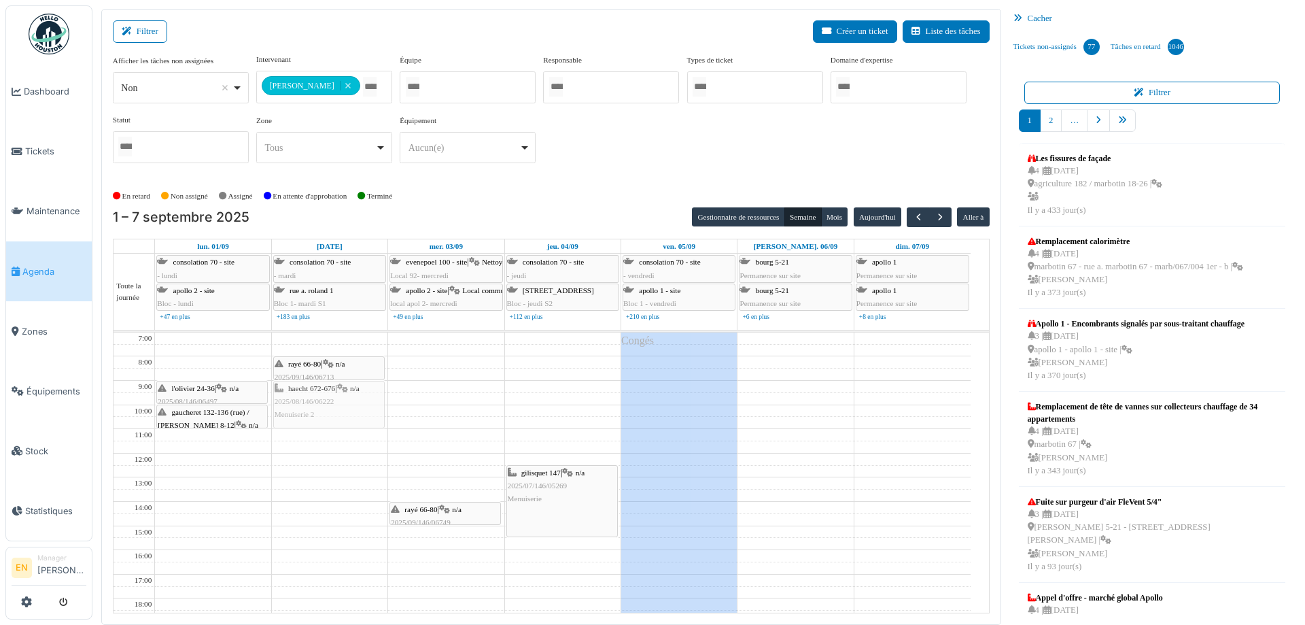
drag, startPoint x: 330, startPoint y: 427, endPoint x: 331, endPoint y: 406, distance: 21.8
click at [331, 406] on div "rayé 66-80 | n/a 2025/09/146/06713 La porte du balcon ne se ferme pas bien haec…" at bounding box center [330, 537] width 116 height 410
click at [618, 192] on div "En retard Non assigné [GEOGRAPHIC_DATA] En attente d'approbation Terminé" at bounding box center [551, 196] width 877 height 22
click at [934, 216] on span "button" at bounding box center [940, 217] width 12 height 12
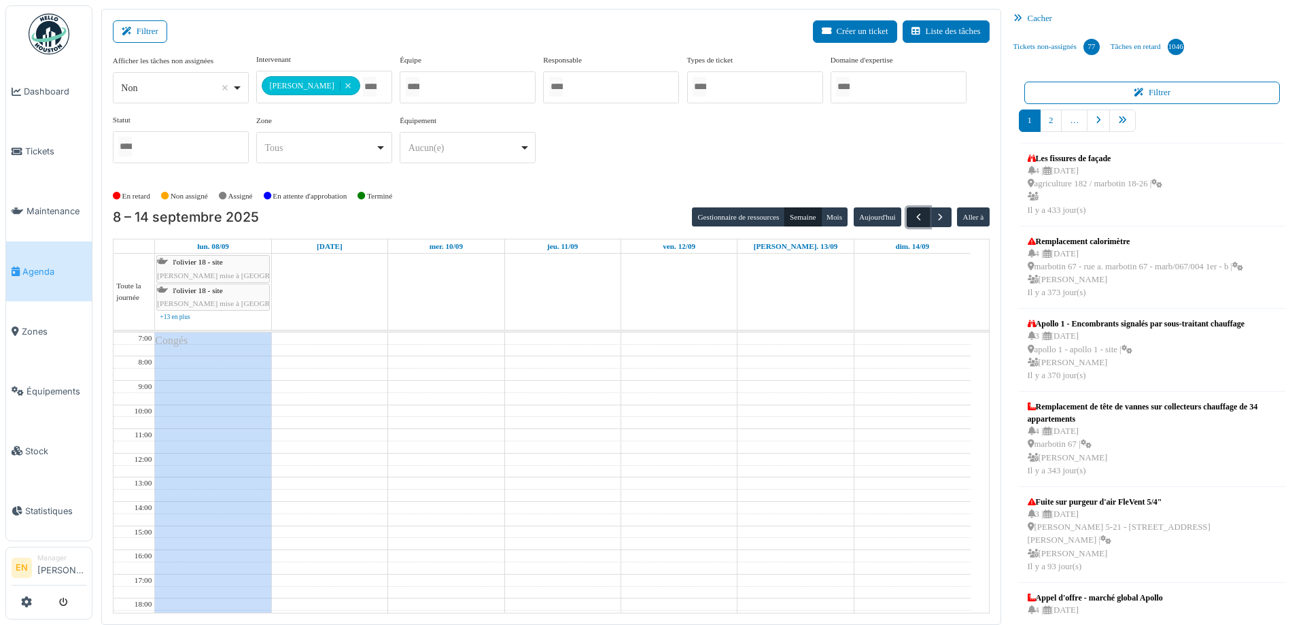
click at [913, 213] on span "button" at bounding box center [919, 217] width 12 height 12
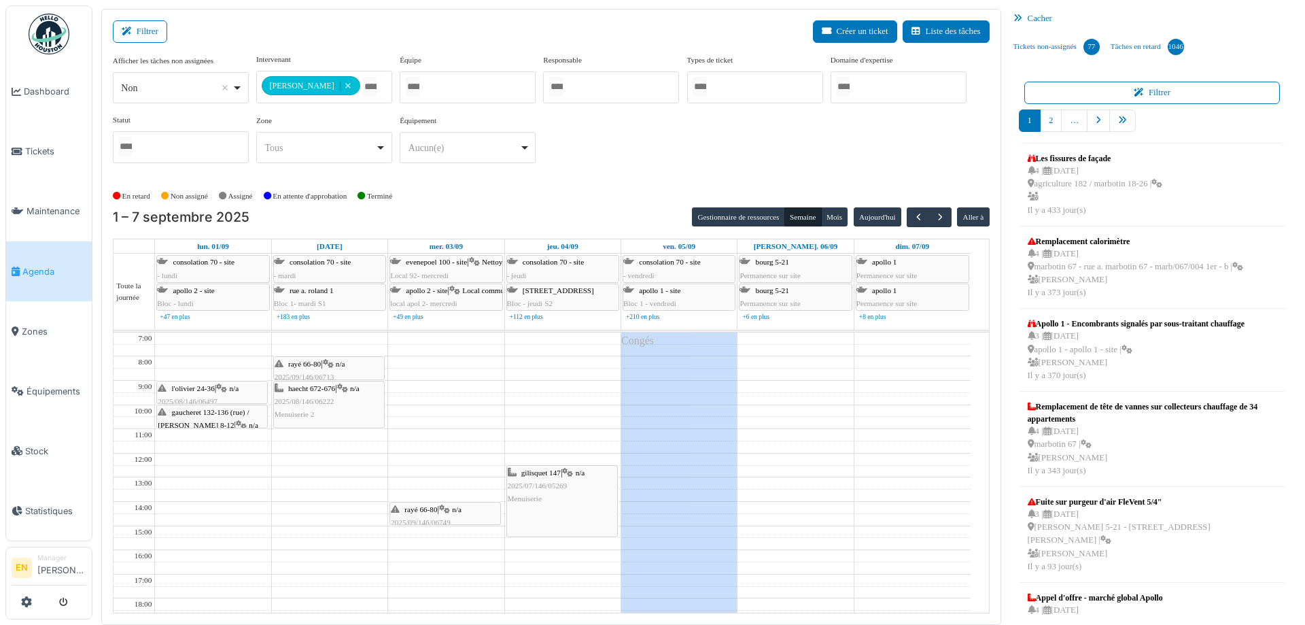
click at [666, 144] on div "**********" at bounding box center [551, 114] width 877 height 120
click at [436, 515] on div "rayé 66-80 | n/a 2025/09/146/06749 Problème fenêtre" at bounding box center [445, 522] width 109 height 39
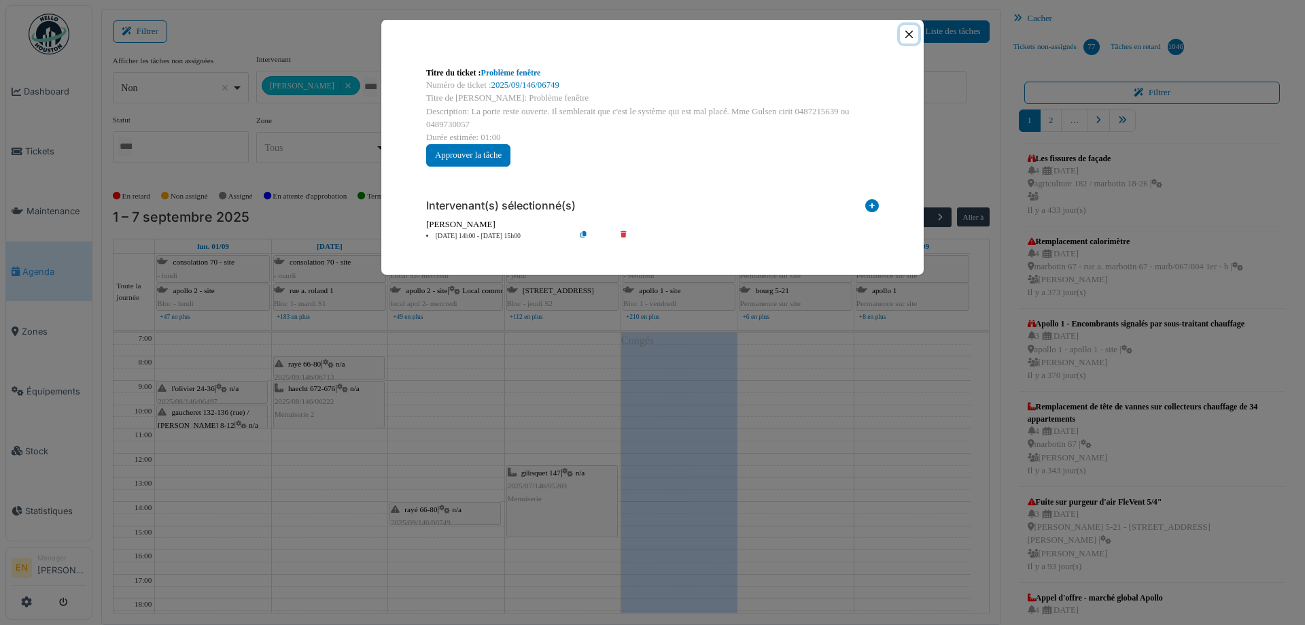
click at [911, 39] on button "Close" at bounding box center [909, 34] width 18 height 18
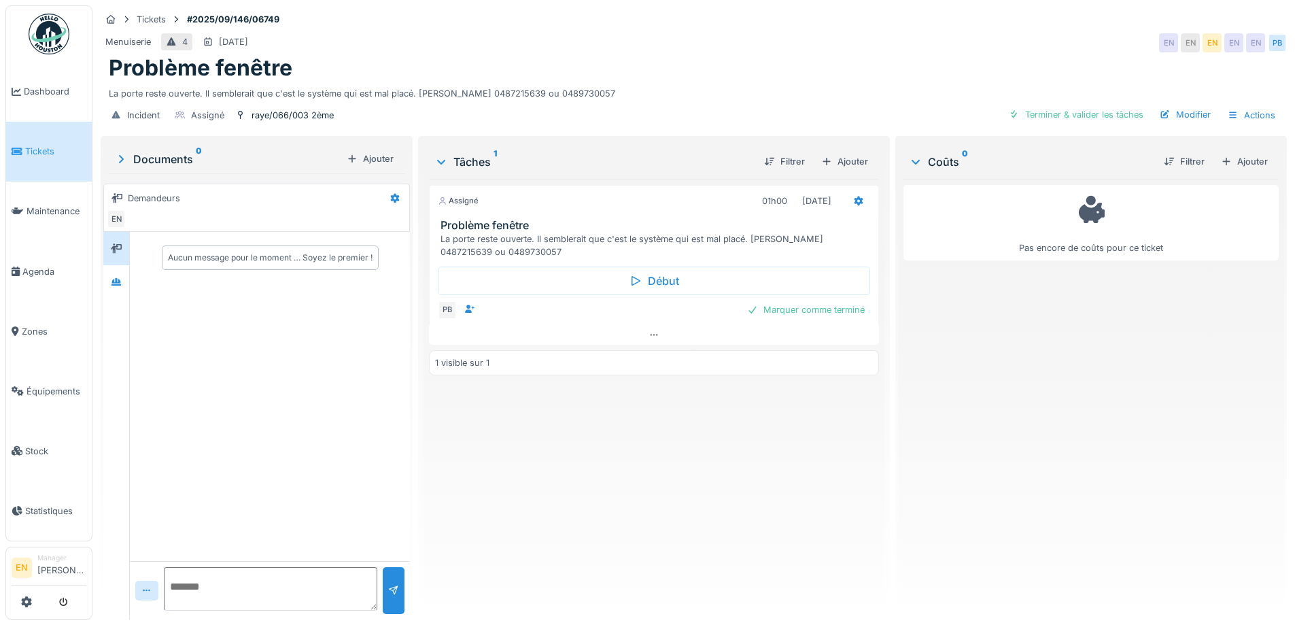
click at [990, 470] on div "Pas encore de coûts pour ce ticket" at bounding box center [1090, 394] width 375 height 430
click at [651, 334] on icon at bounding box center [653, 334] width 11 height 9
click at [625, 479] on div "Assigné 01h00 [DATE] Problème fenêtre La porte reste ouverte. Il semblerait que…" at bounding box center [653, 394] width 449 height 430
click at [553, 464] on div "Assigné 01h00 [DATE] Problème fenêtre La porte reste ouverte. Il semblerait que…" at bounding box center [653, 394] width 449 height 430
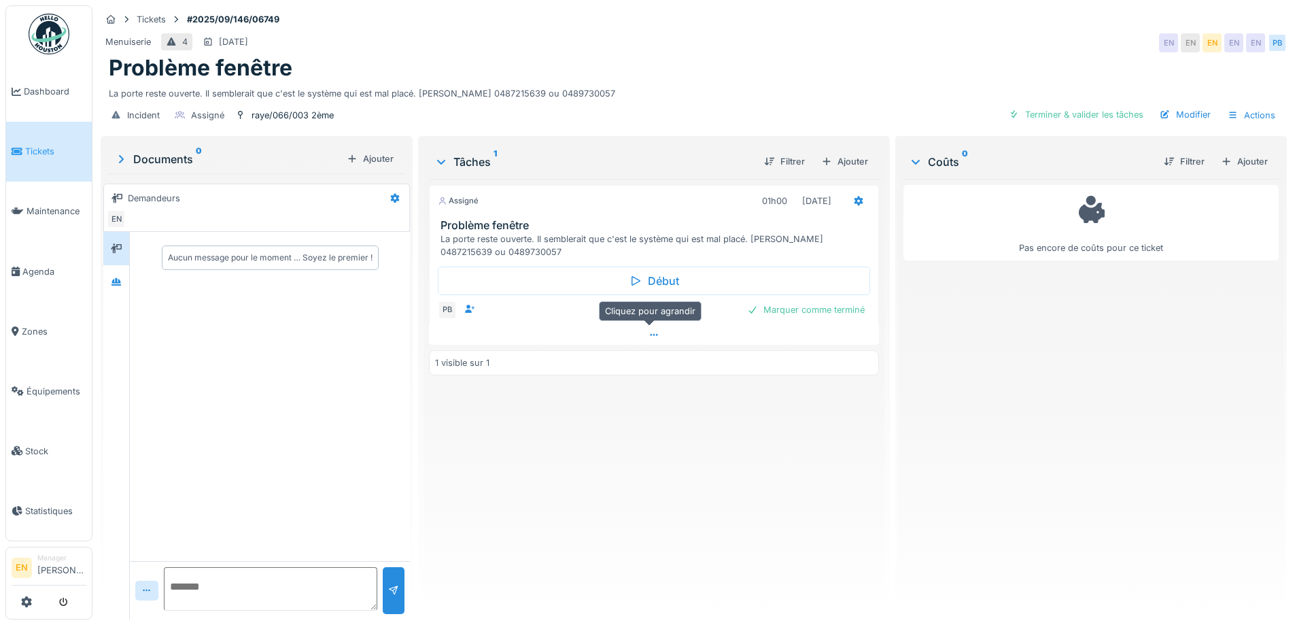
click at [649, 338] on icon at bounding box center [653, 334] width 11 height 9
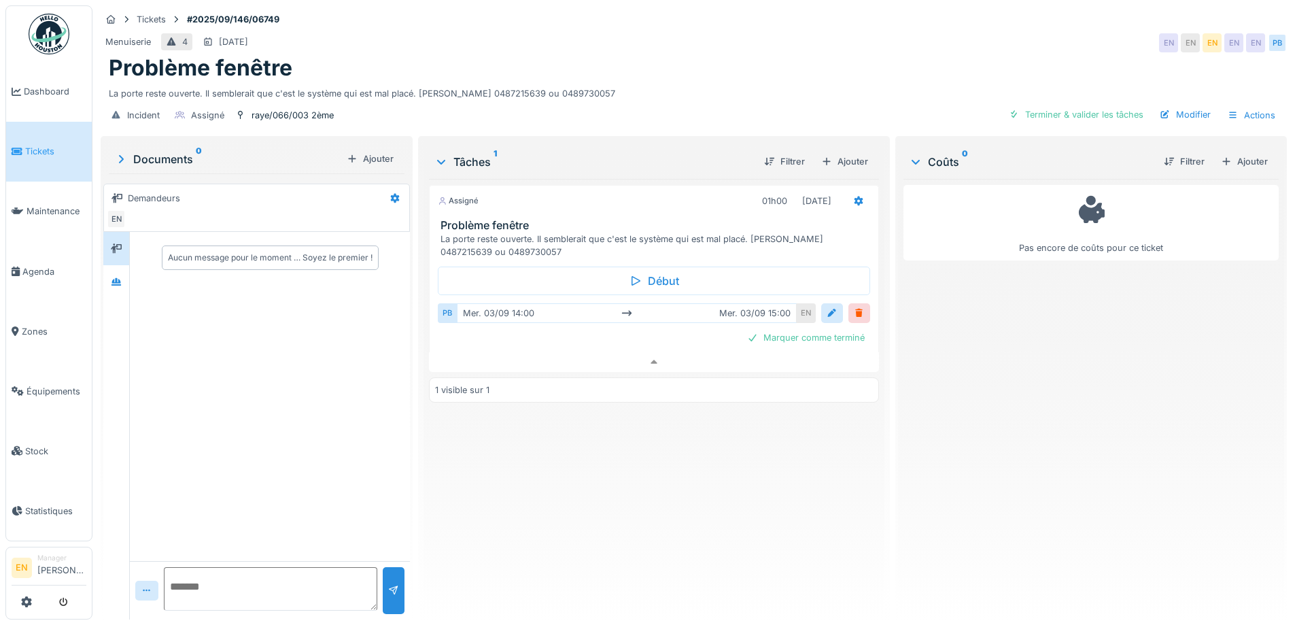
click at [631, 489] on div "Assigné 01h00 03/09/2025 Problème fenêtre La porte reste ouverte. Il semblerait…" at bounding box center [653, 394] width 449 height 430
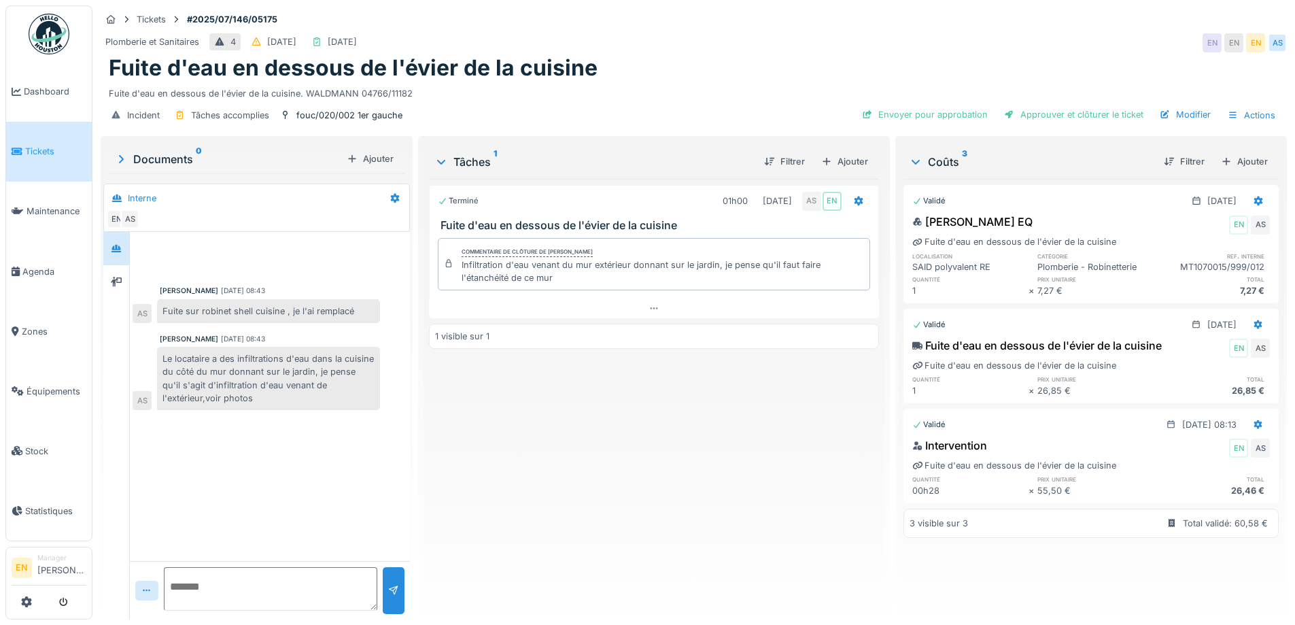
click at [762, 68] on div "Fuite d'eau en dessous de l'évier de la cuisine" at bounding box center [694, 68] width 1170 height 26
click at [598, 503] on div "Terminé 01h00 01/07/2025 AS EN Fuite d'eau en dessous de l'évier de la cuisine …" at bounding box center [653, 394] width 449 height 430
click at [805, 45] on div "Plomberie et Sanitaires 4 02/07/2025 01/07/2025 EN EN EN AS" at bounding box center [694, 43] width 1186 height 24
click at [625, 483] on div "Terminé 01h00 01/07/2025 AS EN Fuite d'eau en dessous de l'évier de la cuisine …" at bounding box center [653, 394] width 449 height 430
click at [627, 483] on div "Terminé 01h00 01/07/2025 AS EN Fuite d'eau en dessous de l'évier de la cuisine …" at bounding box center [653, 394] width 449 height 430
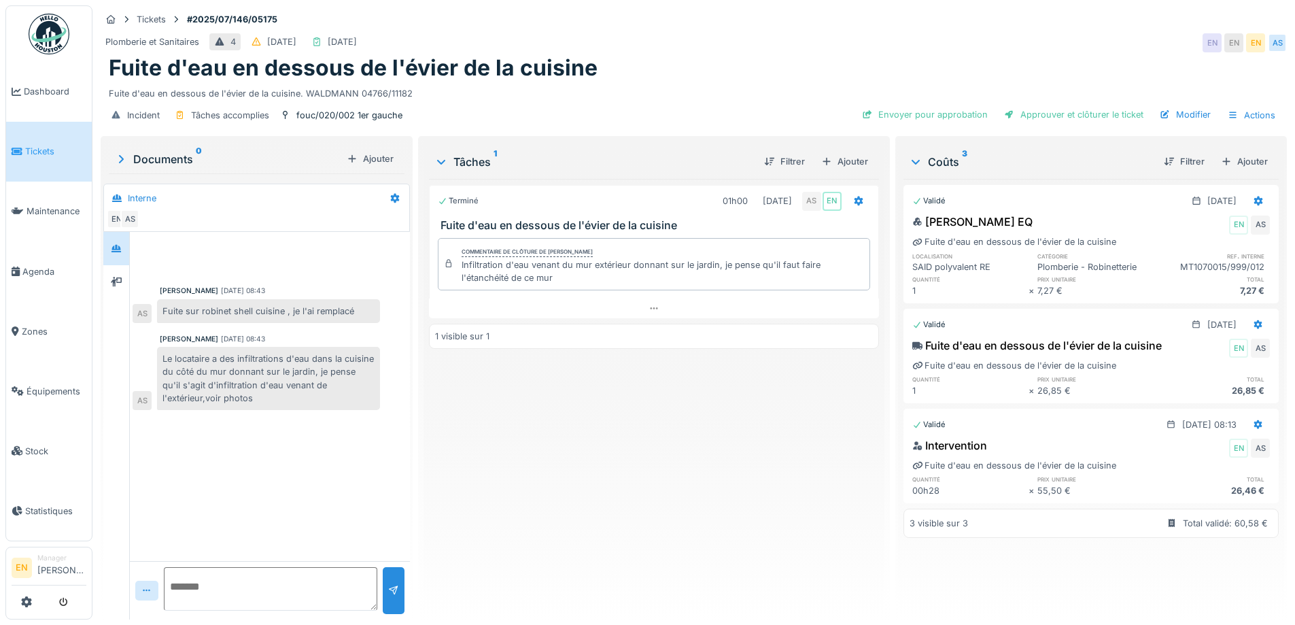
click at [628, 482] on div "Terminé 01h00 01/07/2025 AS EN Fuite d'eau en dessous de l'évier de la cuisine …" at bounding box center [653, 394] width 449 height 430
click at [628, 481] on div "Terminé 01h00 01/07/2025 AS EN Fuite d'eau en dessous de l'évier de la cuisine …" at bounding box center [653, 394] width 449 height 430
click at [628, 478] on div "Terminé 01h00 01/07/2025 AS EN Fuite d'eau en dessous de l'évier de la cuisine …" at bounding box center [653, 394] width 449 height 430
click at [667, 82] on div "Fuite d'eau en dessous de l'évier de la cuisine. WALDMANN 04766/11182" at bounding box center [694, 91] width 1170 height 18
click at [693, 383] on div "Terminé 01h00 01/07/2025 AS EN Fuite d'eau en dessous de l'évier de la cuisine …" at bounding box center [653, 394] width 449 height 430
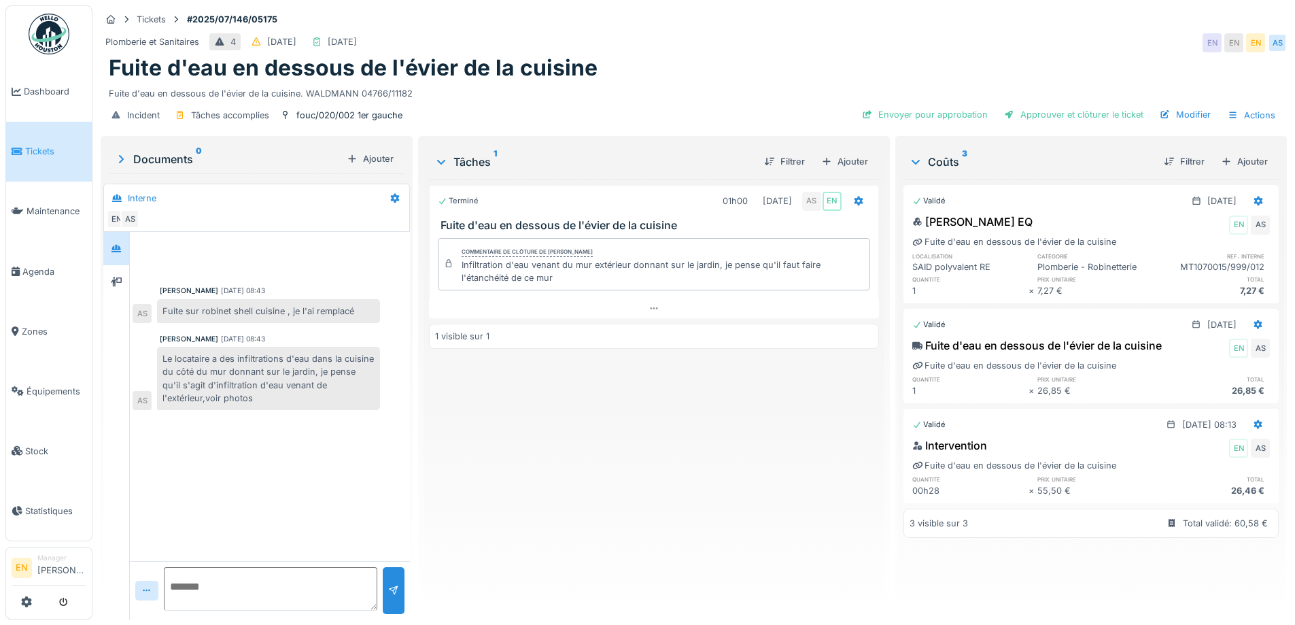
click at [580, 523] on div "Terminé 01h00 01/07/2025 AS EN Fuite d'eau en dessous de l'évier de la cuisine …" at bounding box center [653, 394] width 449 height 430
click at [606, 495] on div "Terminé 01h00 01/07/2025 AS EN Fuite d'eau en dessous de l'évier de la cuisine …" at bounding box center [653, 394] width 449 height 430
click at [567, 478] on div "Terminé 01h00 01/07/2025 AS EN Fuite d'eau en dessous de l'évier de la cuisine …" at bounding box center [653, 394] width 449 height 430
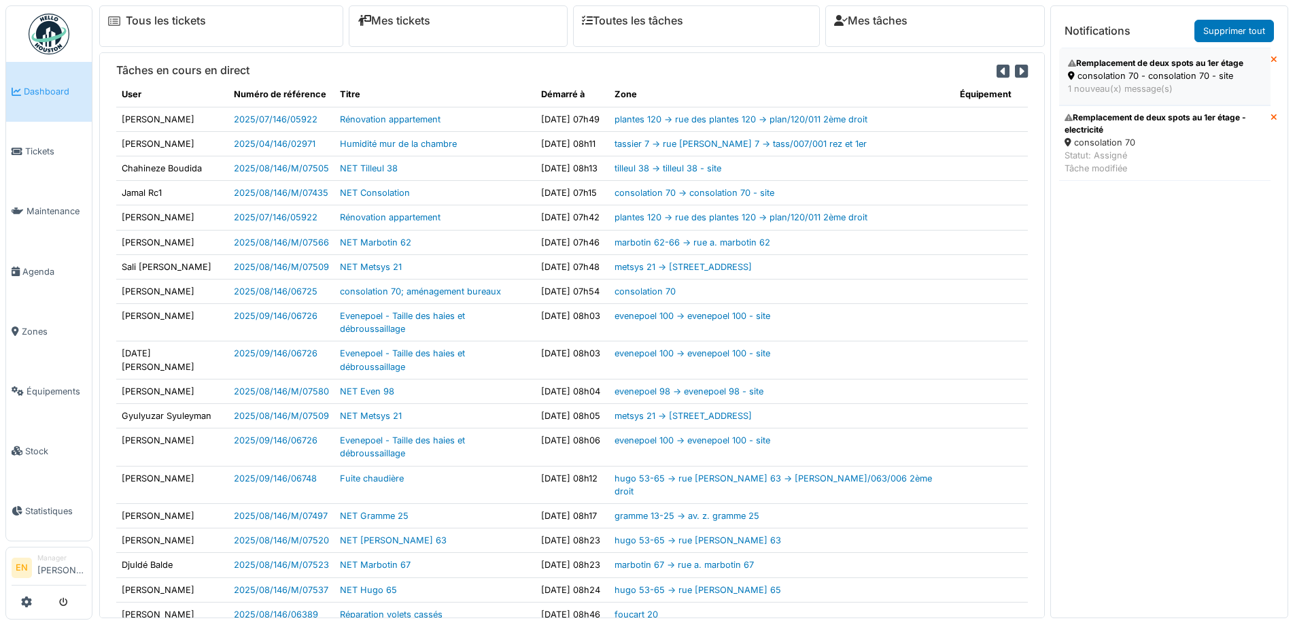
click at [1132, 78] on div "consolation 70 - consolation 70 - site" at bounding box center [1165, 75] width 194 height 13
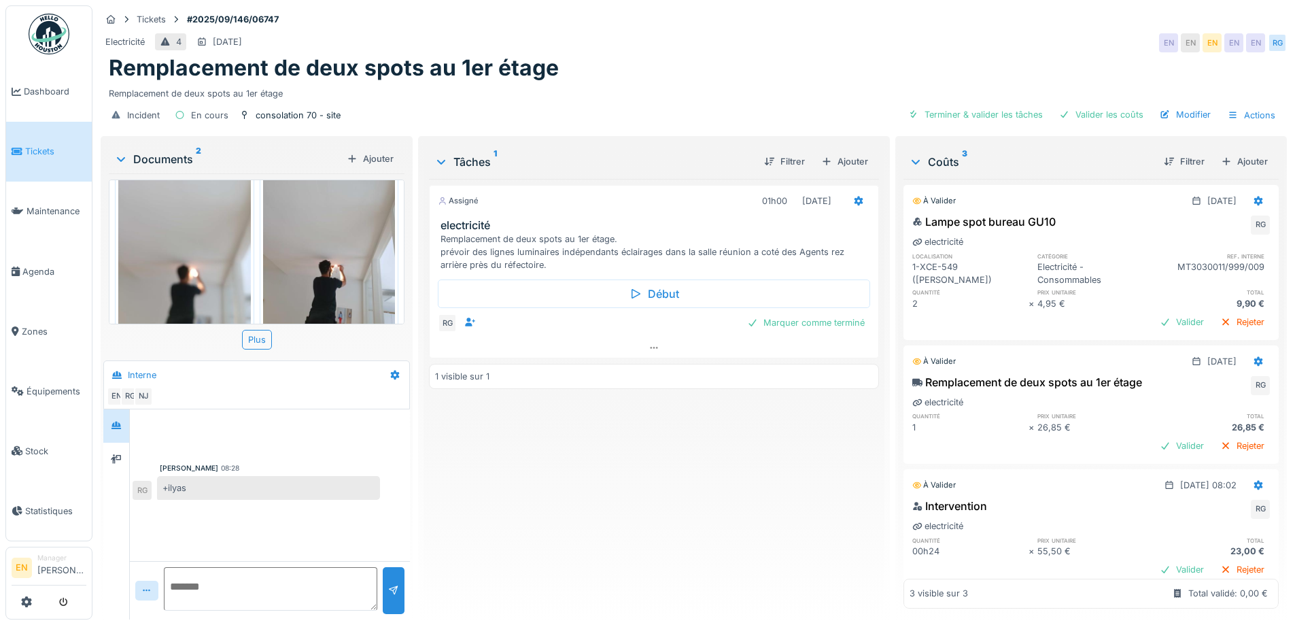
scroll to position [66, 0]
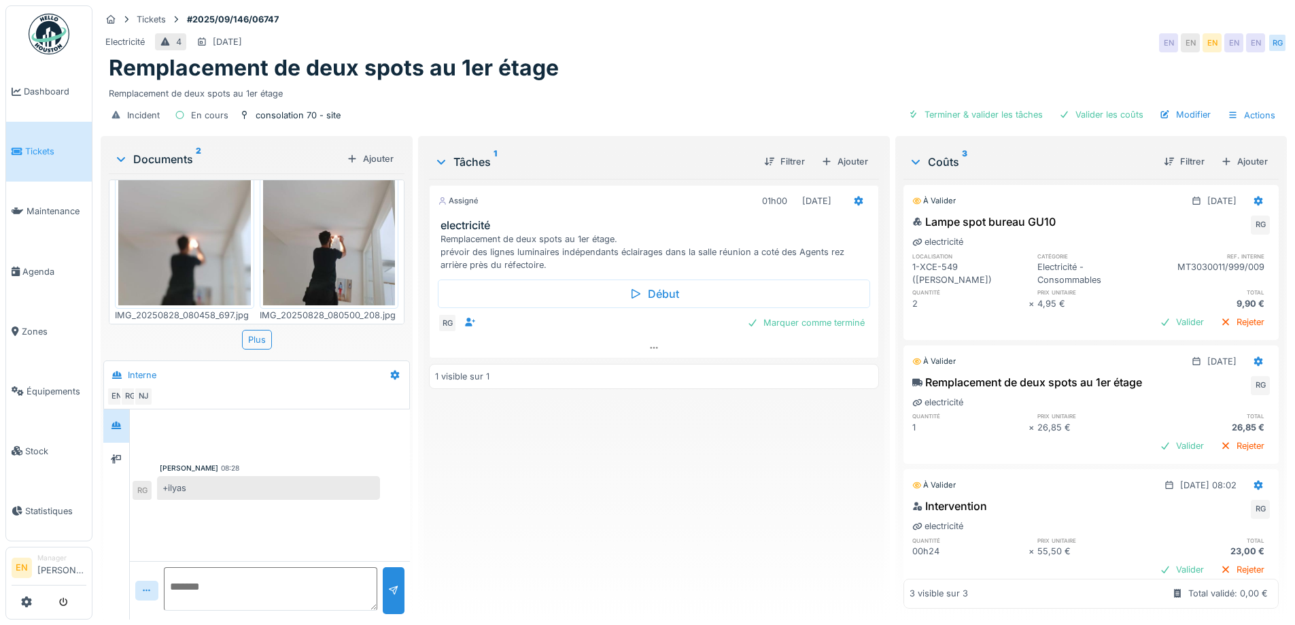
click at [328, 254] on img at bounding box center [329, 216] width 133 height 176
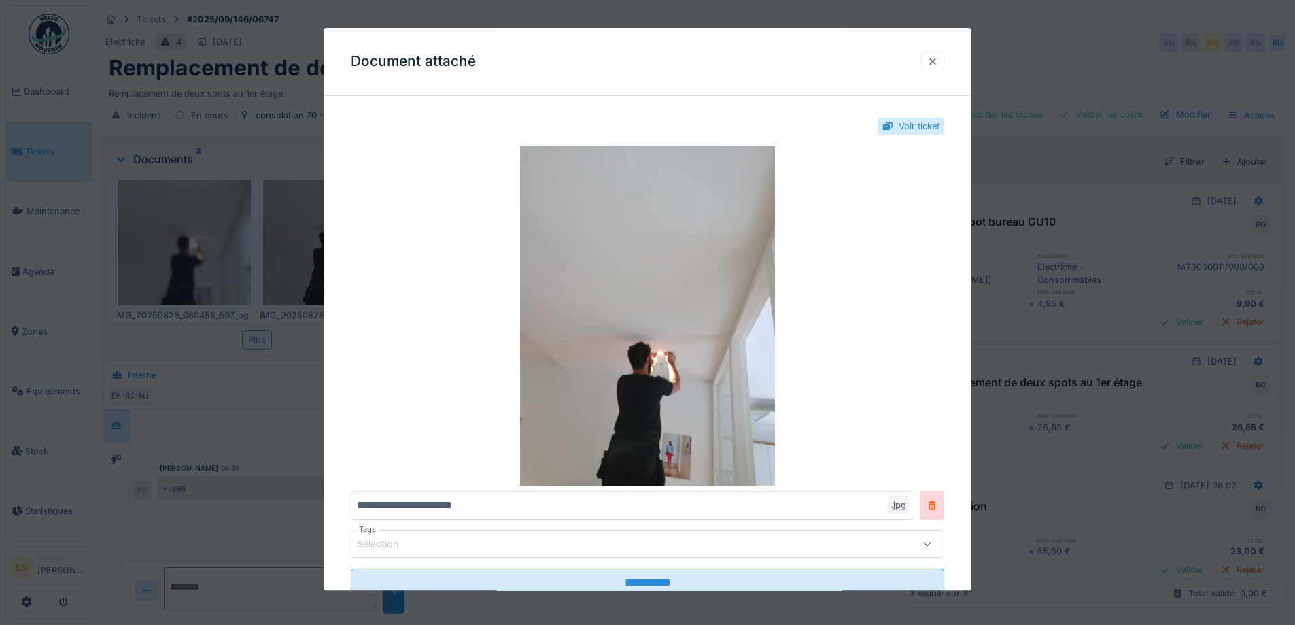
click at [938, 60] on div at bounding box center [932, 61] width 11 height 13
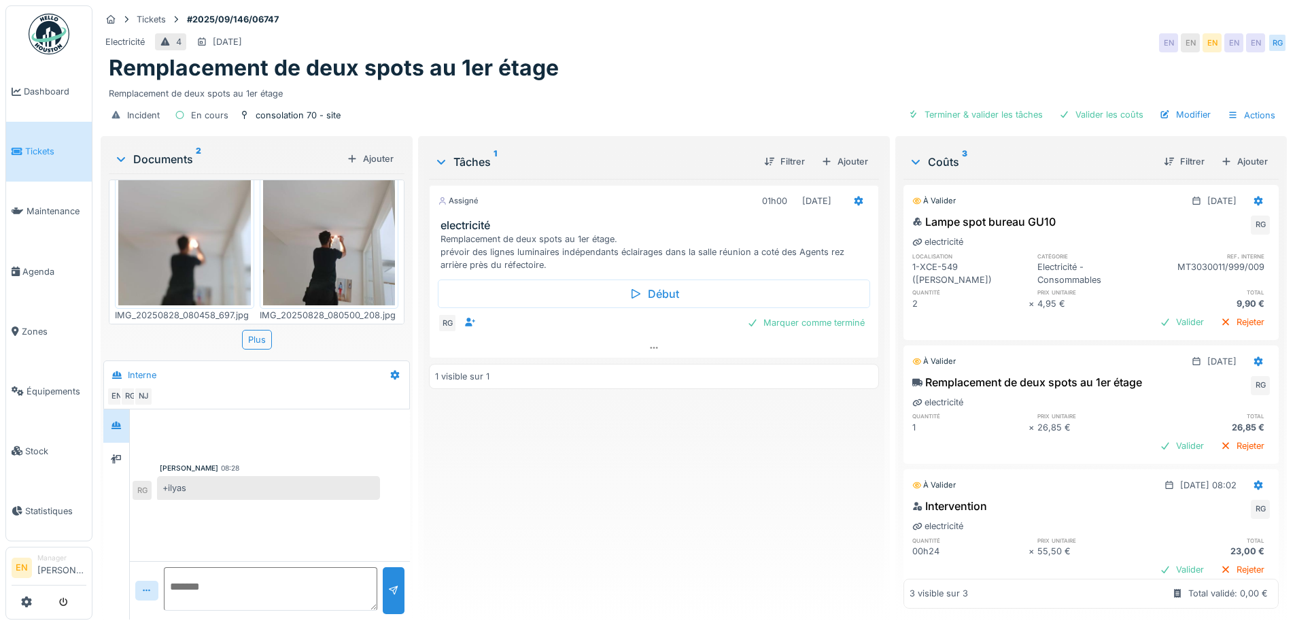
click at [437, 485] on div "Assigné 01h00 28/08/2025 electricité Remplacement de deux spots au 1er étage. p…" at bounding box center [653, 394] width 449 height 430
click at [248, 513] on div "Robert Gaspar 08:28 +ilyas RG" at bounding box center [270, 485] width 280 height 152
click at [39, 265] on span "Agenda" at bounding box center [54, 271] width 64 height 13
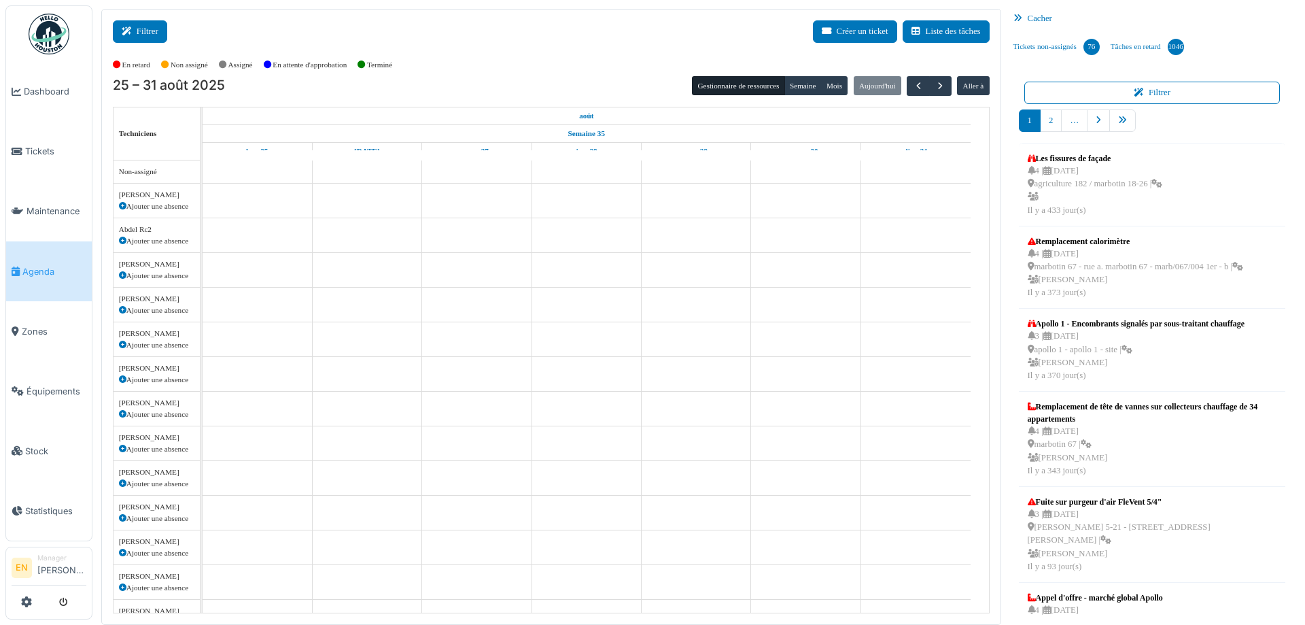
click at [159, 30] on button "Filtrer" at bounding box center [140, 31] width 54 height 22
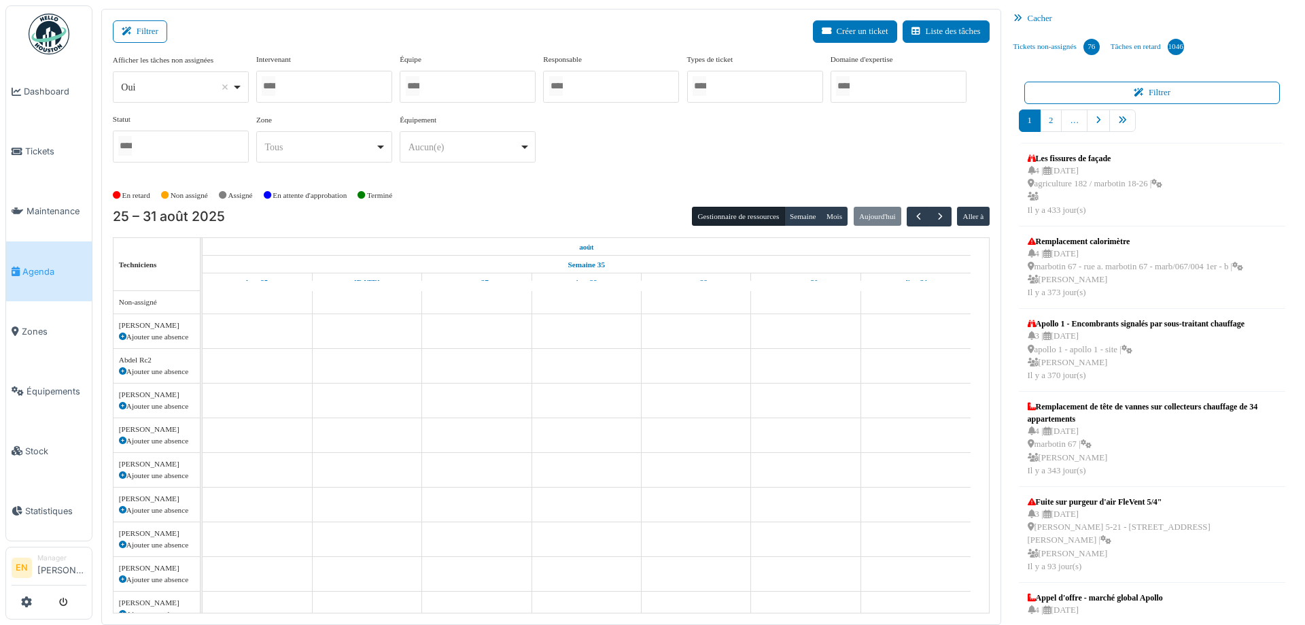
click at [238, 93] on div "Oui Remove item" at bounding box center [180, 87] width 124 height 20
select select "**"
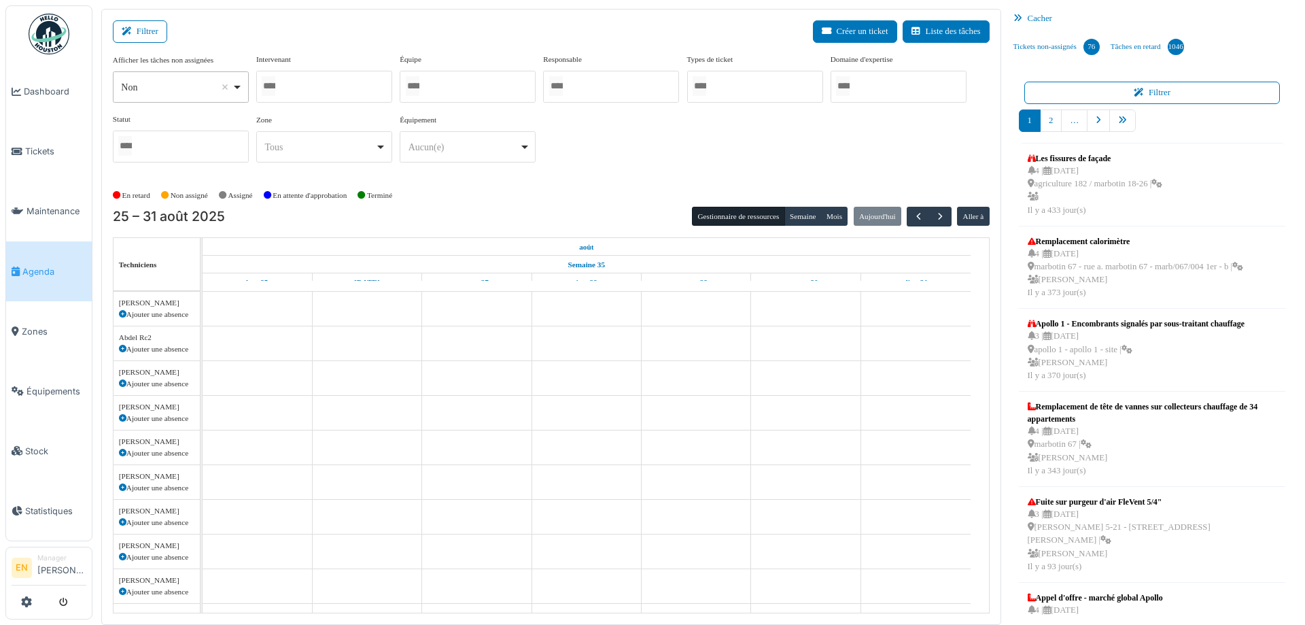
click at [329, 77] on div at bounding box center [324, 87] width 136 height 32
type input "***"
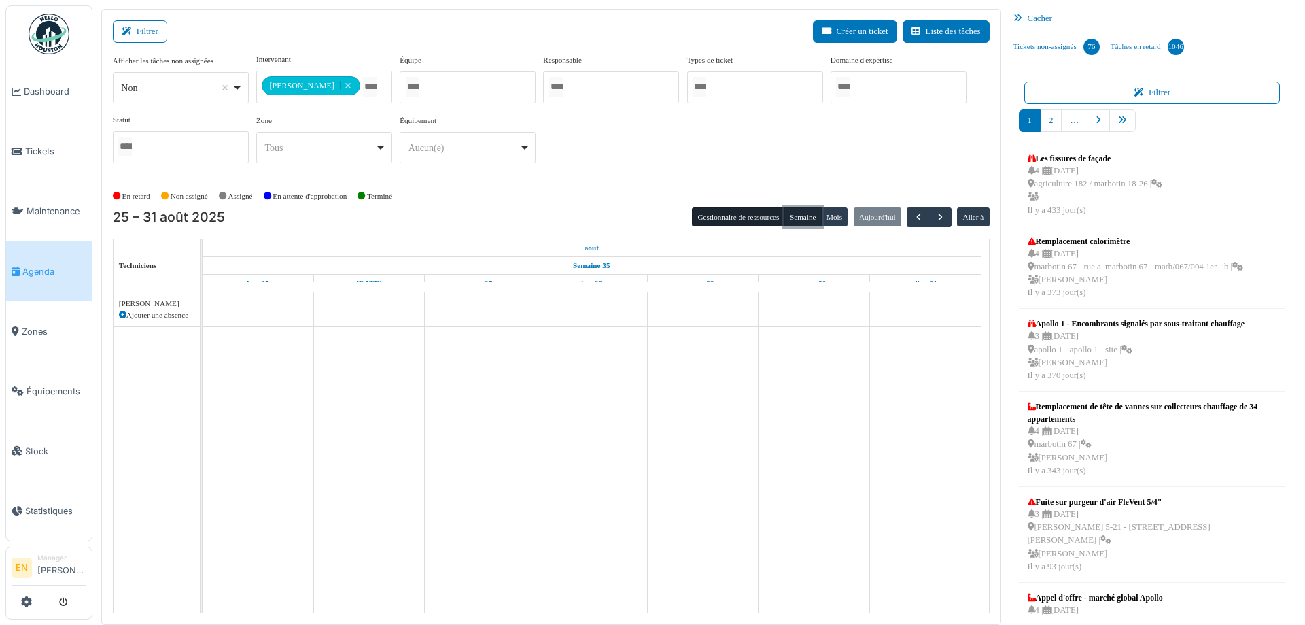
click at [805, 217] on button "Semaine" at bounding box center [802, 216] width 37 height 19
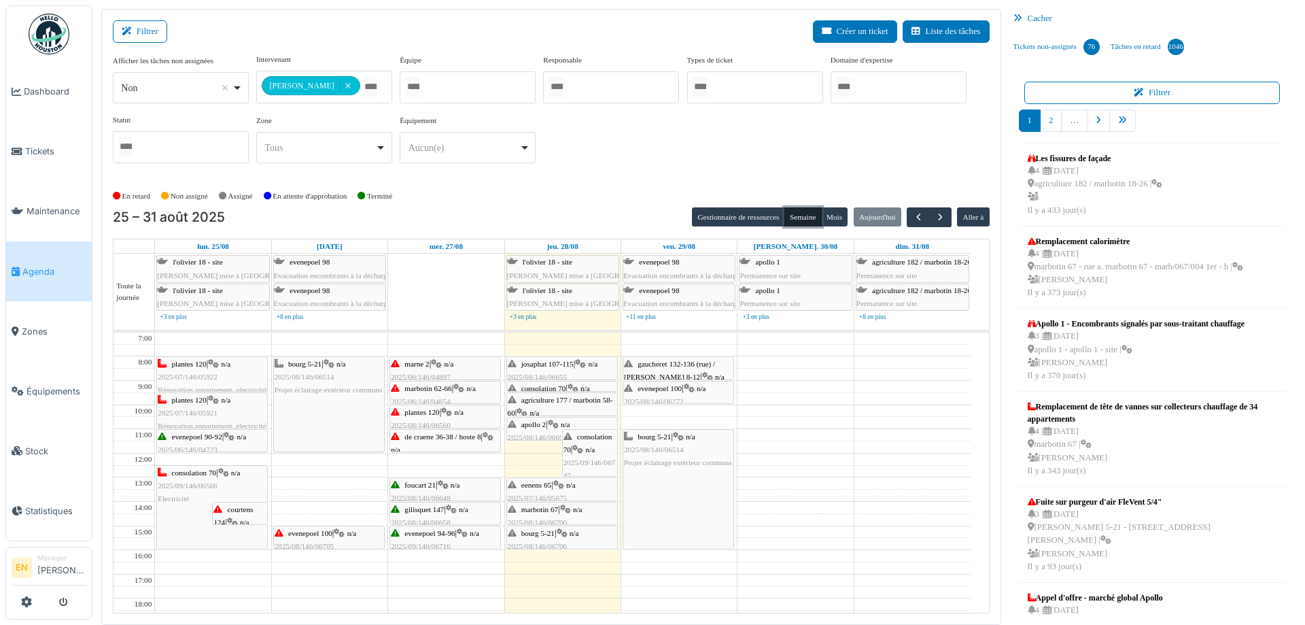
click at [550, 385] on span "consolation 70" at bounding box center [543, 388] width 45 height 8
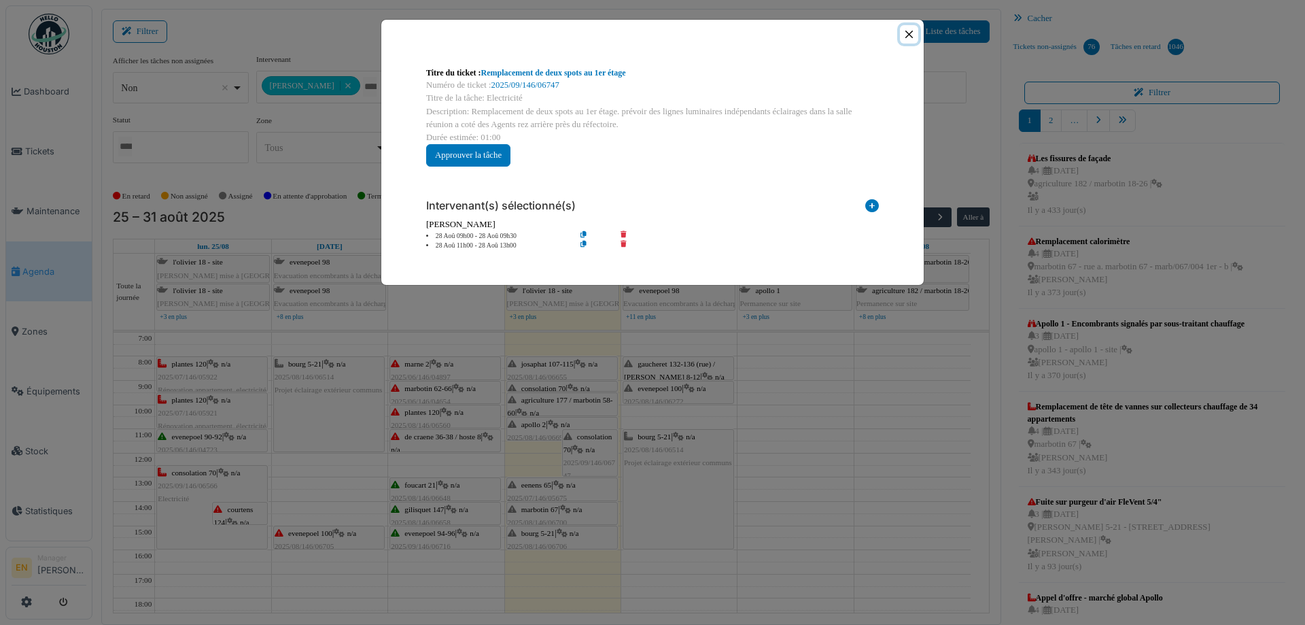
click at [915, 35] on button "Close" at bounding box center [909, 34] width 18 height 18
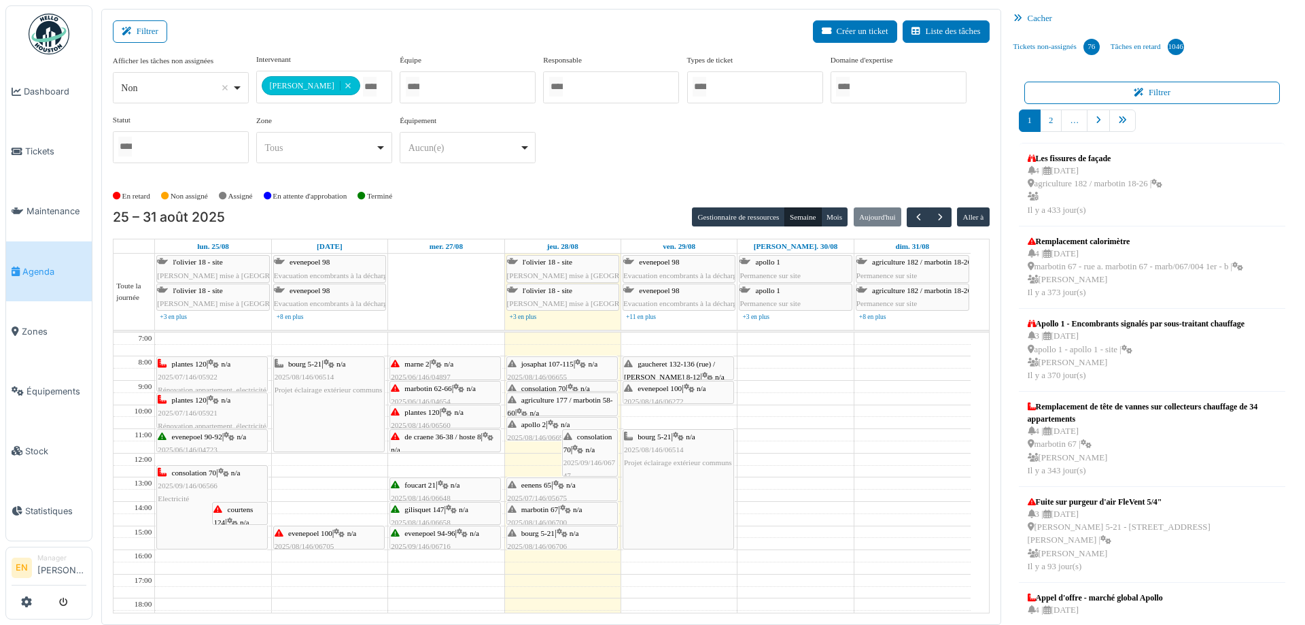
click at [588, 446] on div "consolation 70 | n/a 2025/09/146/06747 electricité" at bounding box center [589, 462] width 53 height 65
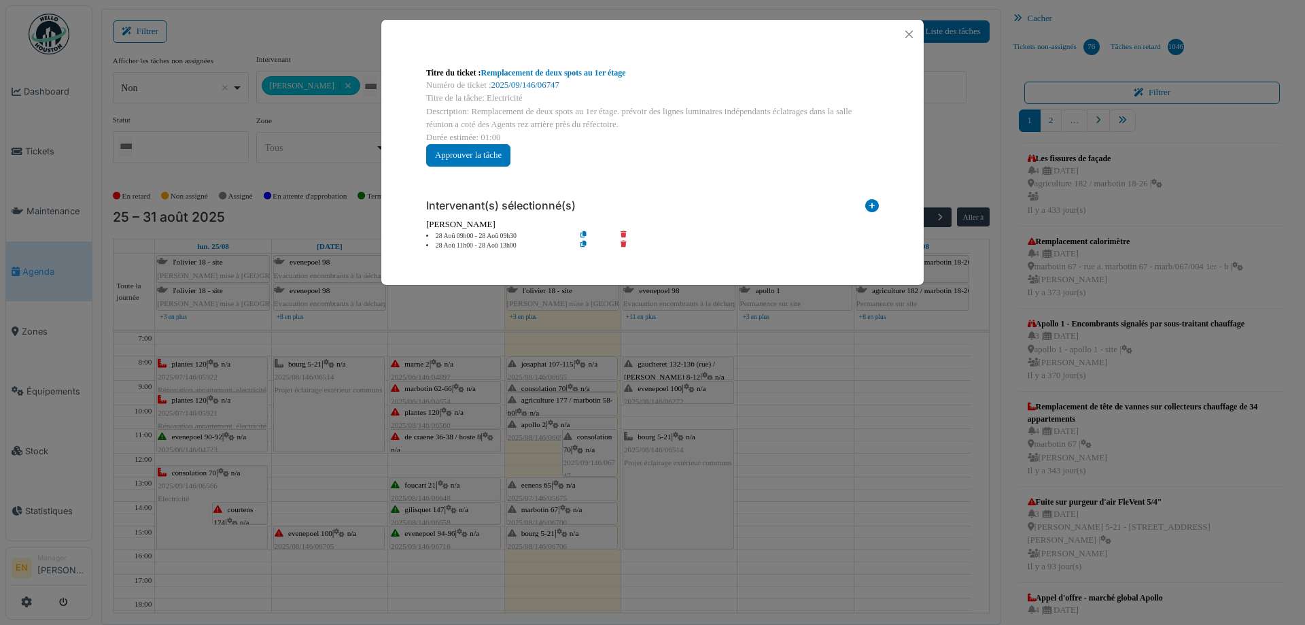
click at [585, 234] on icon at bounding box center [594, 236] width 39 height 10
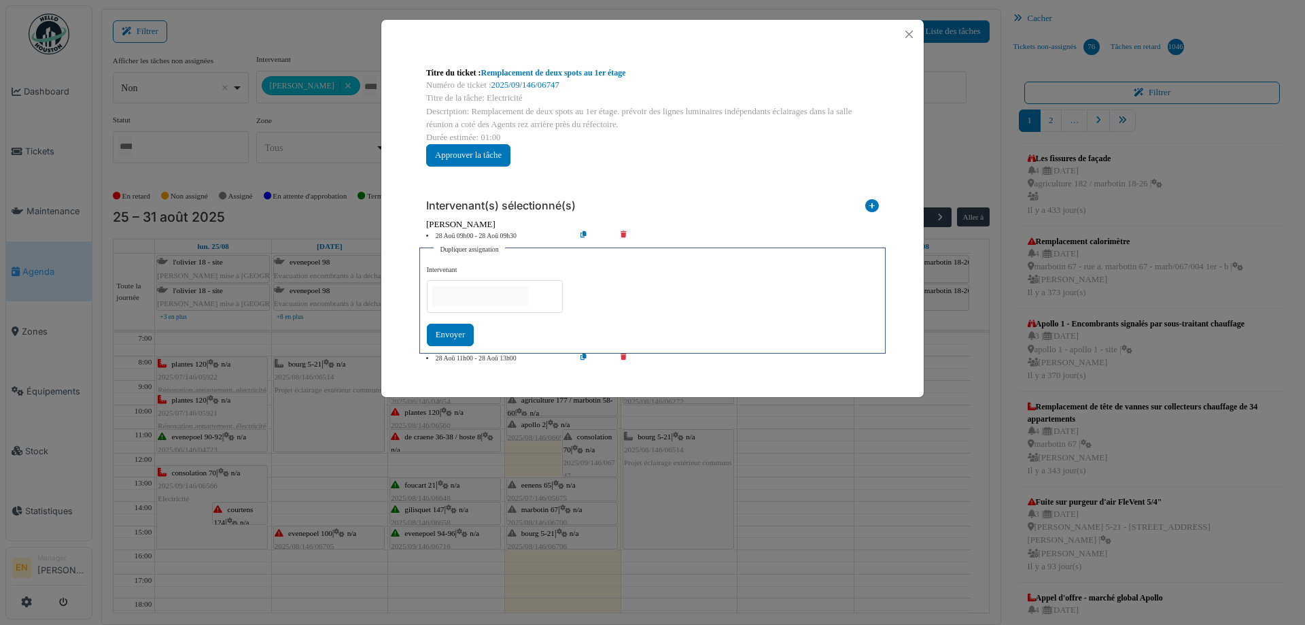
click at [525, 295] on input "null" at bounding box center [480, 296] width 97 height 20
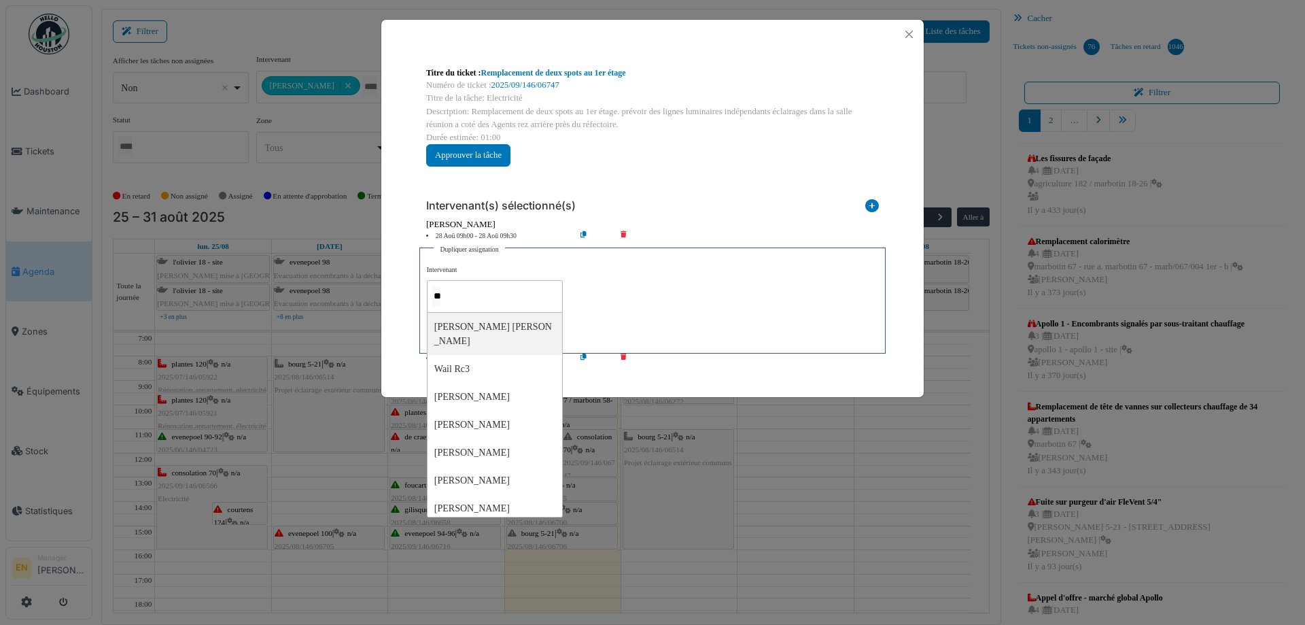
type input "***"
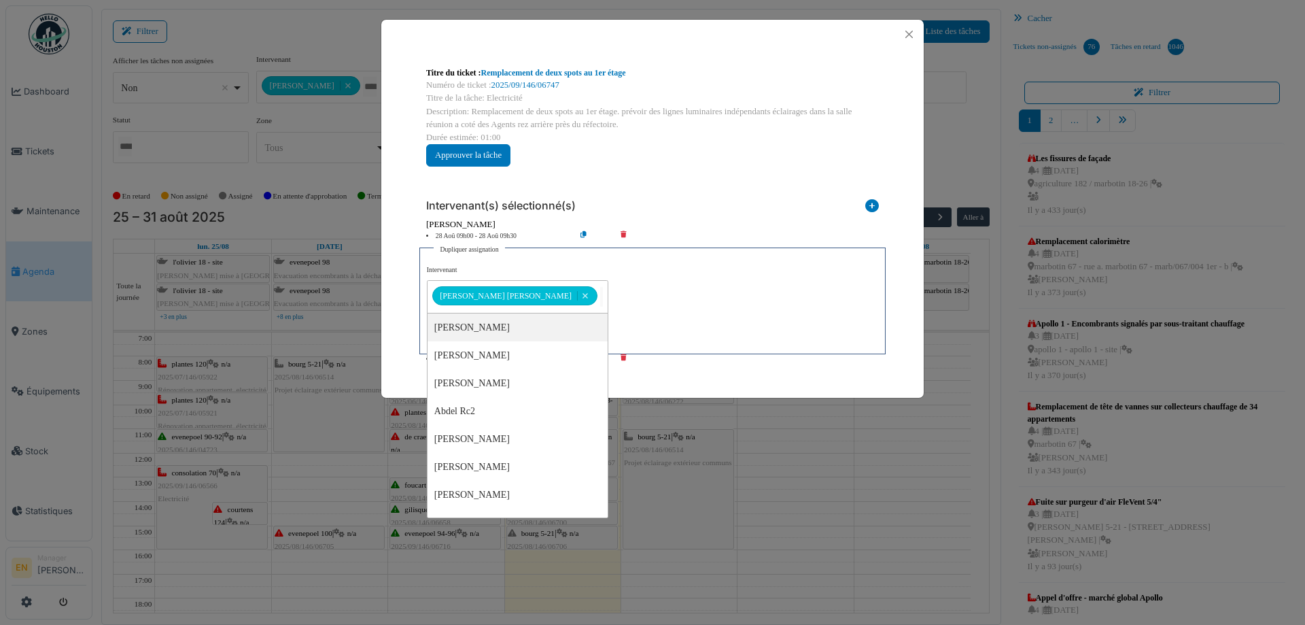
click at [746, 294] on div "**********" at bounding box center [652, 306] width 451 height 82
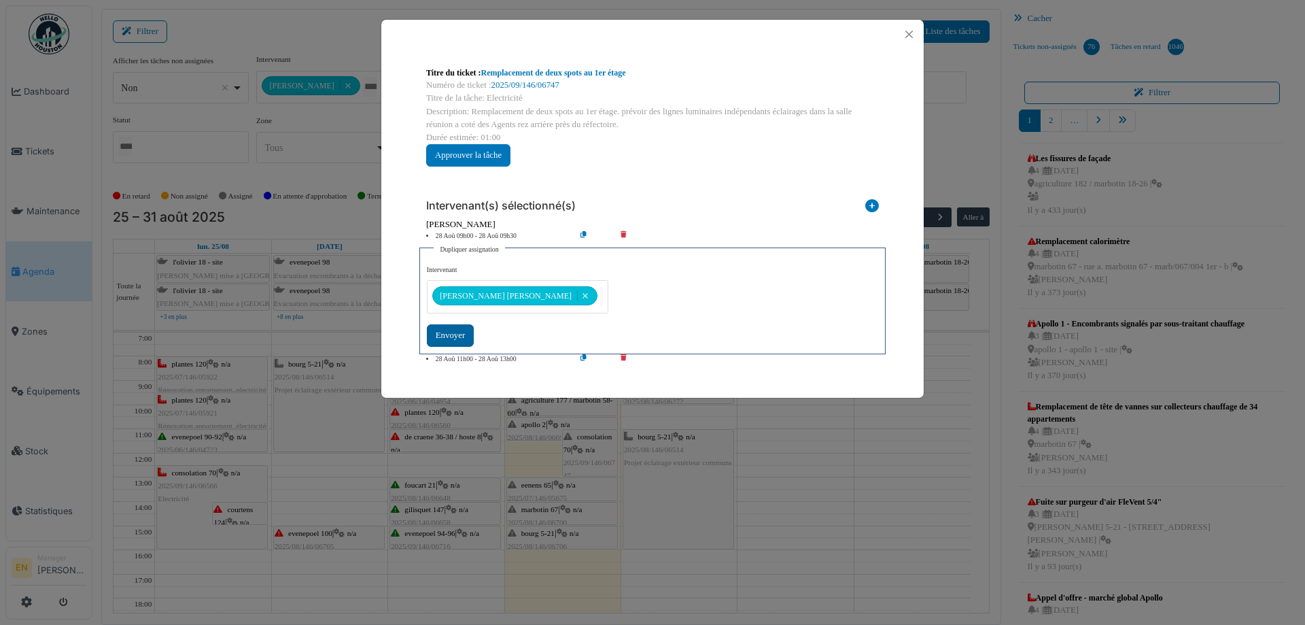
click at [443, 338] on div "Envoyer" at bounding box center [450, 335] width 47 height 22
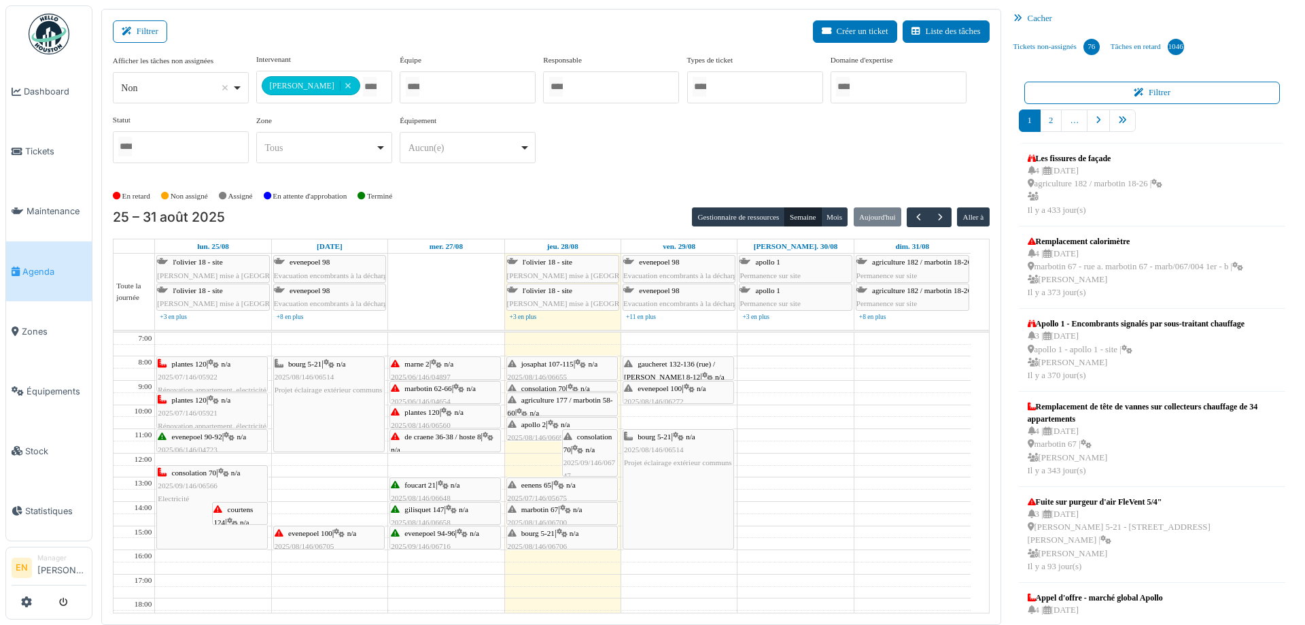
scroll to position [68, 0]
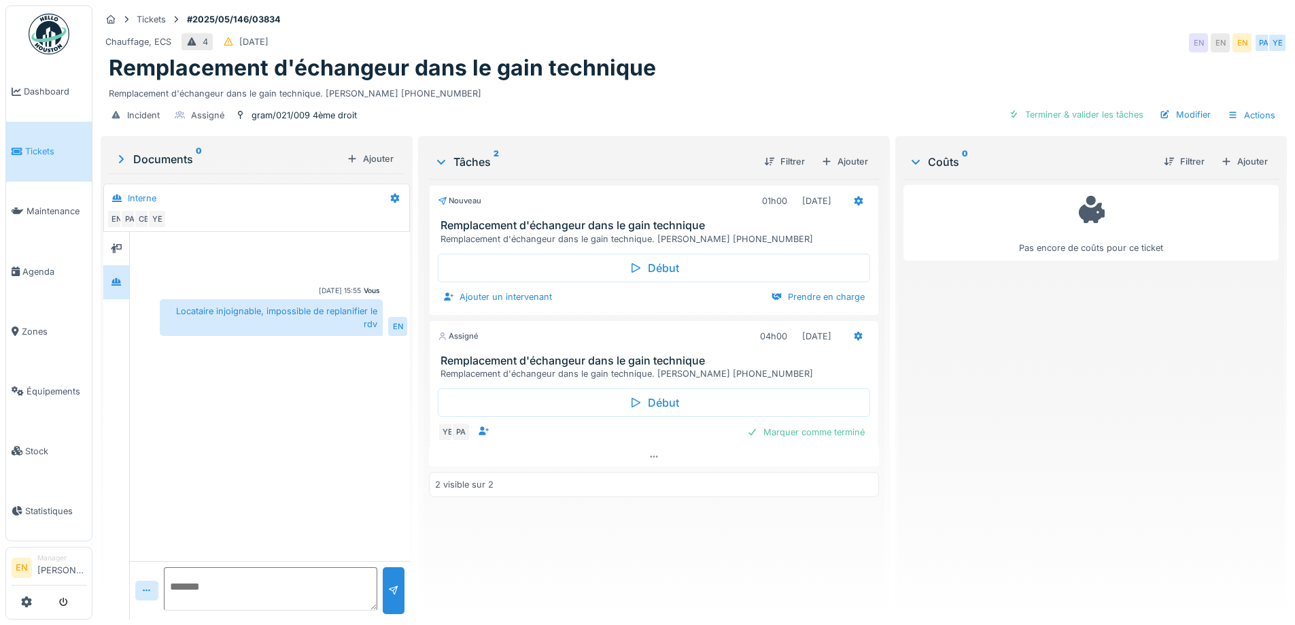
scroll to position [10, 0]
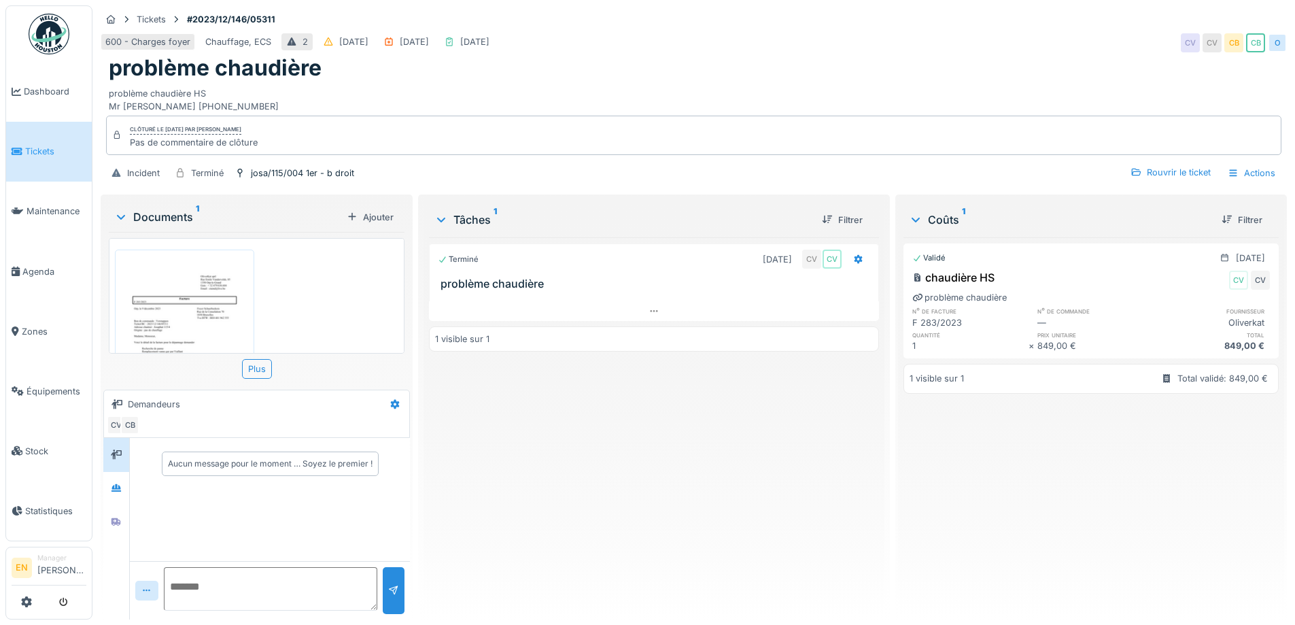
scroll to position [10, 0]
click at [510, 446] on div "Terminé [DATE] CV CV problème chaudière 1 visible sur 1" at bounding box center [653, 422] width 449 height 371
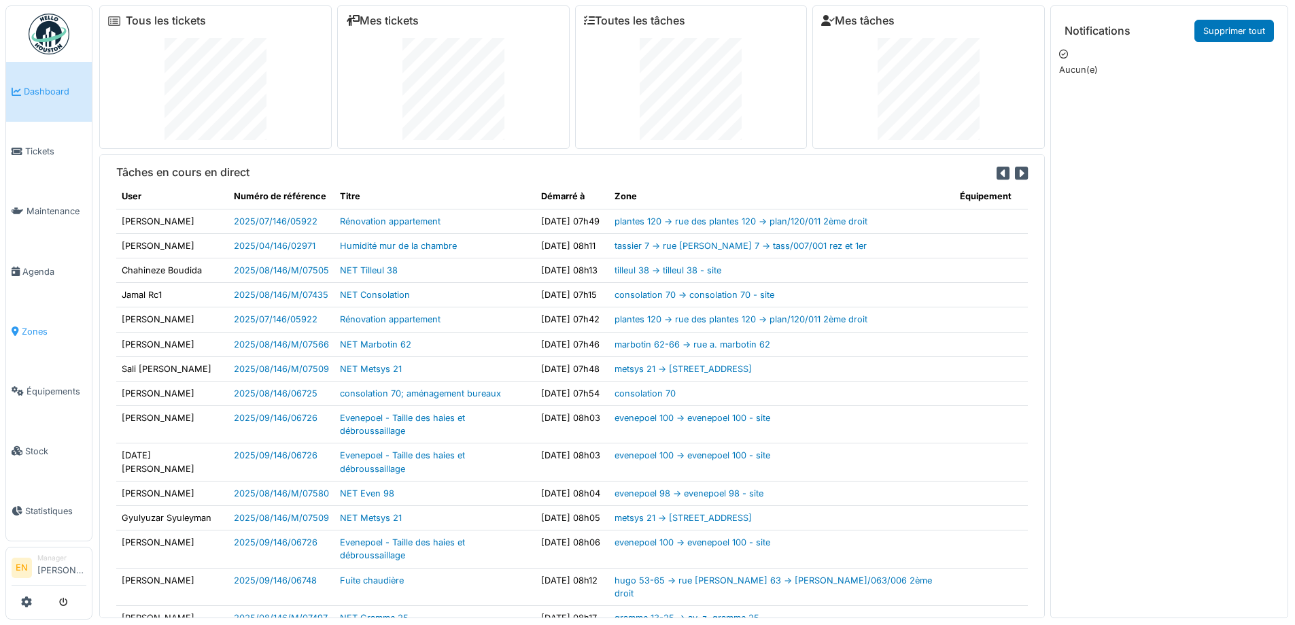
click at [35, 330] on span "Zones" at bounding box center [54, 331] width 65 height 13
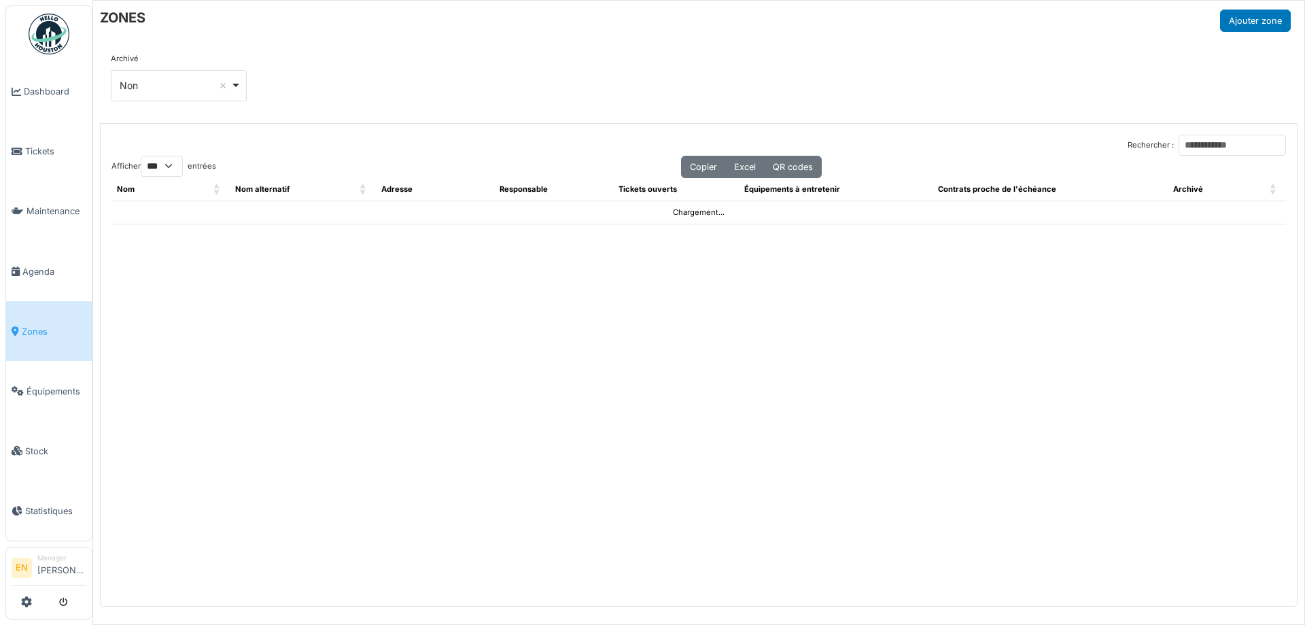
select select "***"
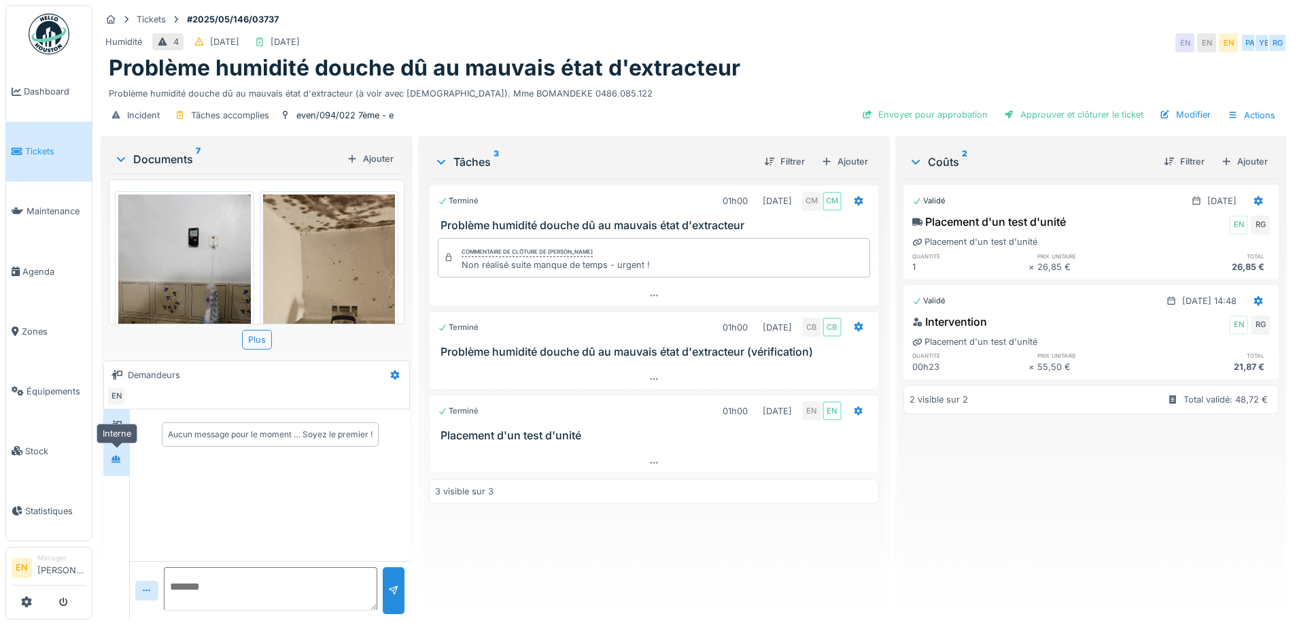
click at [122, 462] on div at bounding box center [116, 459] width 20 height 17
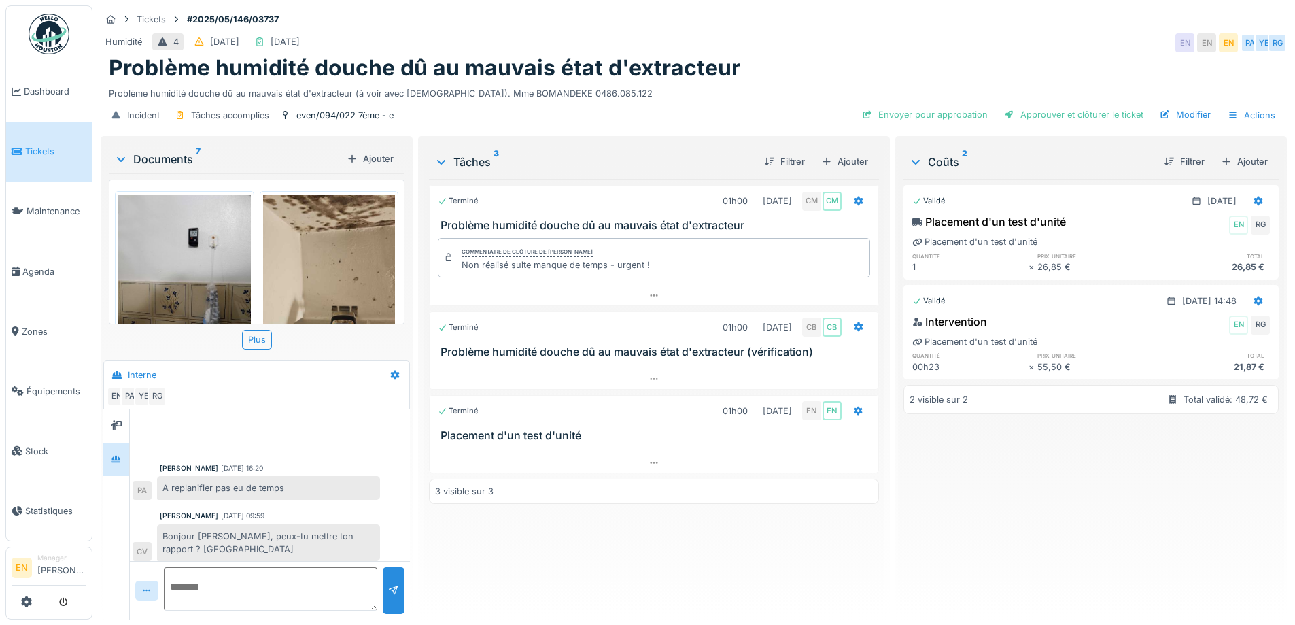
click at [907, 59] on div "Problème humidité douche dû au mauvais état d'extracteur" at bounding box center [694, 68] width 1170 height 26
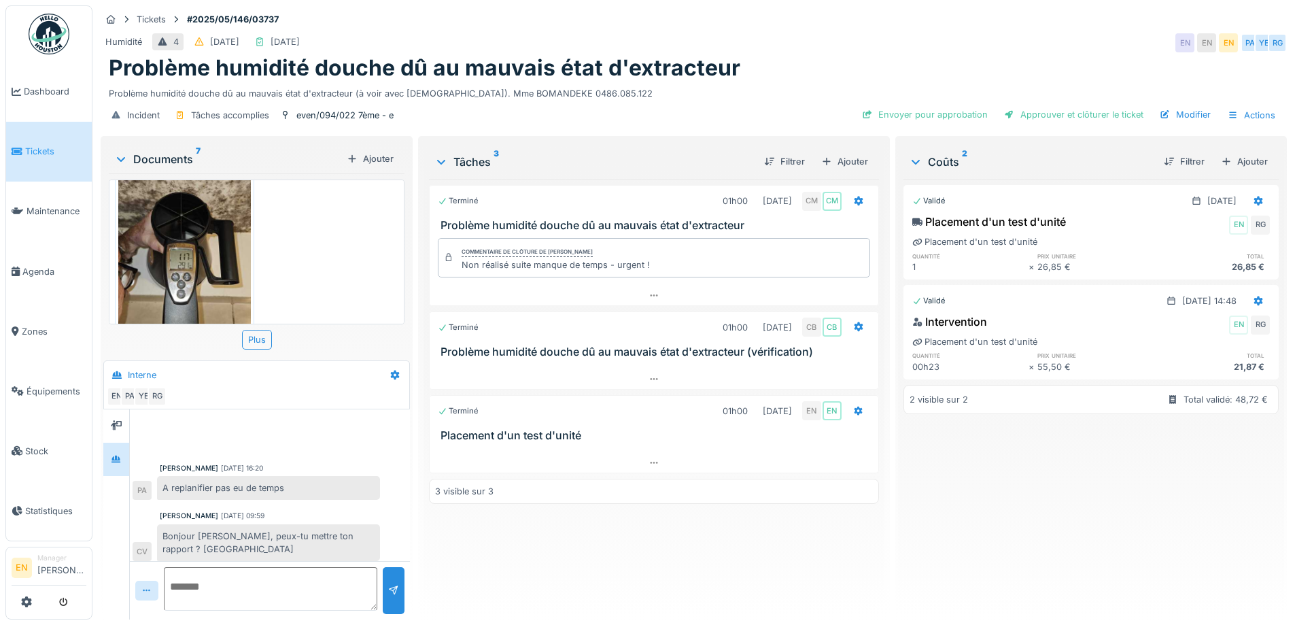
scroll to position [901, 0]
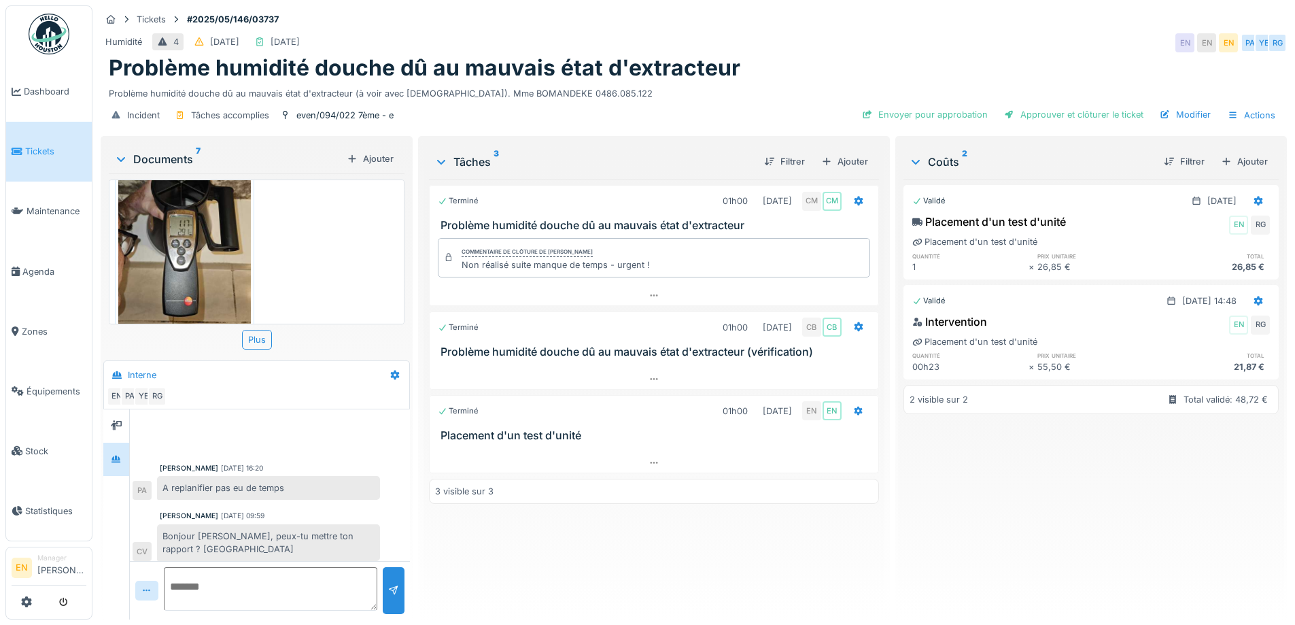
click at [685, 529] on div "Terminé 01h00 [DATE] CM CM Problème humidité douche dû au mauvais état d'extrac…" at bounding box center [653, 394] width 449 height 430
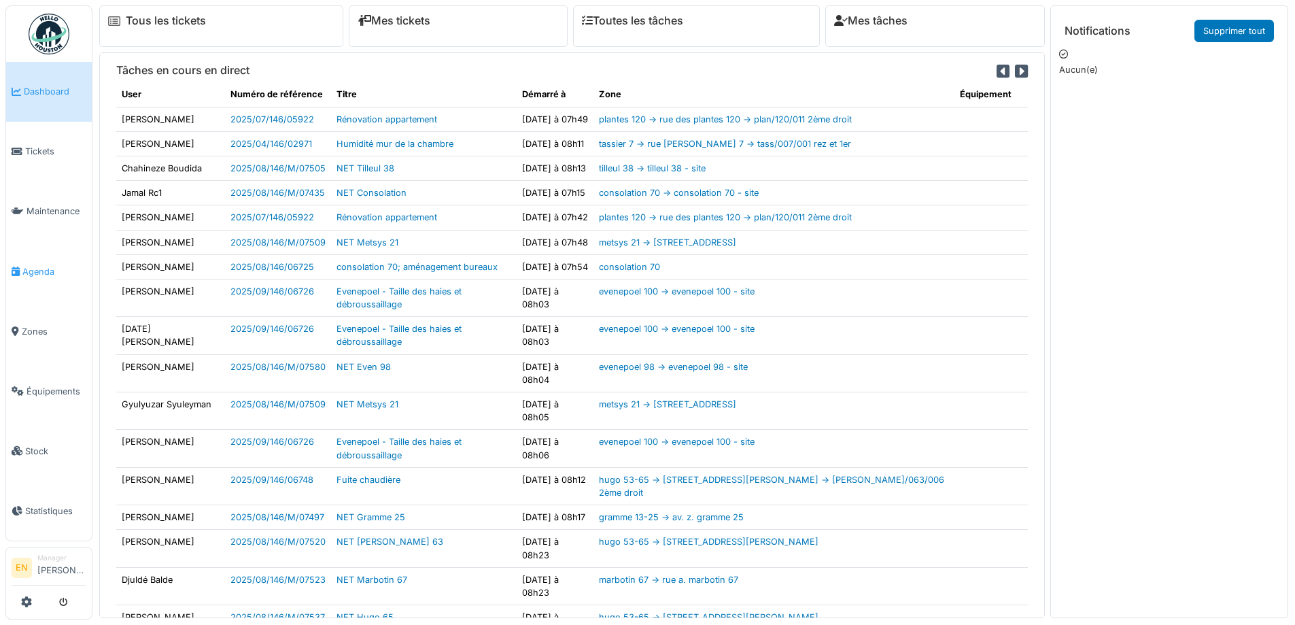
click at [41, 268] on span "Agenda" at bounding box center [54, 271] width 64 height 13
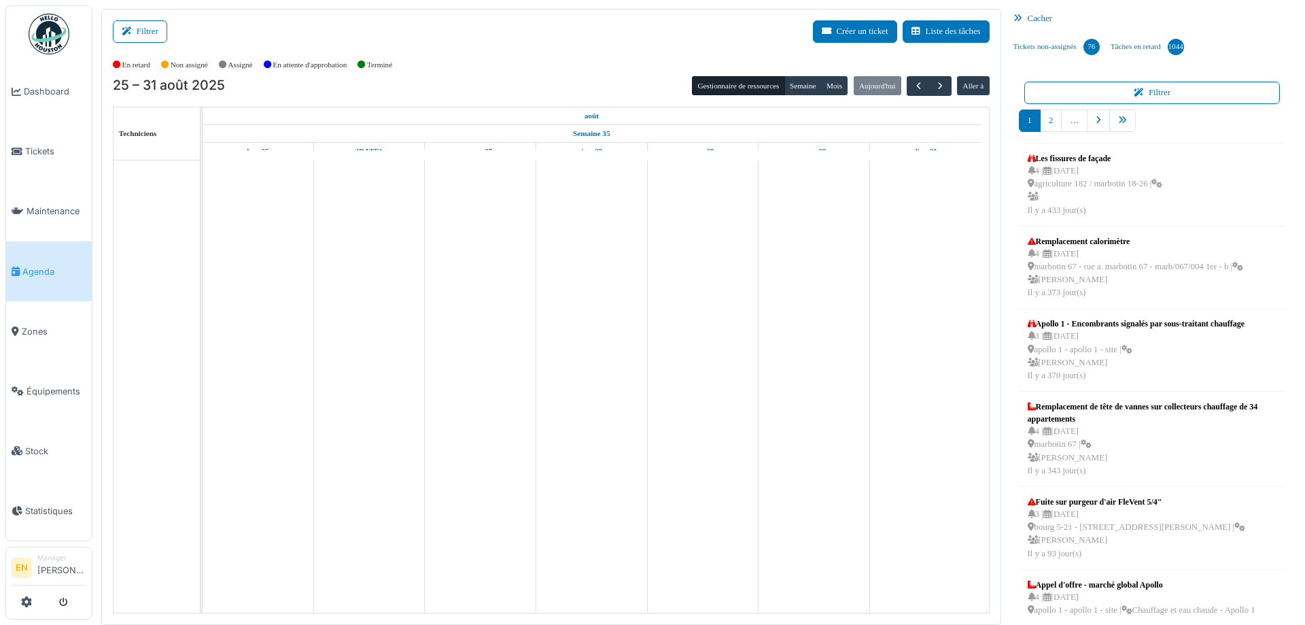
click at [148, 27] on button "Filtrer" at bounding box center [140, 31] width 54 height 22
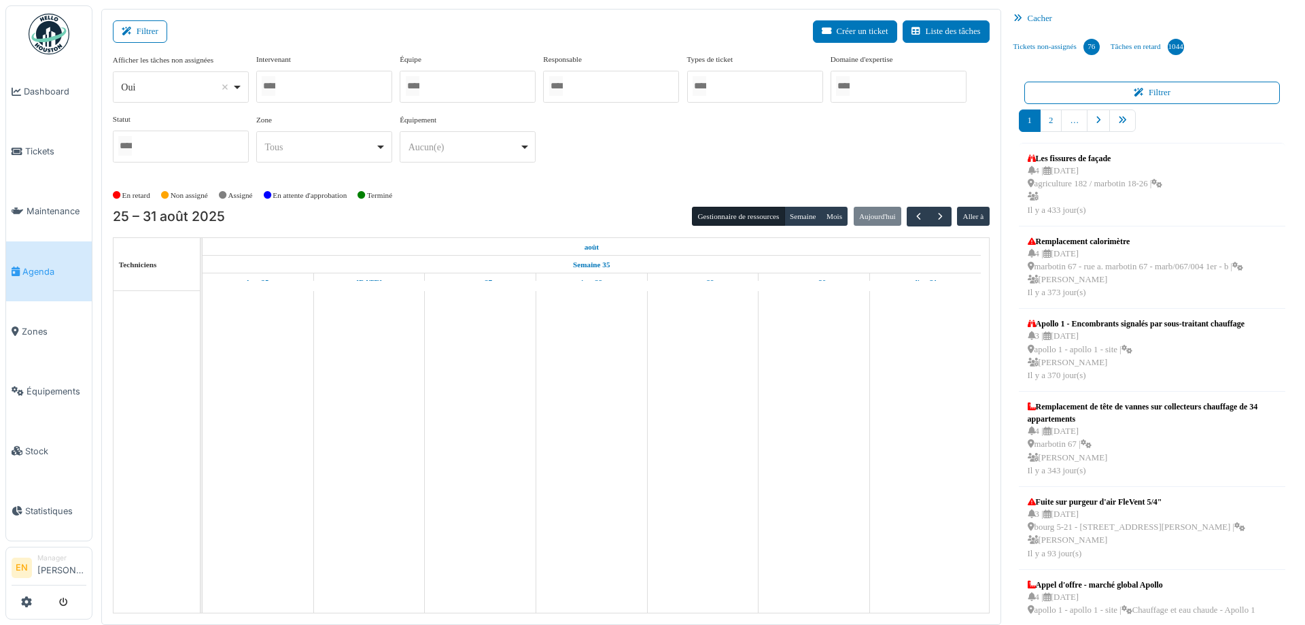
click at [240, 90] on div "Oui Remove item" at bounding box center [180, 87] width 124 height 20
select select "**"
drag, startPoint x: 194, startPoint y: 176, endPoint x: 220, endPoint y: 167, distance: 27.5
click at [314, 90] on div at bounding box center [324, 87] width 136 height 32
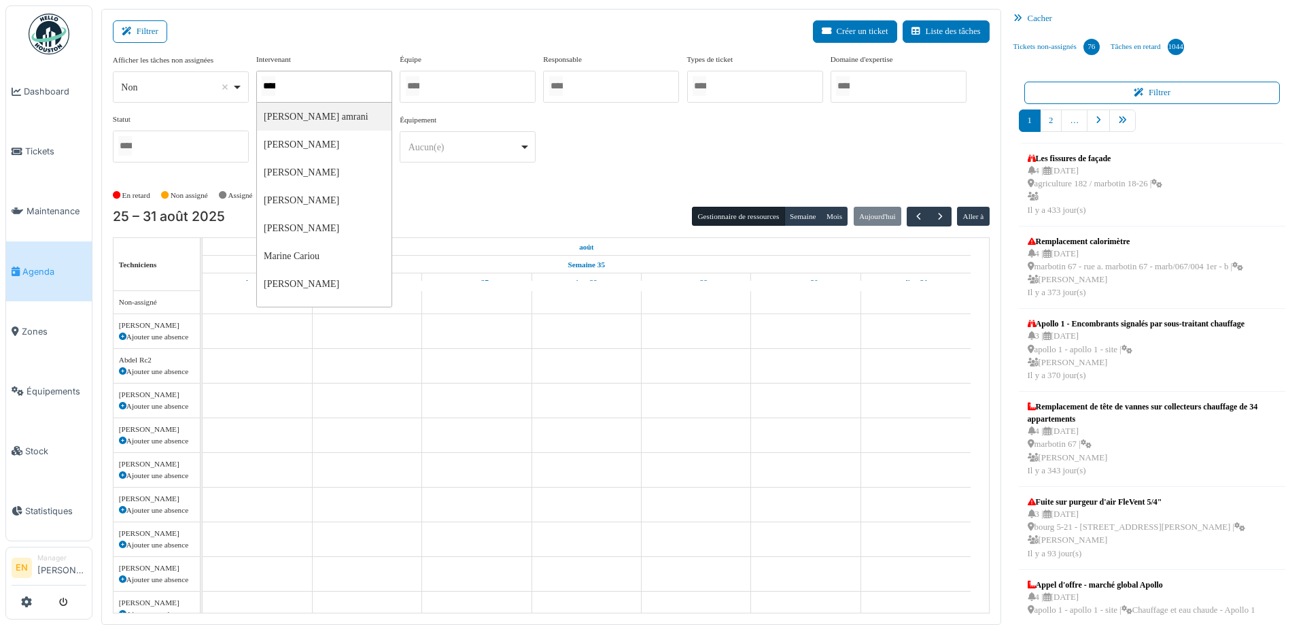
type input "*****"
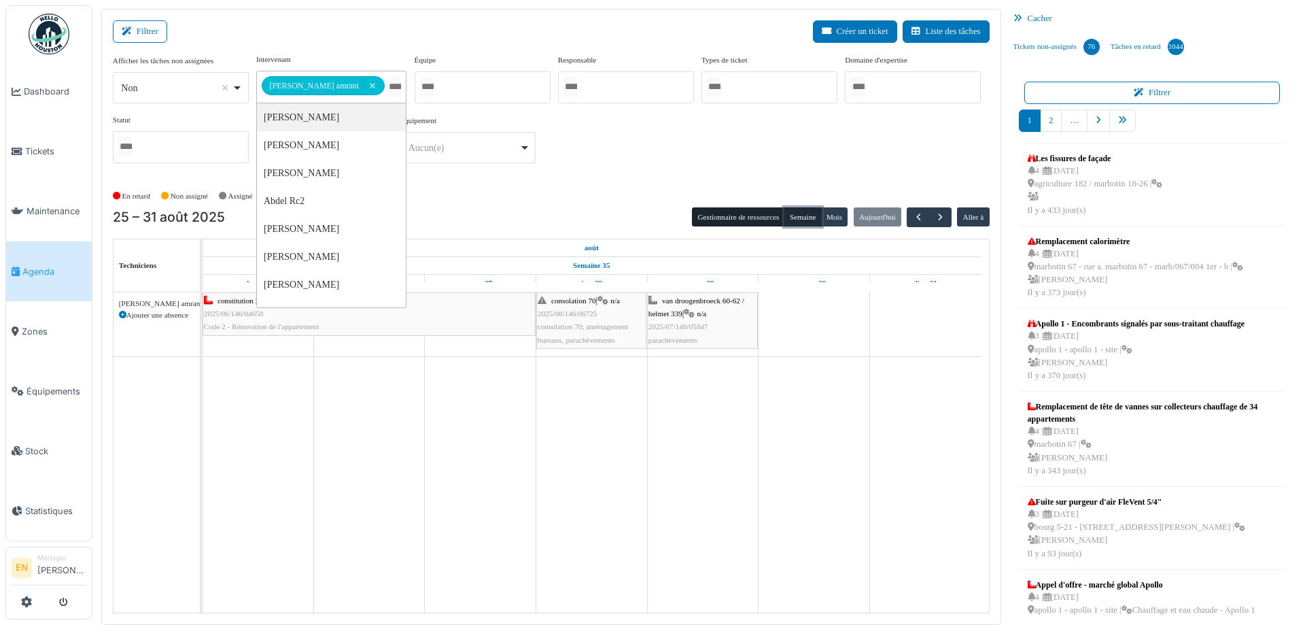
click at [796, 216] on button "Semaine" at bounding box center [802, 216] width 37 height 19
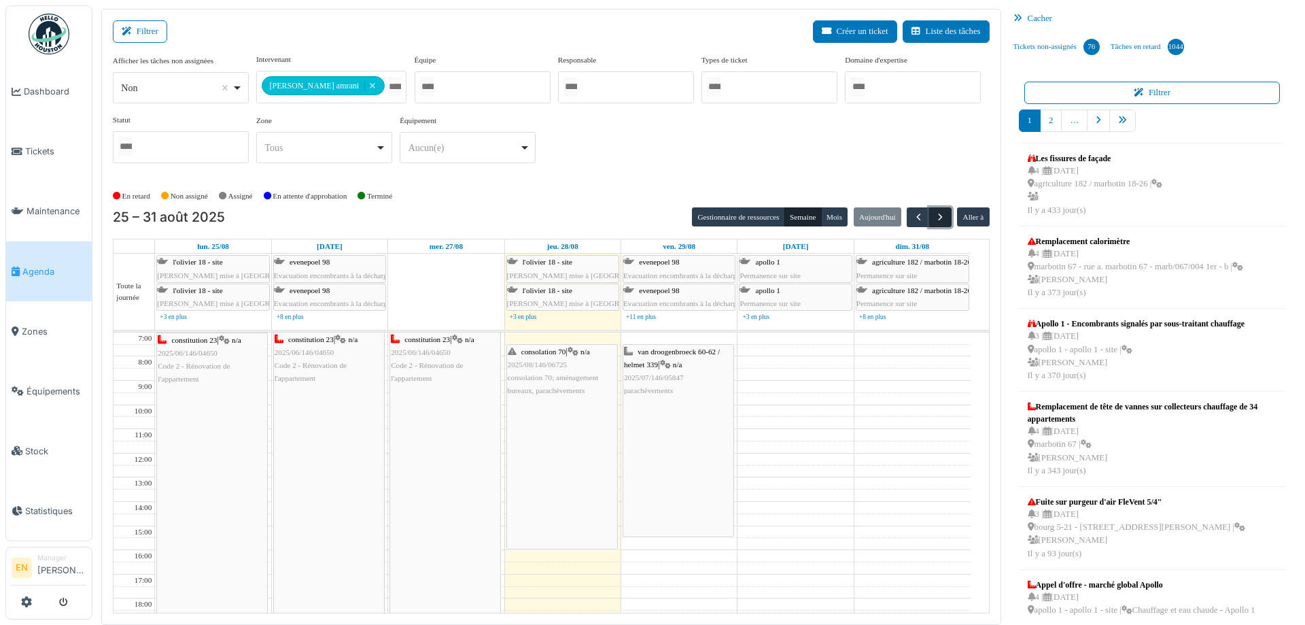
click at [934, 216] on span "button" at bounding box center [940, 217] width 12 height 12
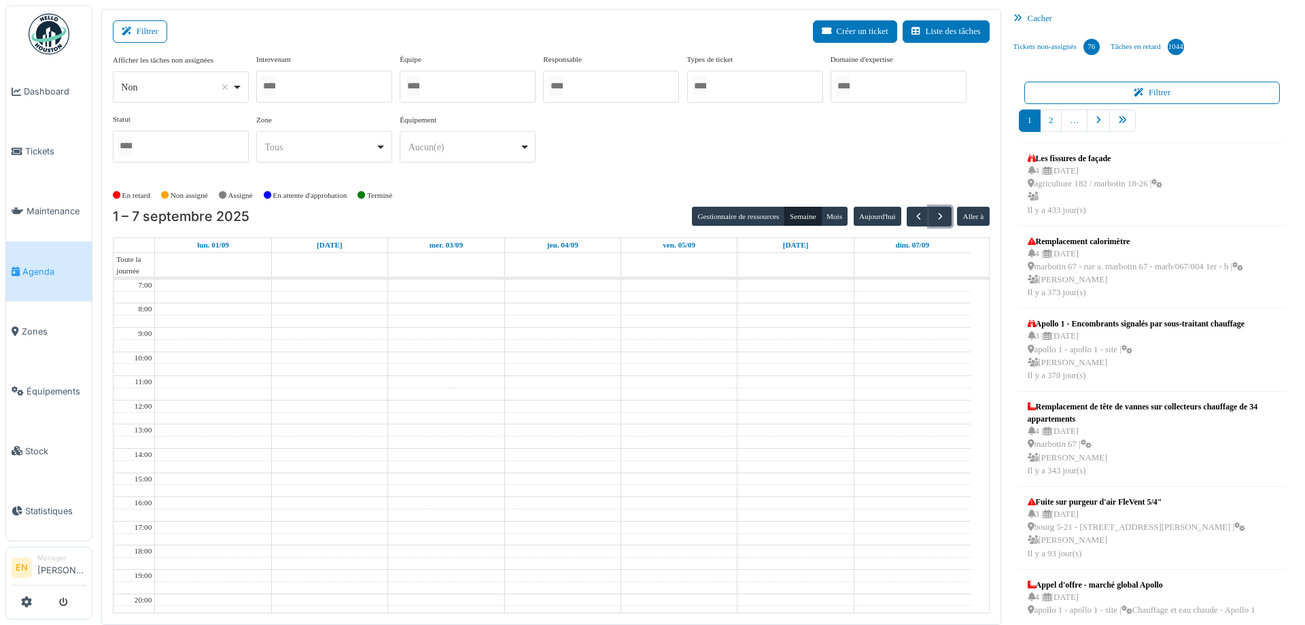
click at [337, 86] on div at bounding box center [324, 87] width 136 height 32
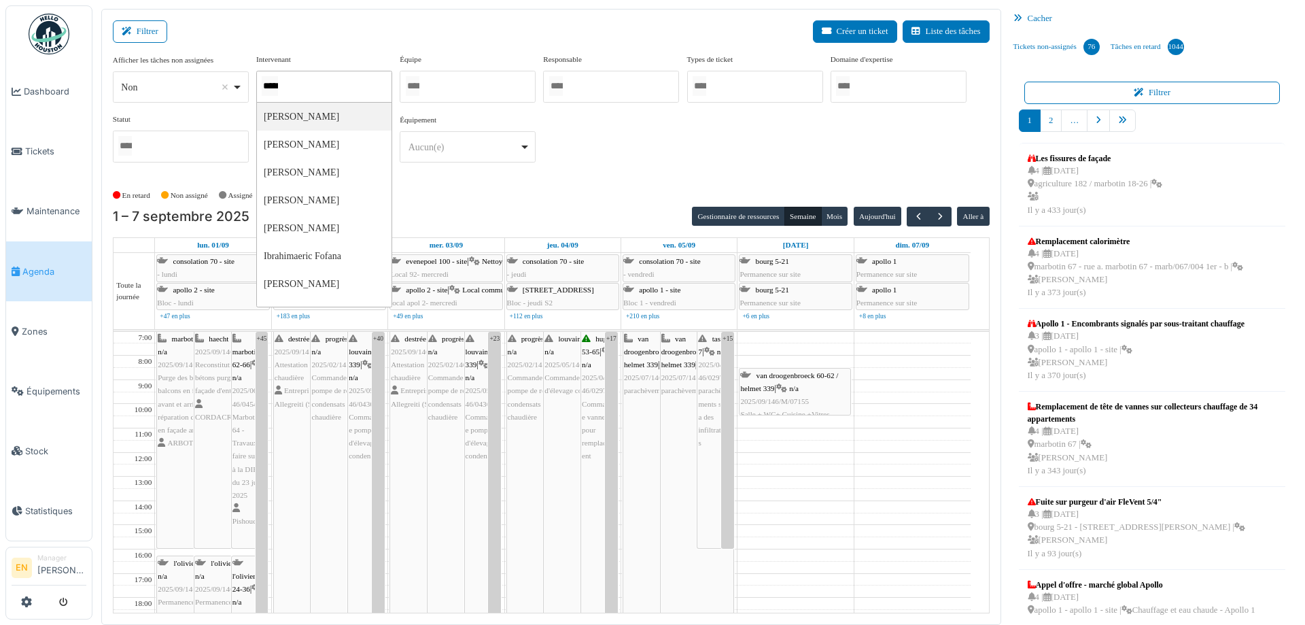
type input "******"
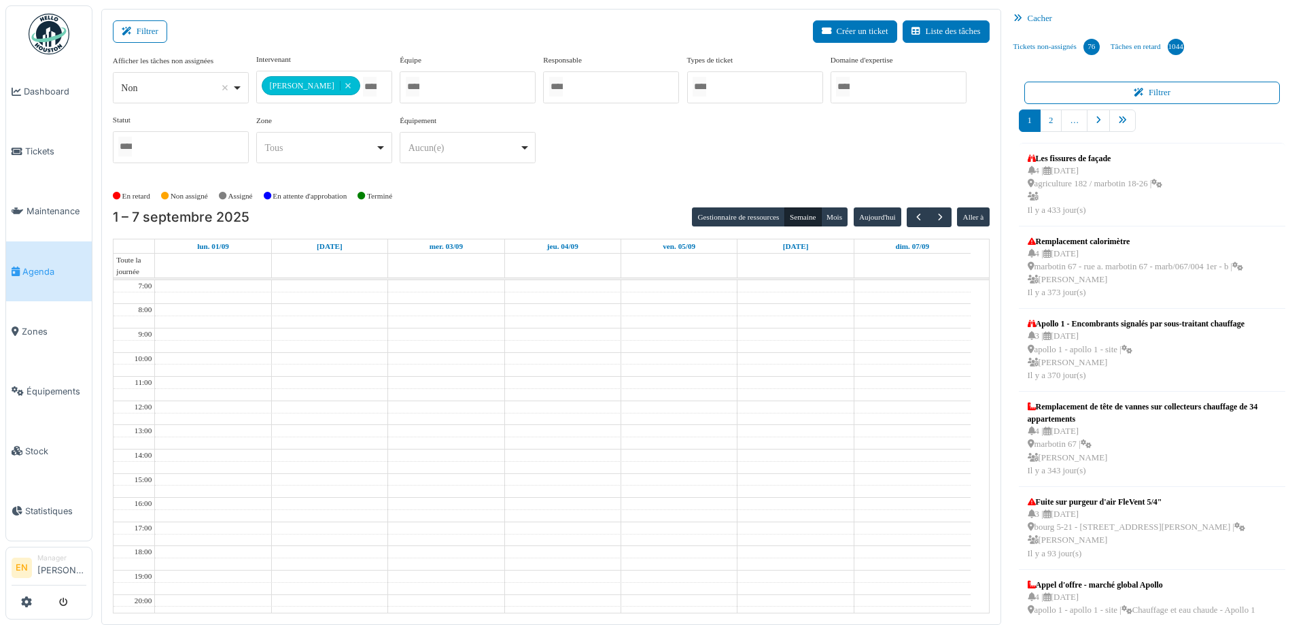
click at [621, 183] on div "**********" at bounding box center [551, 119] width 877 height 131
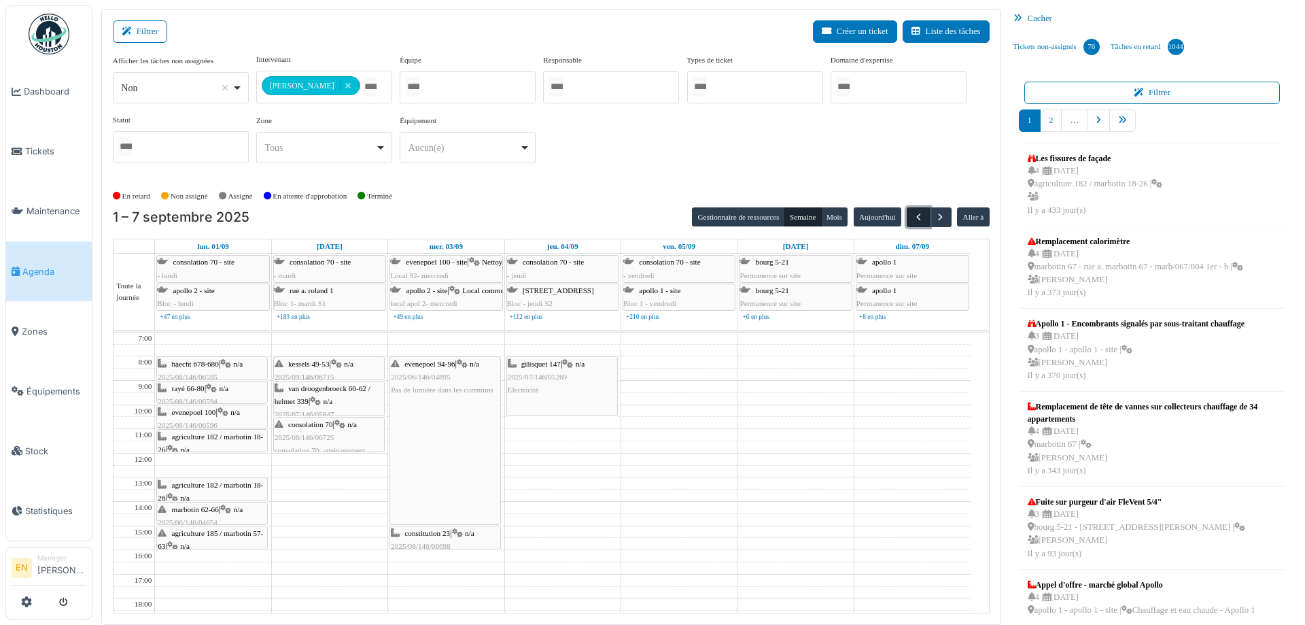
click at [913, 219] on span "button" at bounding box center [919, 217] width 12 height 12
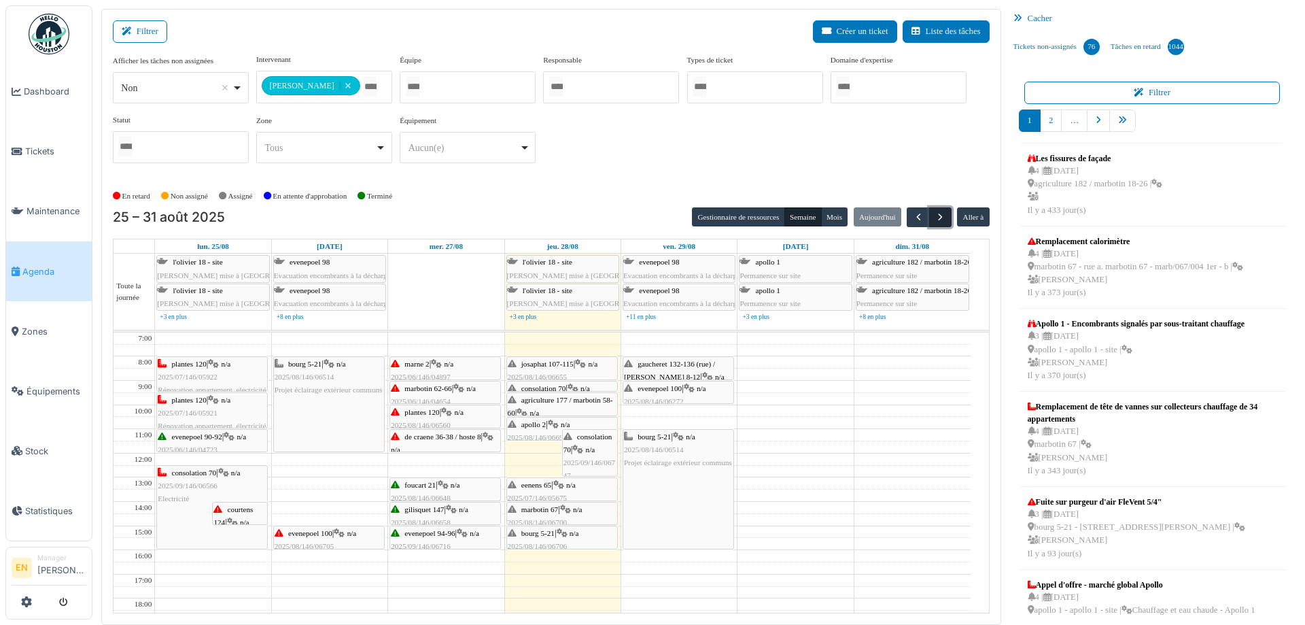
click at [934, 220] on span "button" at bounding box center [940, 217] width 12 height 12
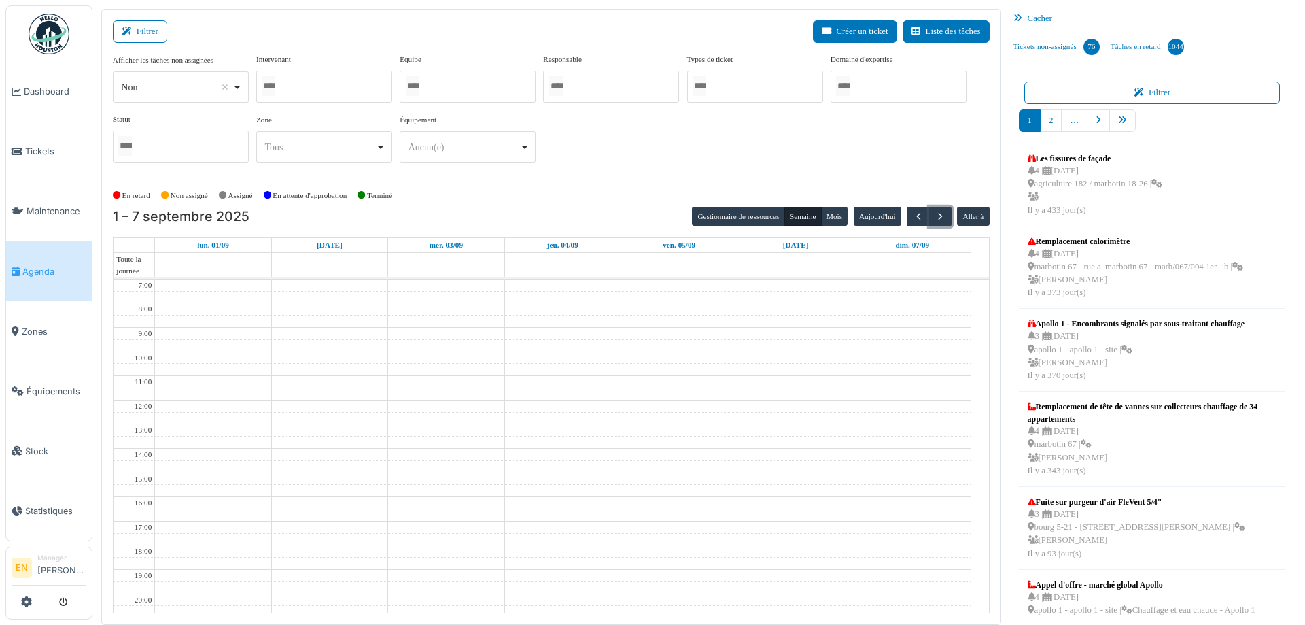
click at [334, 93] on div at bounding box center [324, 87] width 136 height 32
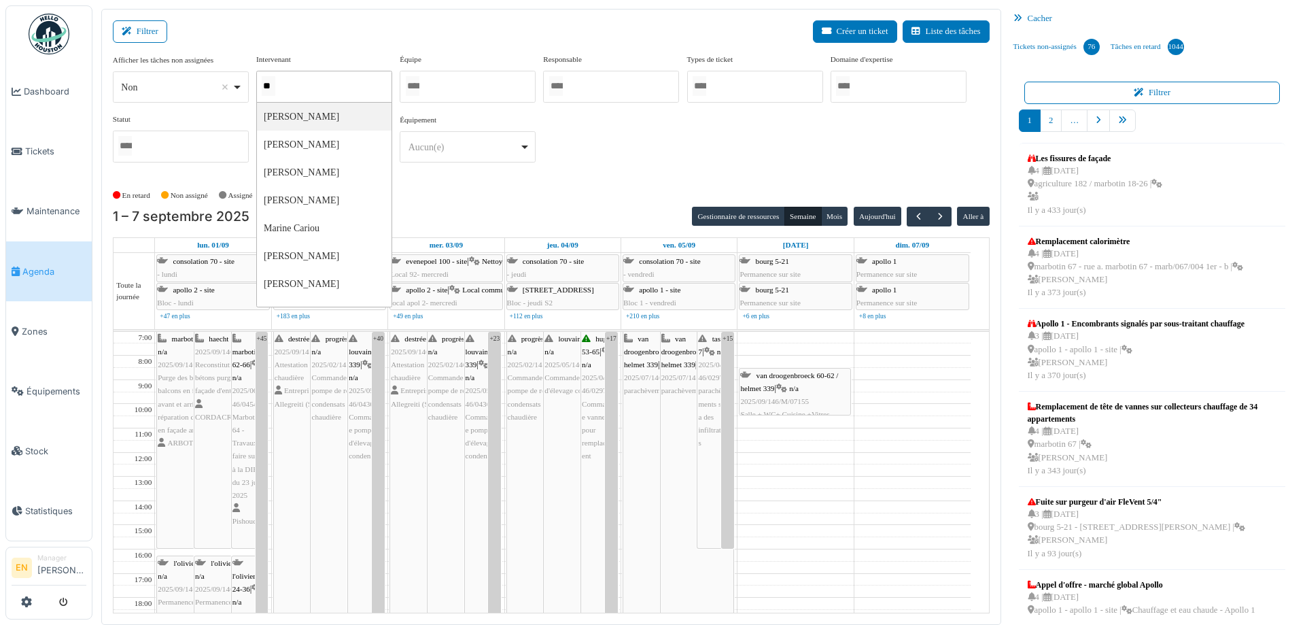
type input "***"
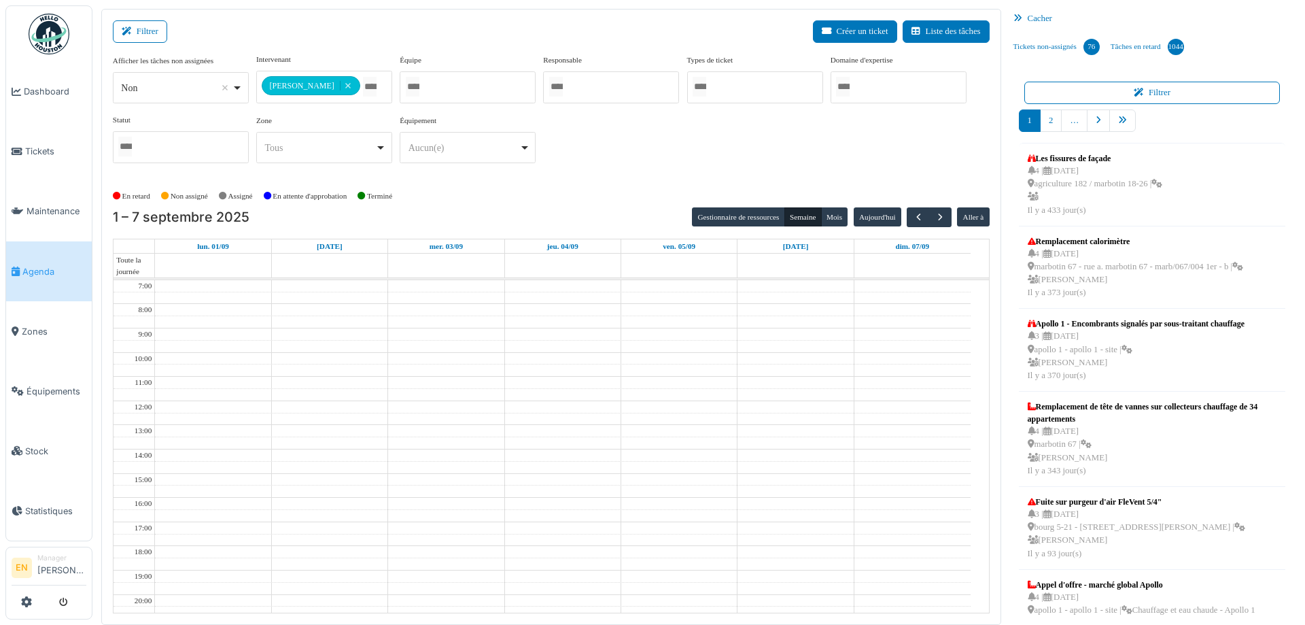
click at [631, 203] on div "En retard Non assigné [GEOGRAPHIC_DATA] En attente d'approbation Terminé" at bounding box center [551, 196] width 877 height 22
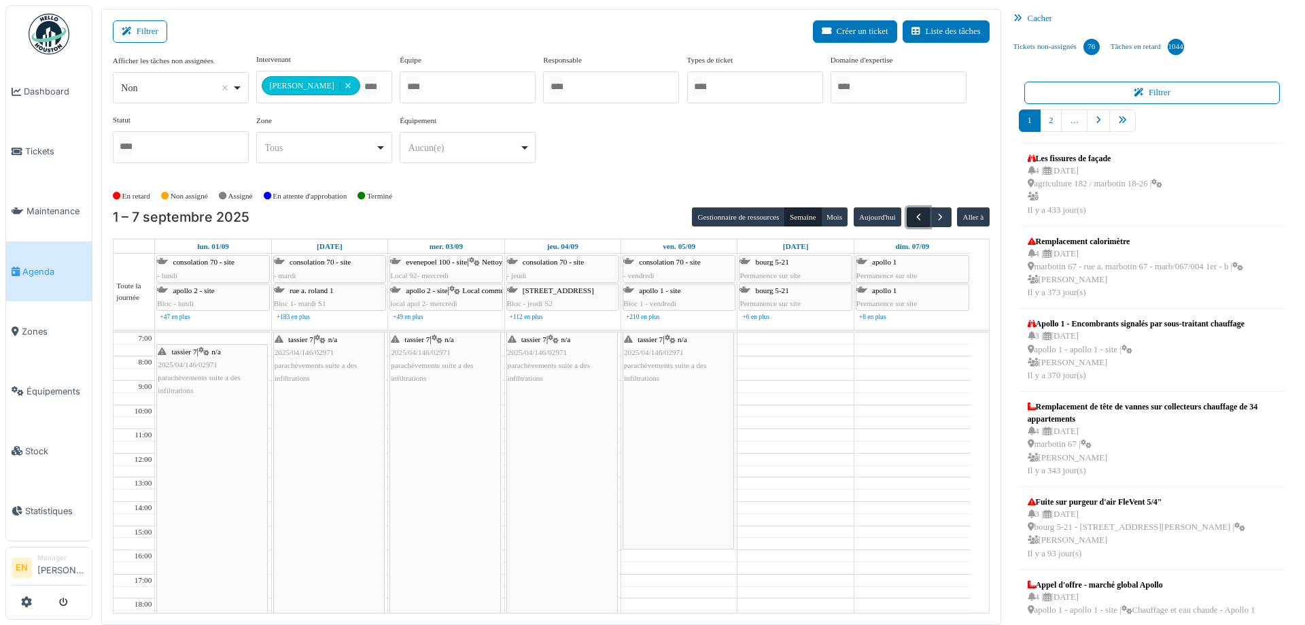
click at [913, 216] on span "button" at bounding box center [919, 217] width 12 height 12
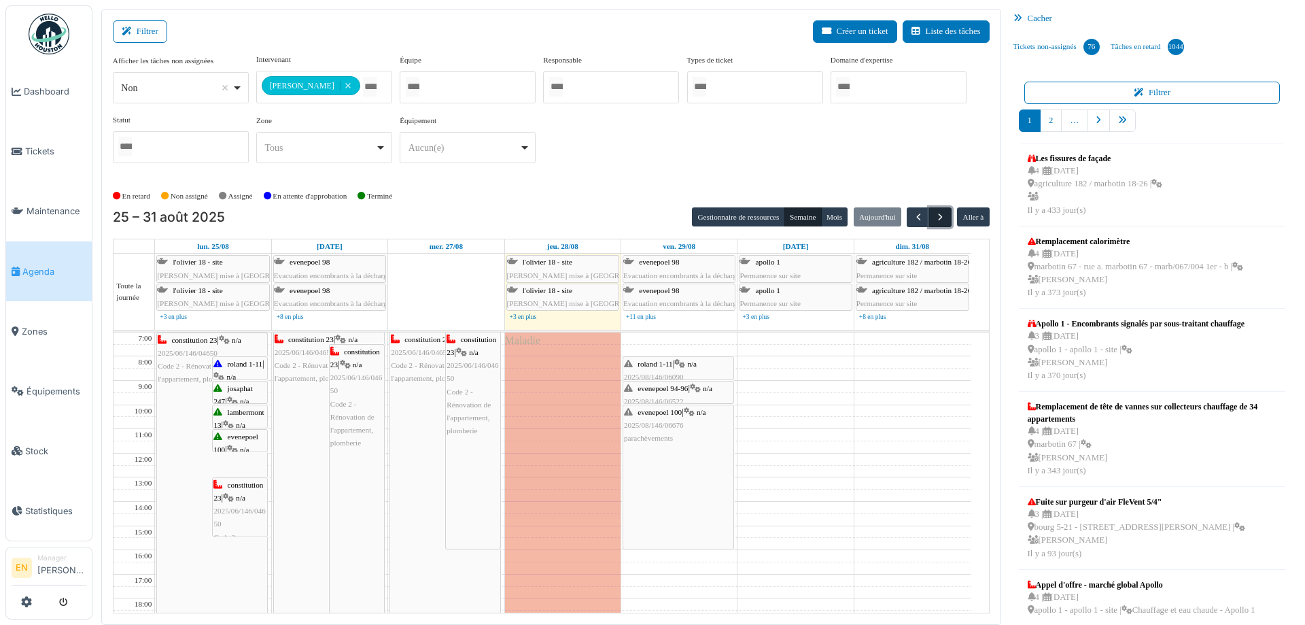
click at [934, 217] on span "button" at bounding box center [940, 217] width 12 height 12
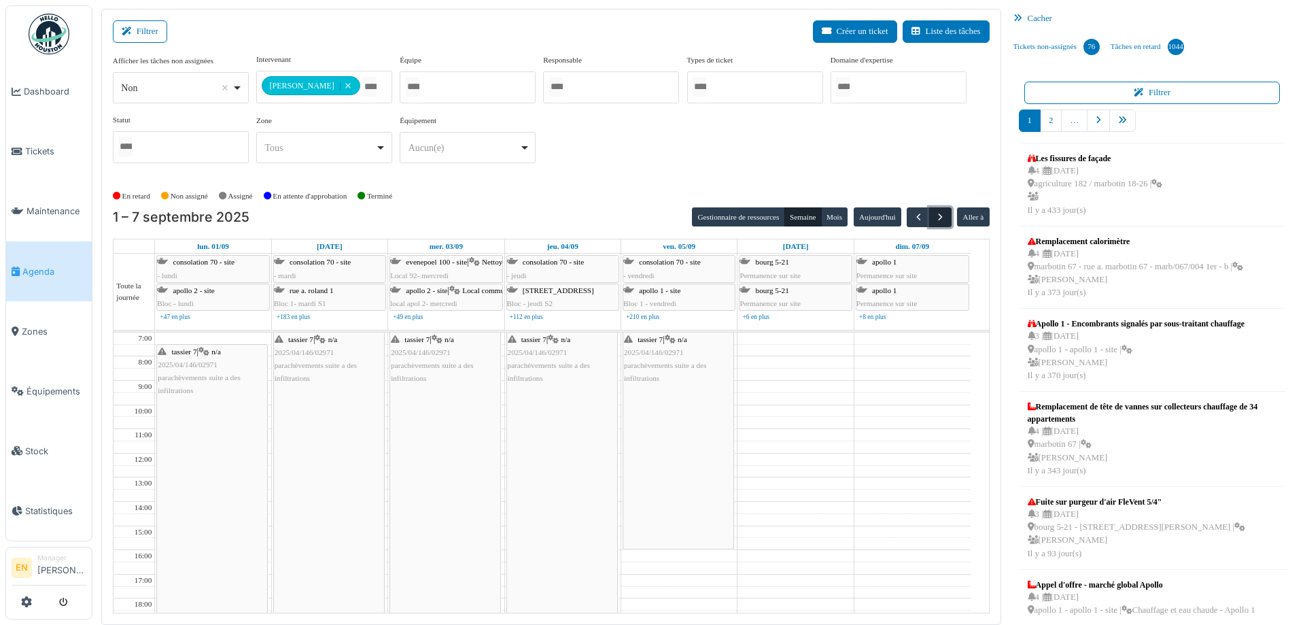
click at [937, 217] on span "button" at bounding box center [940, 217] width 12 height 12
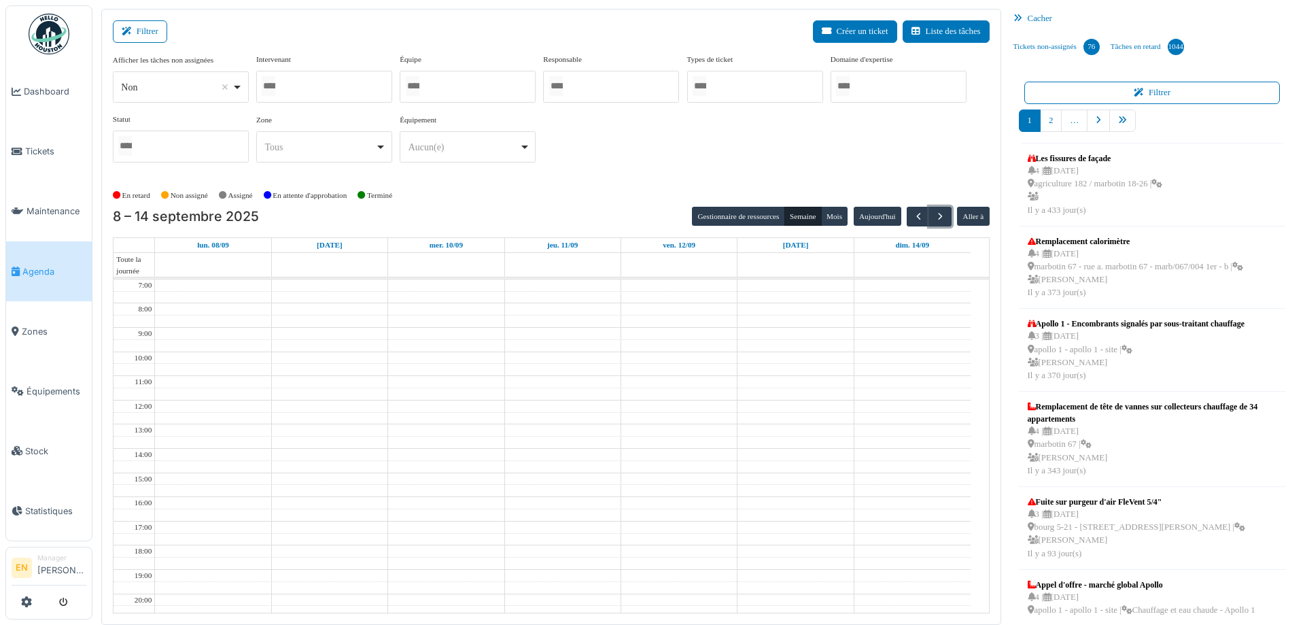
click at [343, 93] on div at bounding box center [324, 87] width 136 height 32
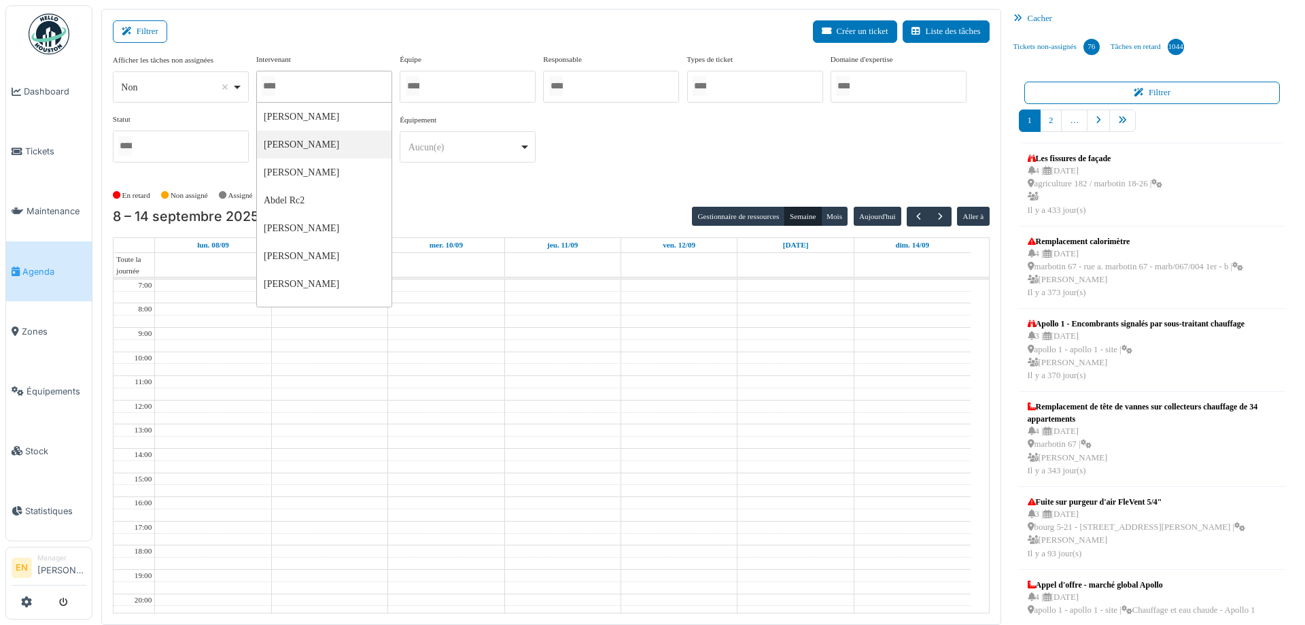
click at [338, 77] on div at bounding box center [324, 87] width 136 height 32
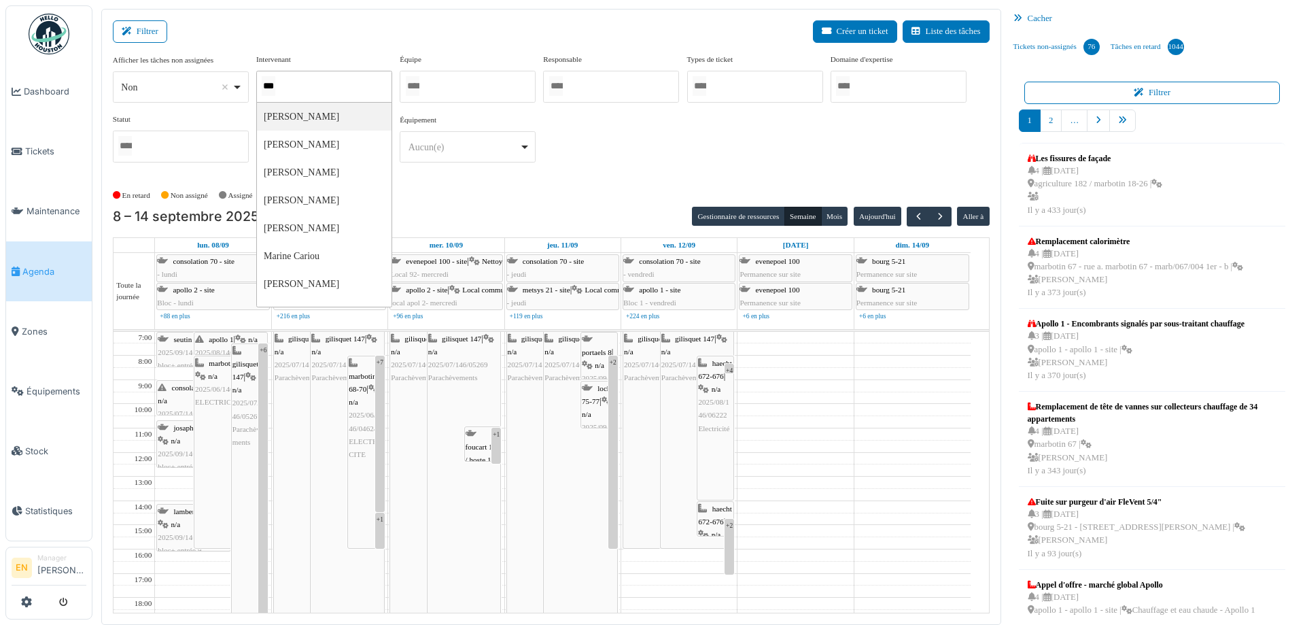
type input "****"
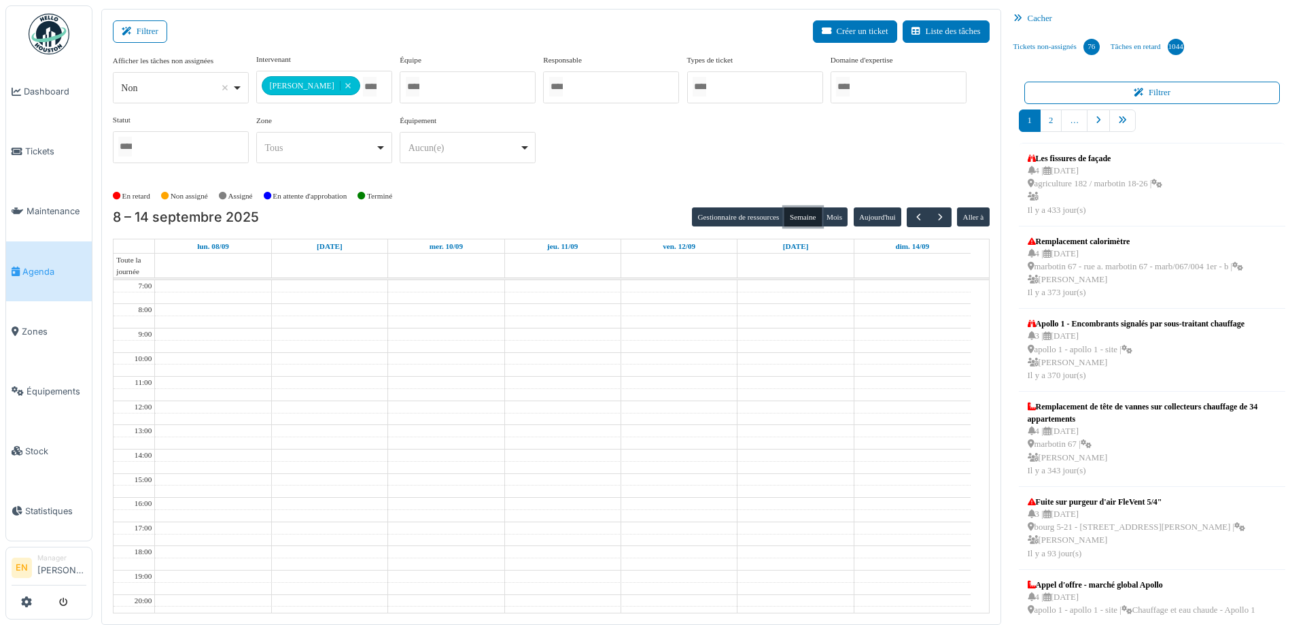
click at [797, 218] on button "Semaine" at bounding box center [802, 216] width 37 height 19
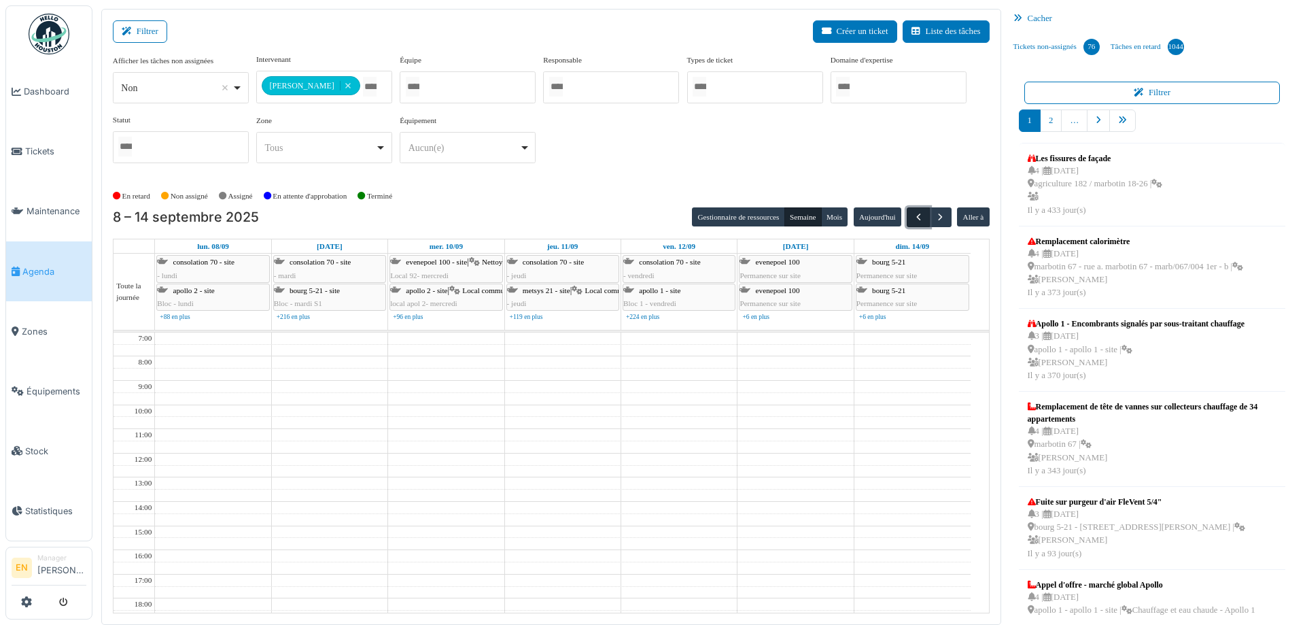
click at [913, 220] on span "button" at bounding box center [919, 217] width 12 height 12
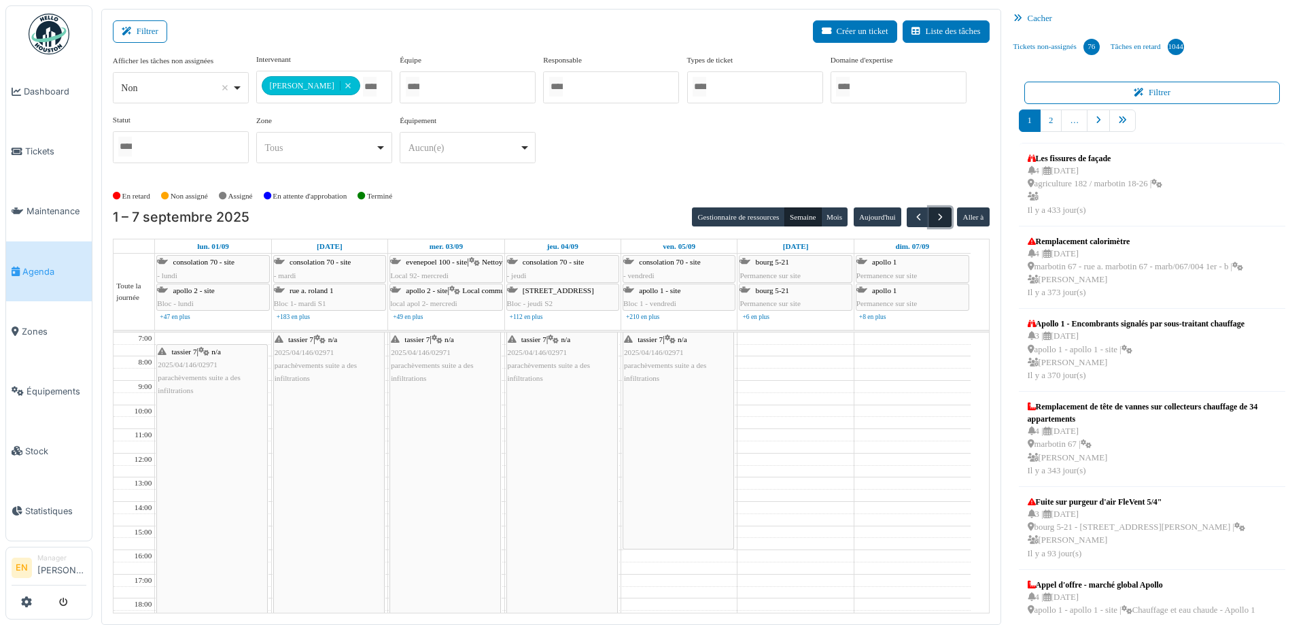
click at [934, 215] on span "button" at bounding box center [940, 217] width 12 height 12
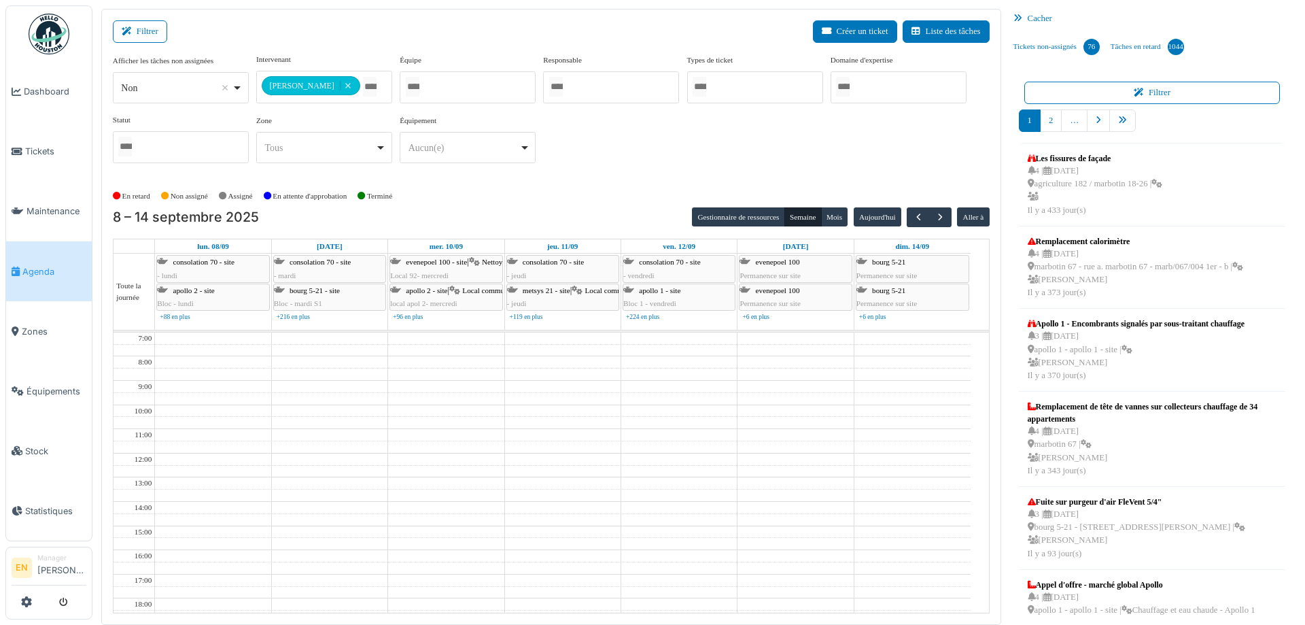
click at [596, 185] on div "En retard Non assigné [GEOGRAPHIC_DATA] En attente d'approbation Terminé" at bounding box center [551, 196] width 877 height 22
click at [913, 217] on span "button" at bounding box center [919, 217] width 12 height 12
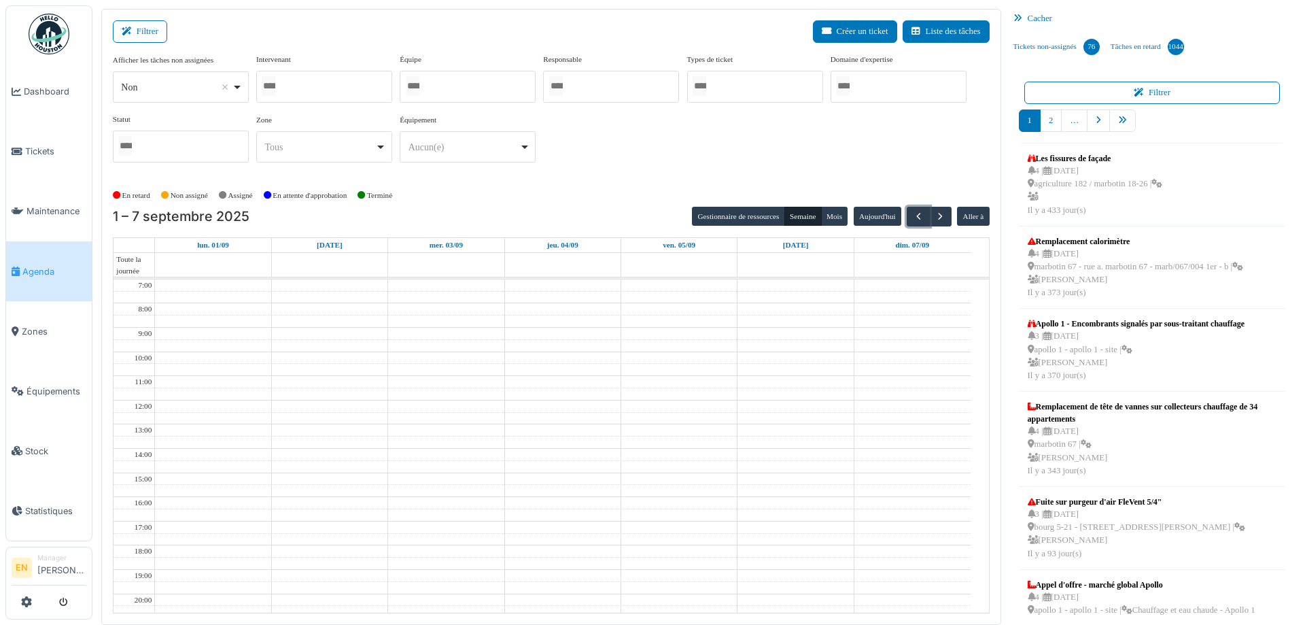
click at [340, 89] on div at bounding box center [324, 87] width 136 height 32
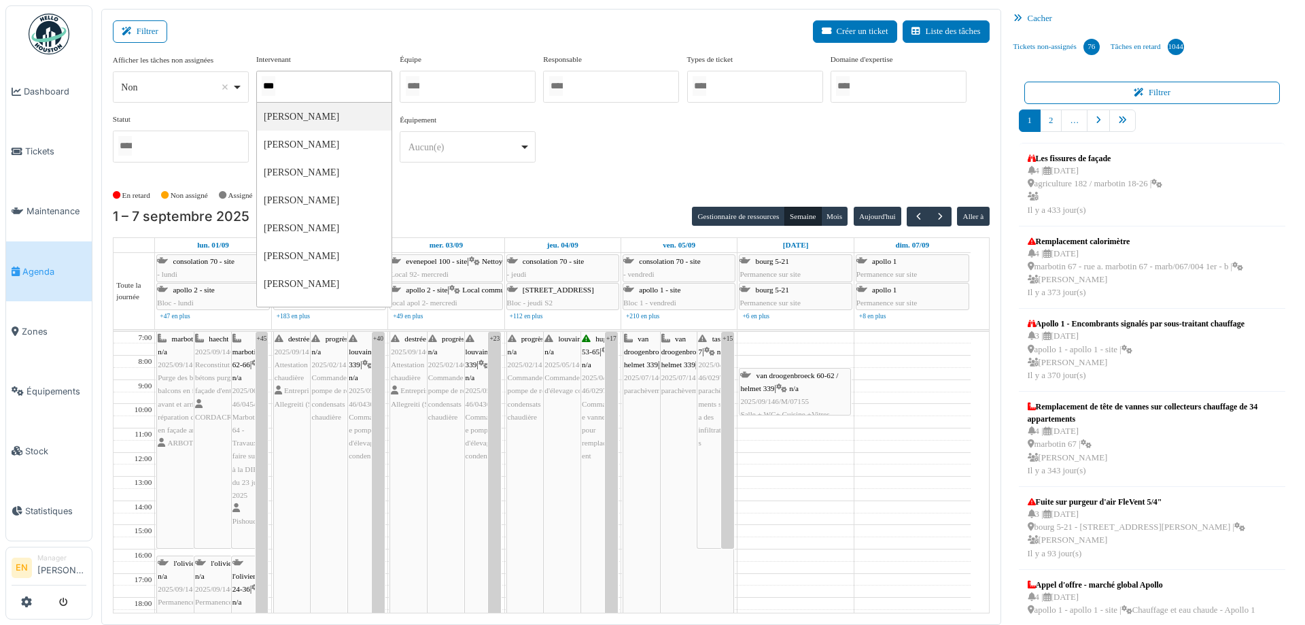
type input "****"
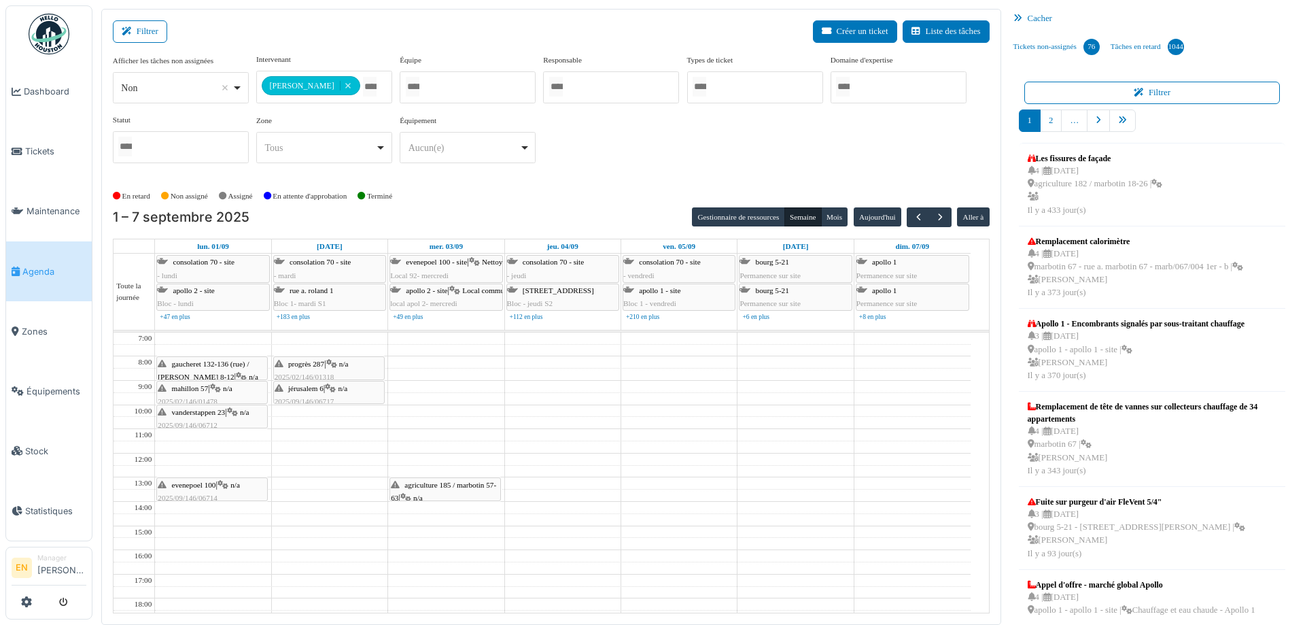
click at [619, 155] on div "**********" at bounding box center [551, 114] width 877 height 120
click at [626, 181] on div "**********" at bounding box center [551, 119] width 877 height 131
click at [606, 207] on div "[DATE] – [DATE] Gestionnaire de ressources [PERSON_NAME] [DATE] Aller à" at bounding box center [551, 217] width 877 height 20
